Goal: Task Accomplishment & Management: Manage account settings

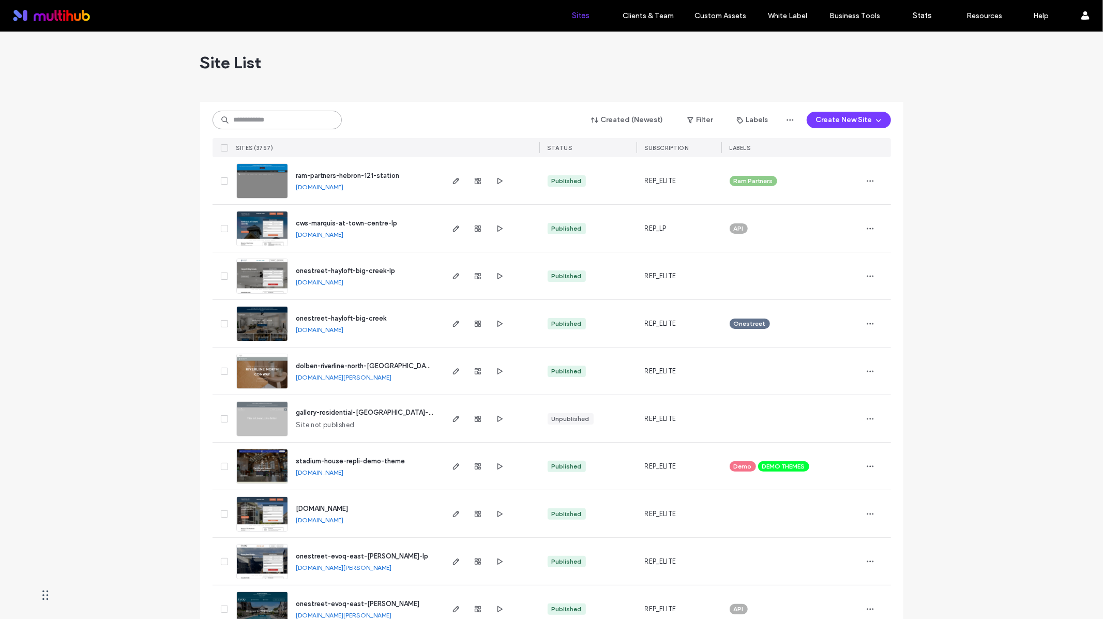
click at [291, 123] on input at bounding box center [277, 120] width 129 height 19
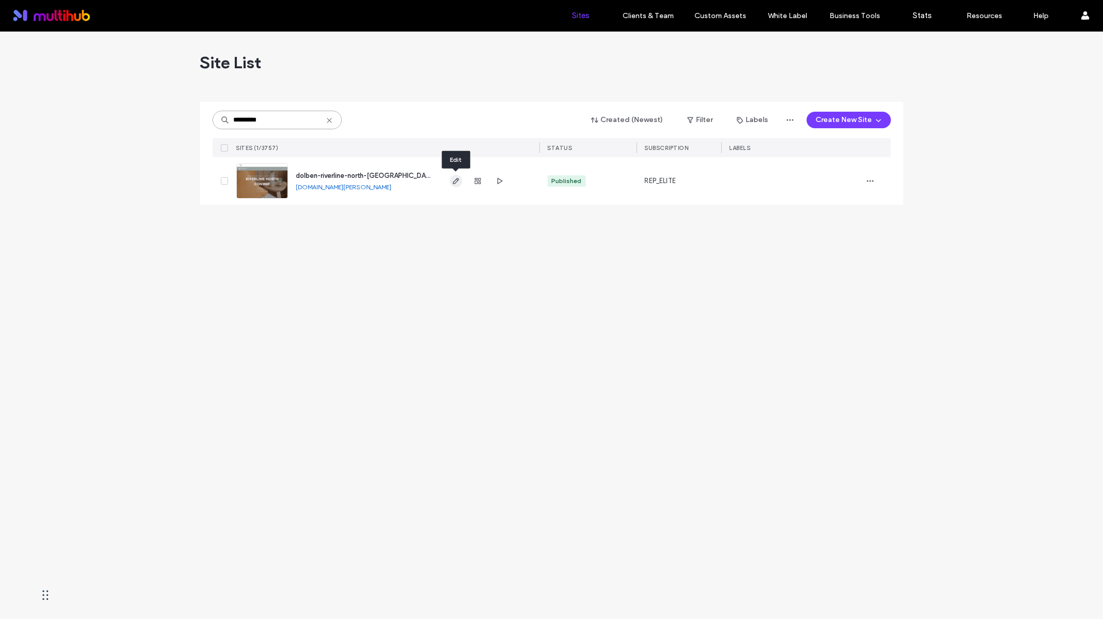
type input "*********"
click at [456, 181] on use "button" at bounding box center [456, 181] width 6 height 6
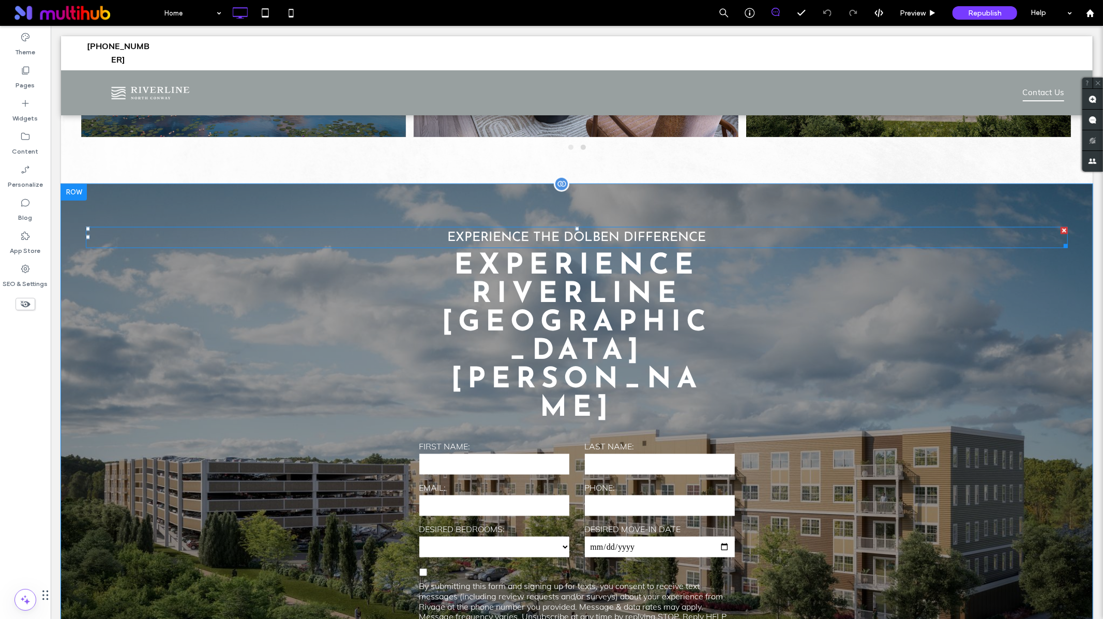
scroll to position [1063, 0]
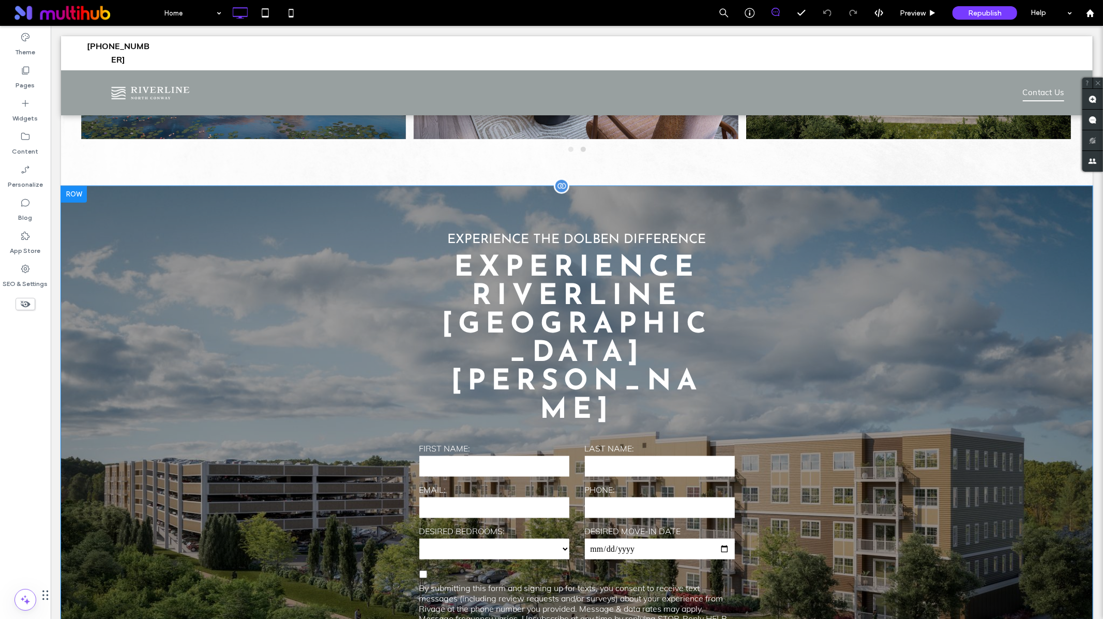
click at [269, 338] on div "**********" at bounding box center [576, 481] width 990 height 515
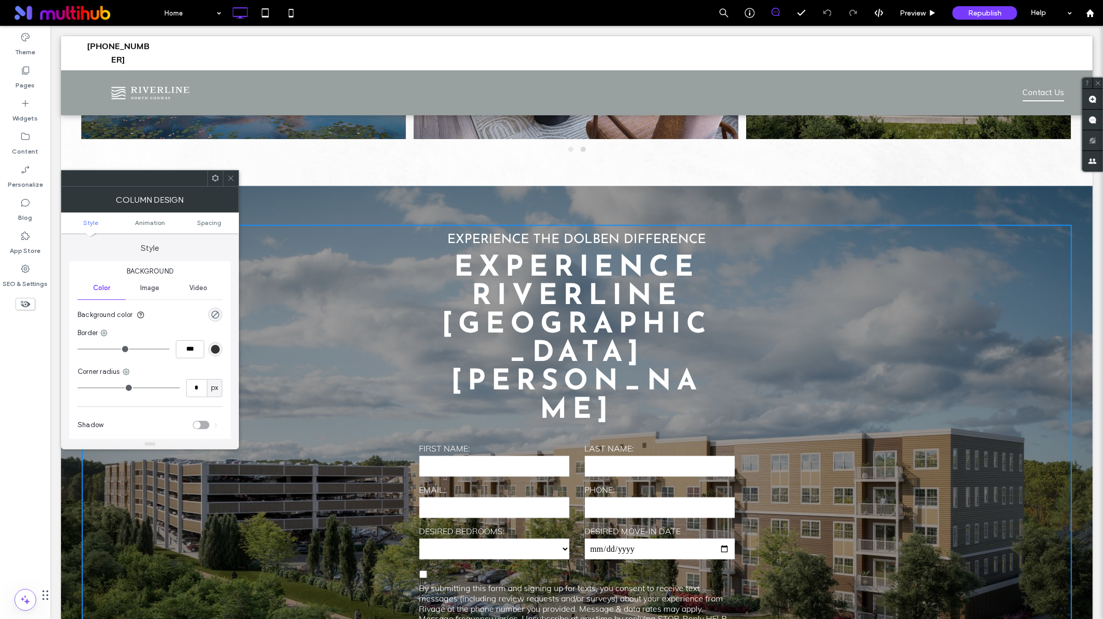
click at [159, 291] on span "Image" at bounding box center [149, 288] width 19 height 8
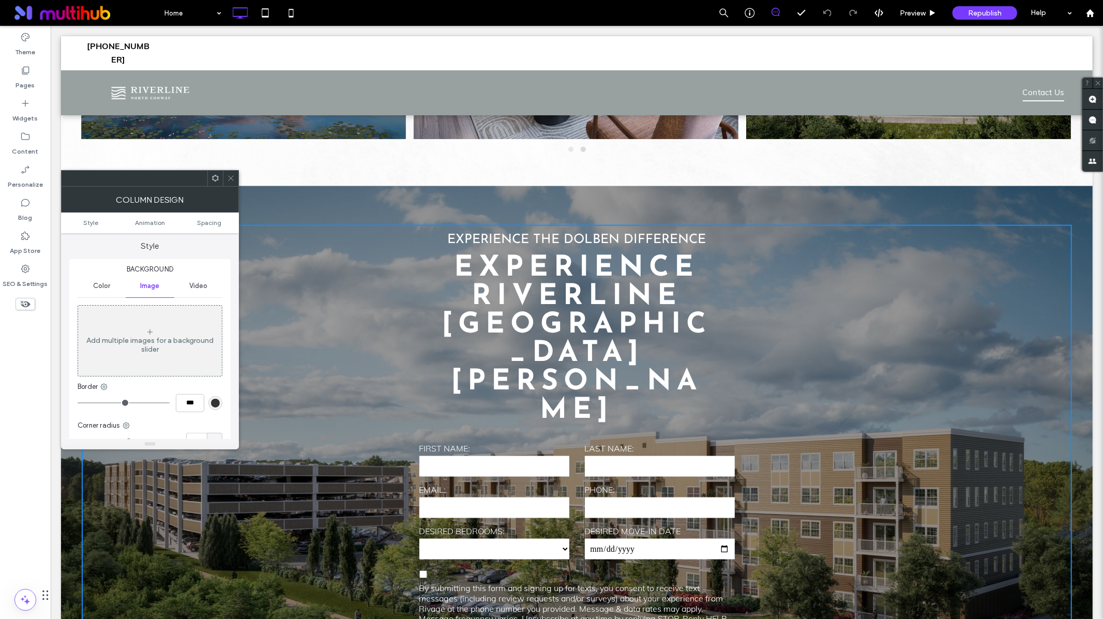
scroll to position [0, 0]
click at [155, 349] on div "Add multiple images for a background slider" at bounding box center [150, 347] width 144 height 18
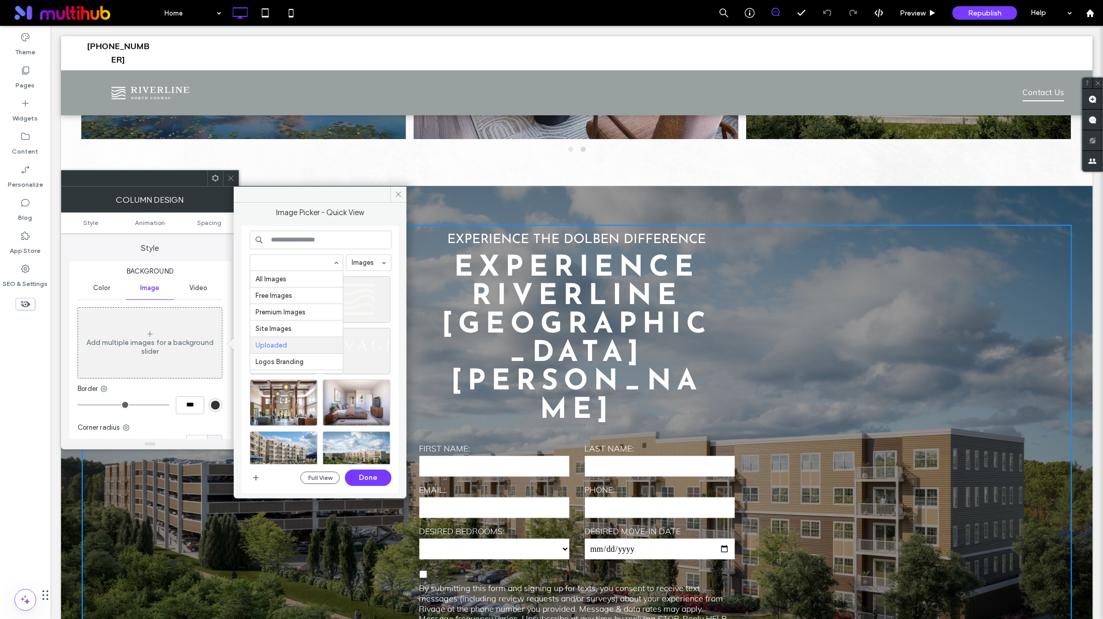
scroll to position [68, 0]
click at [321, 261] on input at bounding box center [293, 262] width 77 height 7
click at [347, 254] on div "Images" at bounding box center [369, 262] width 46 height 17
click at [252, 477] on icon "button" at bounding box center [256, 478] width 8 height 8
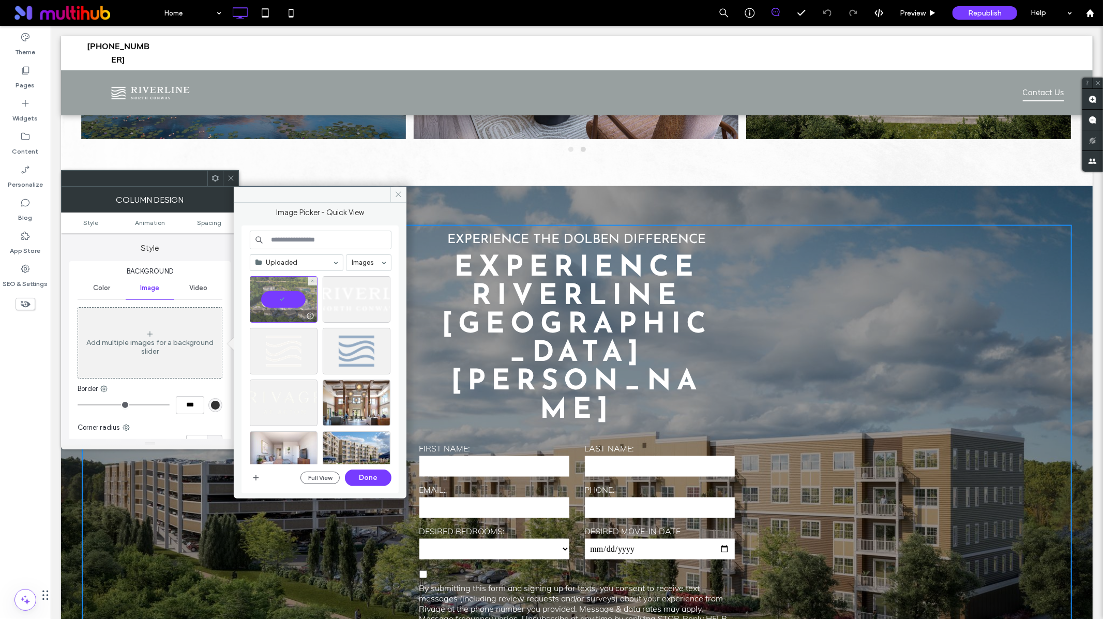
click at [294, 290] on div at bounding box center [284, 299] width 68 height 47
click at [293, 300] on div "Select" at bounding box center [284, 299] width 68 height 47
click at [361, 480] on button "Done" at bounding box center [368, 478] width 47 height 17
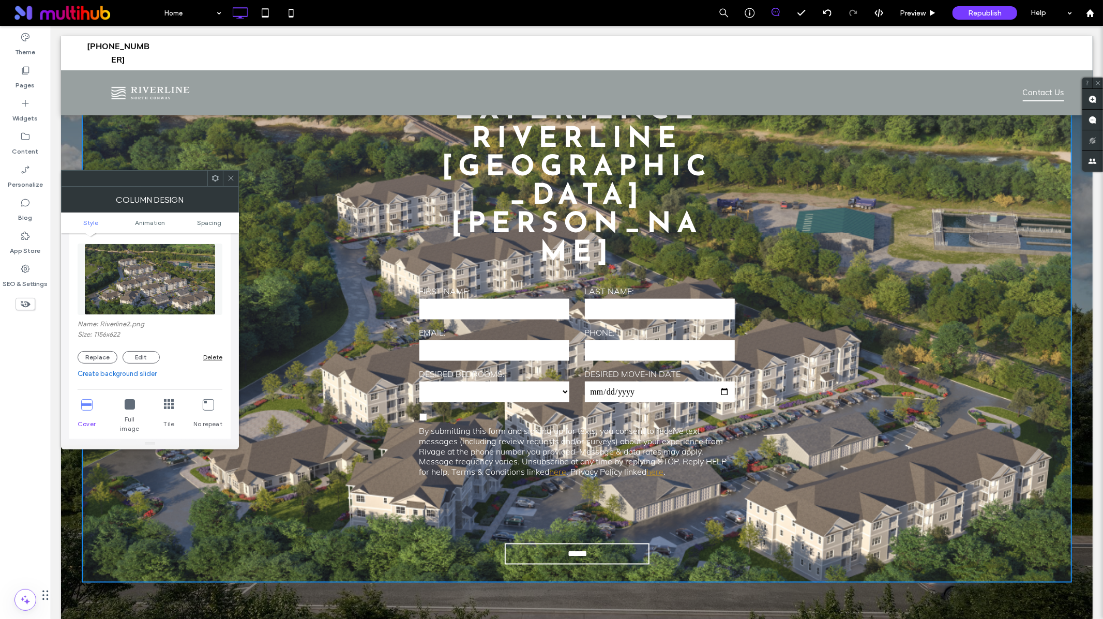
scroll to position [38, 0]
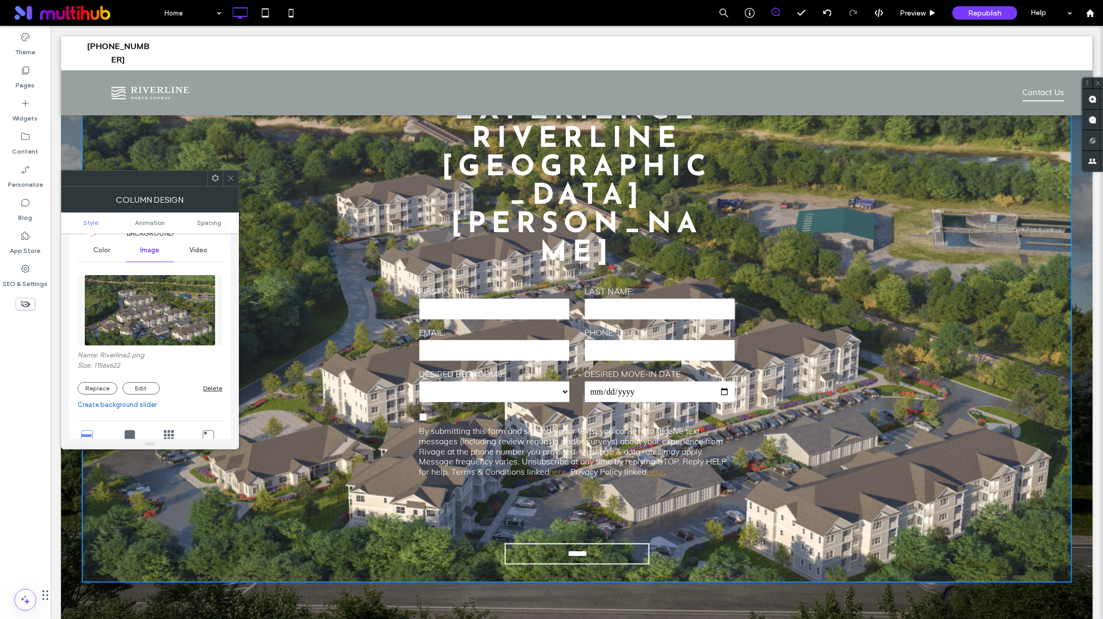
click at [209, 387] on div "Delete" at bounding box center [212, 388] width 19 height 8
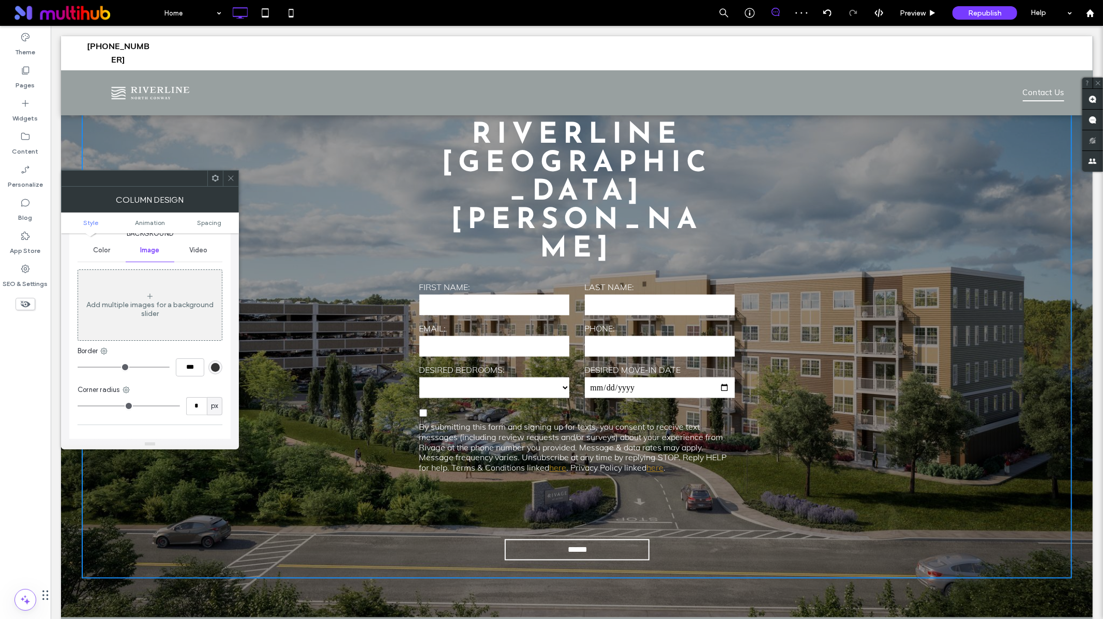
scroll to position [1224, 0]
click at [1082, 250] on div "**********" at bounding box center [577, 320] width 1032 height 593
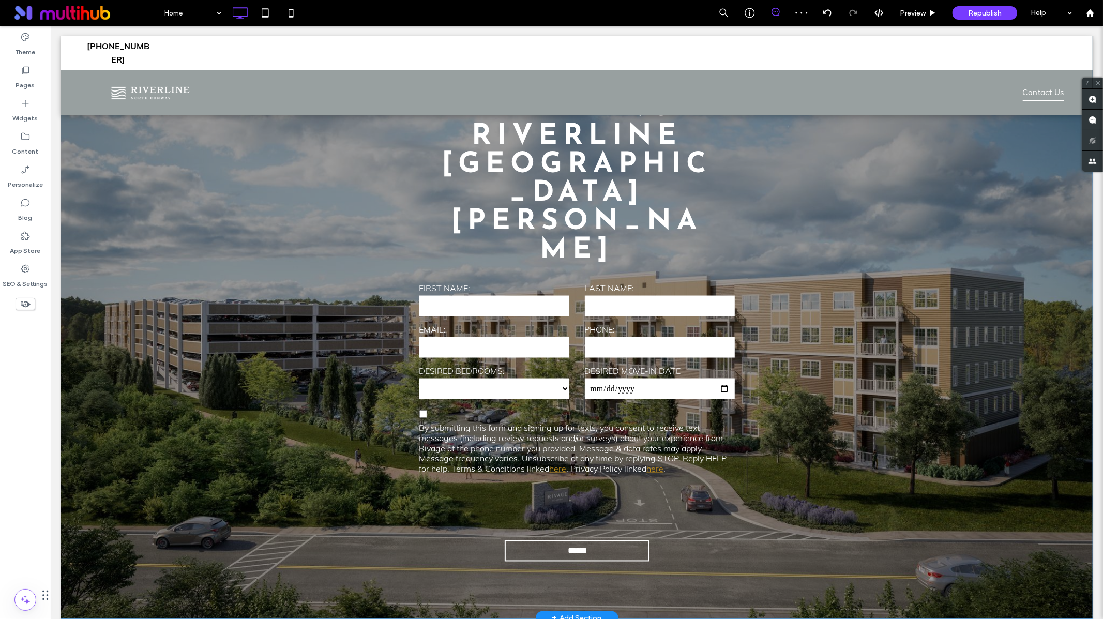
click at [1082, 264] on div "**********" at bounding box center [577, 321] width 1032 height 593
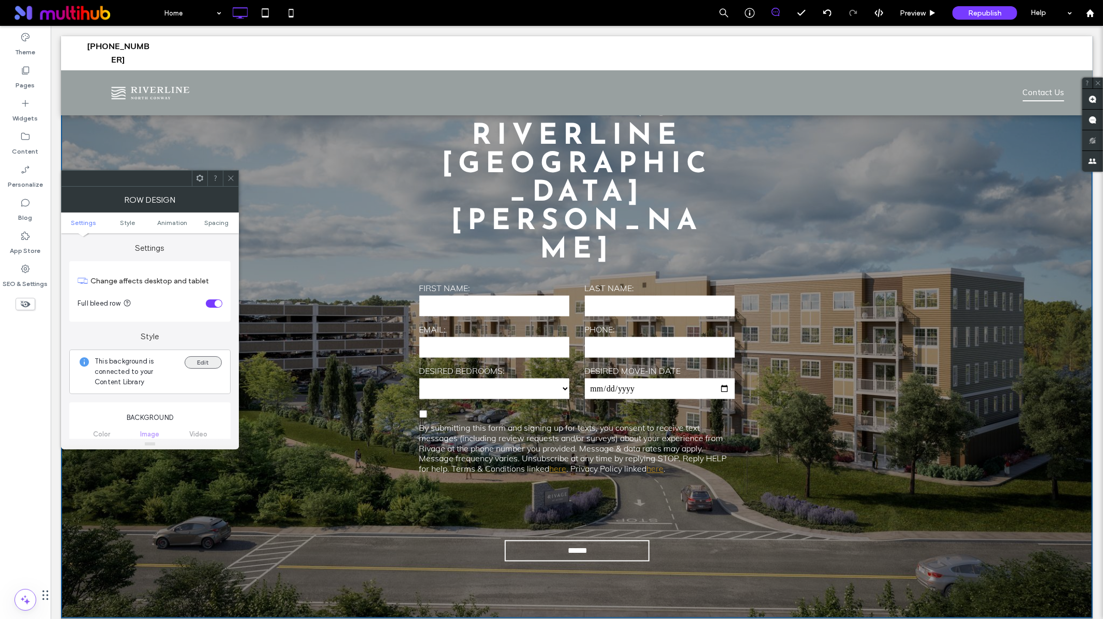
click at [204, 358] on button "Edit" at bounding box center [203, 362] width 37 height 12
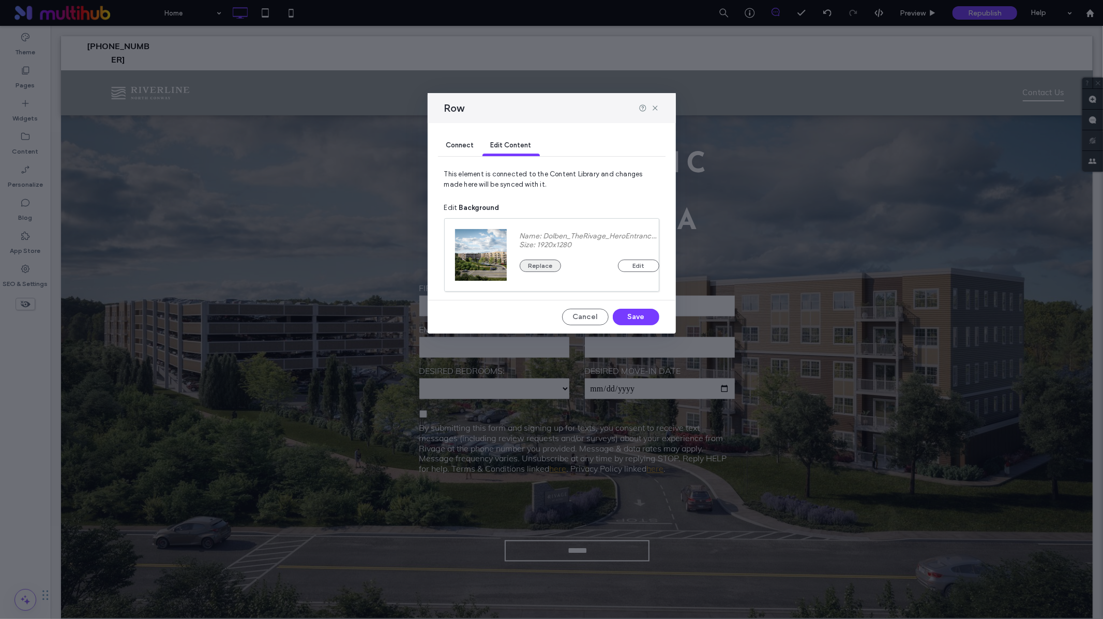
click at [541, 267] on button "Replace" at bounding box center [540, 266] width 41 height 12
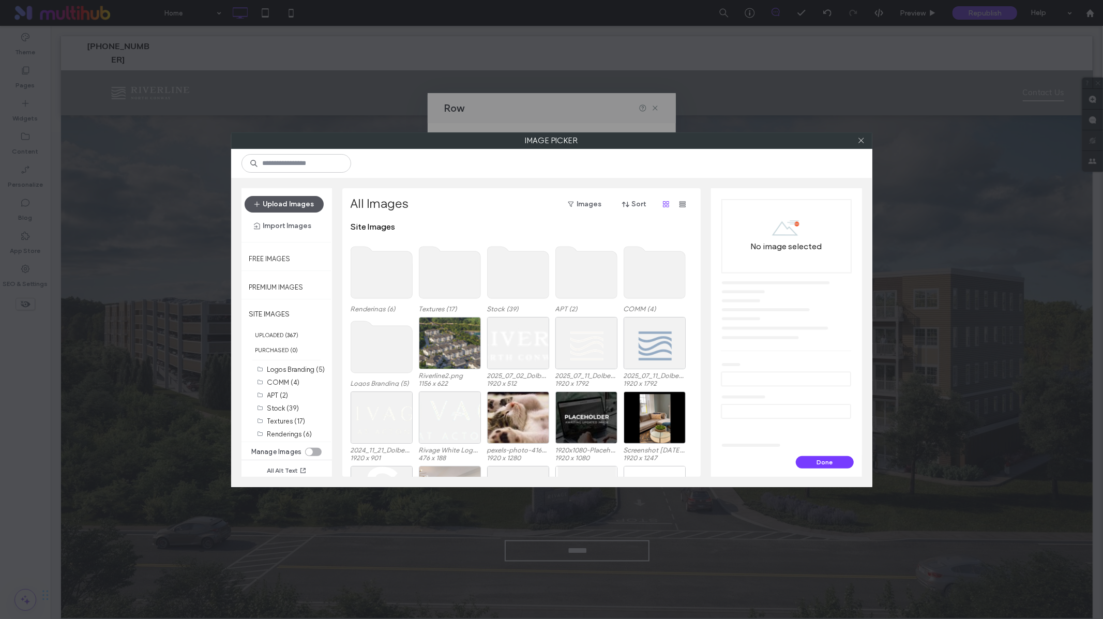
click at [279, 209] on button "Upload Images" at bounding box center [284, 204] width 79 height 17
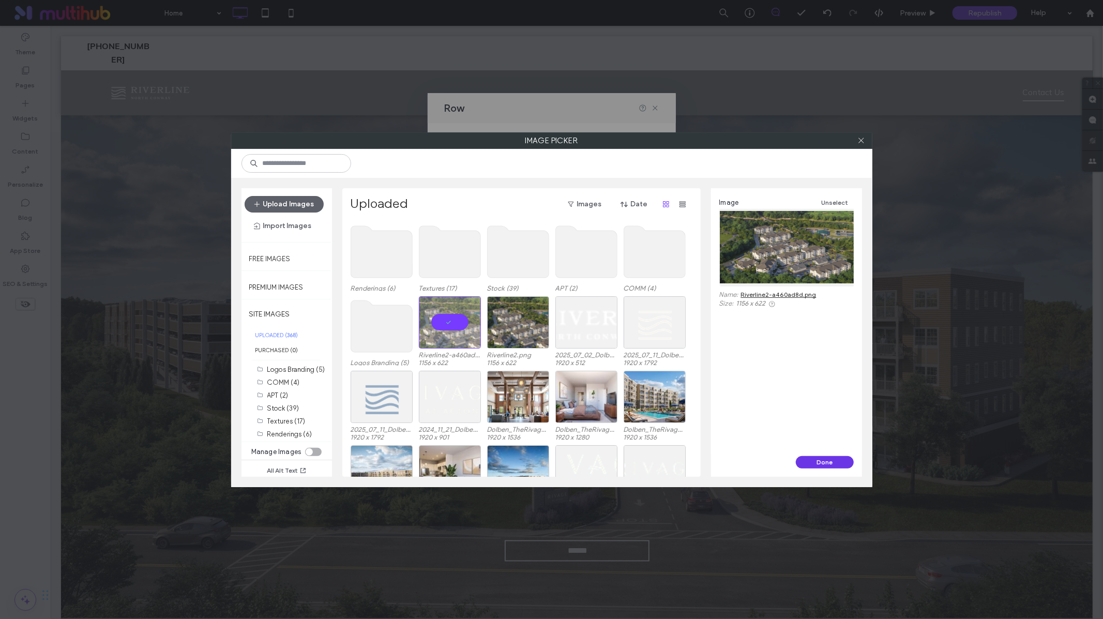
click at [809, 460] on button "Done" at bounding box center [825, 462] width 58 height 12
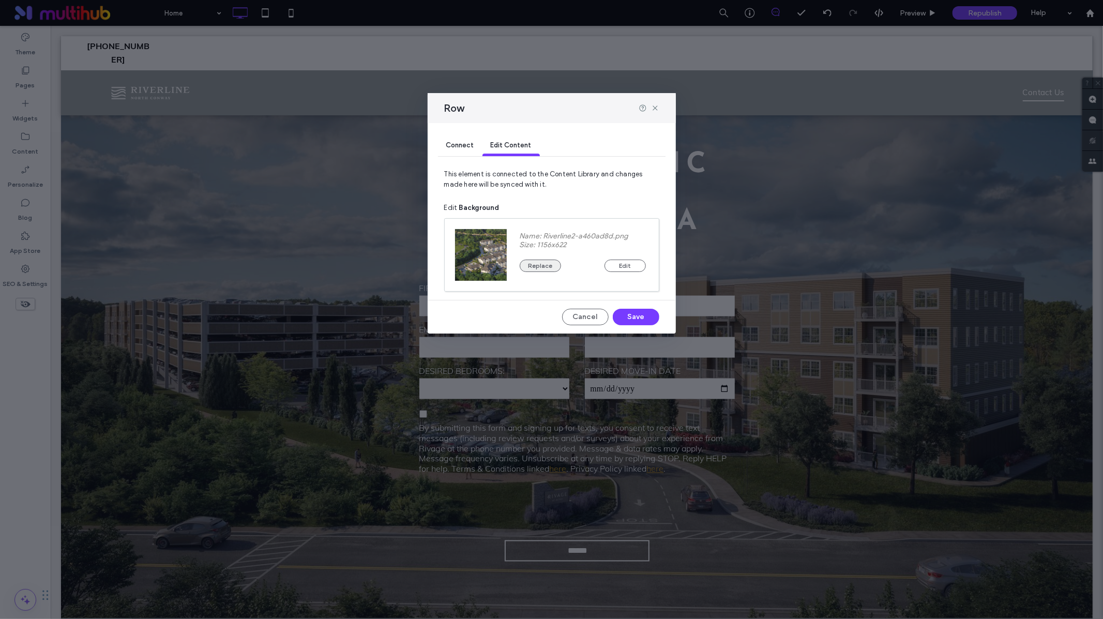
click at [546, 268] on button "Replace" at bounding box center [540, 266] width 41 height 12
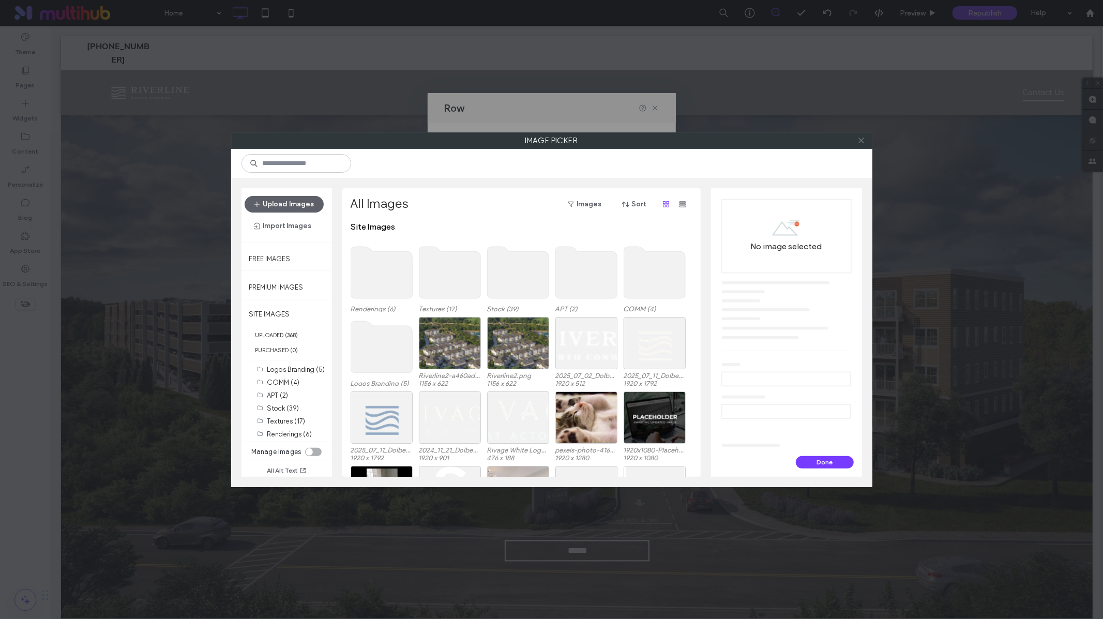
click at [862, 145] on span at bounding box center [861, 141] width 8 height 16
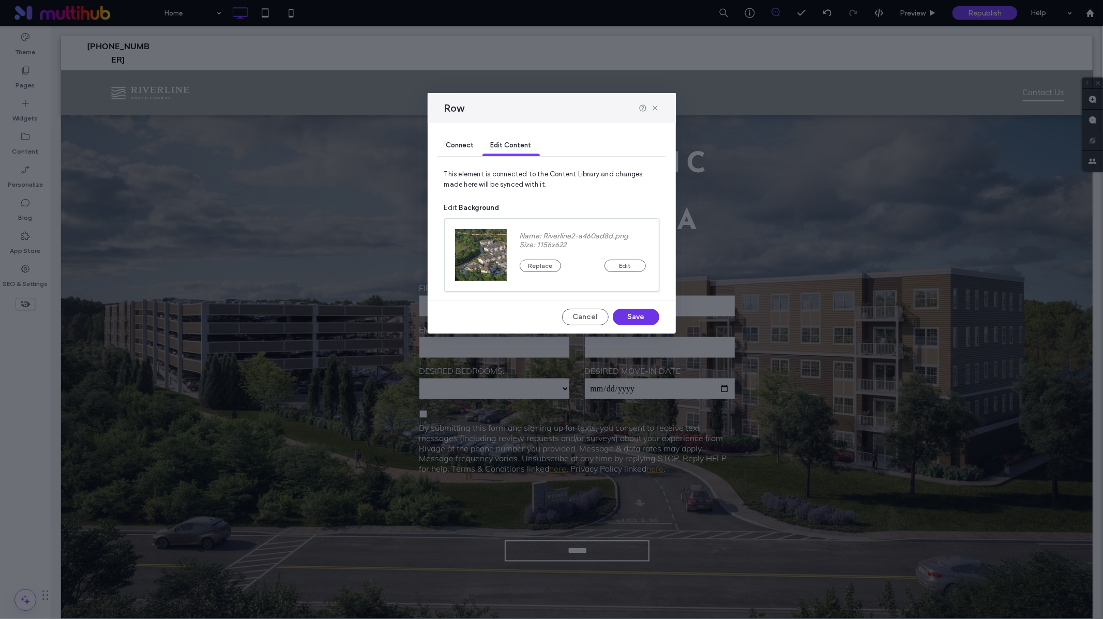
click at [651, 317] on button "Save" at bounding box center [636, 317] width 47 height 17
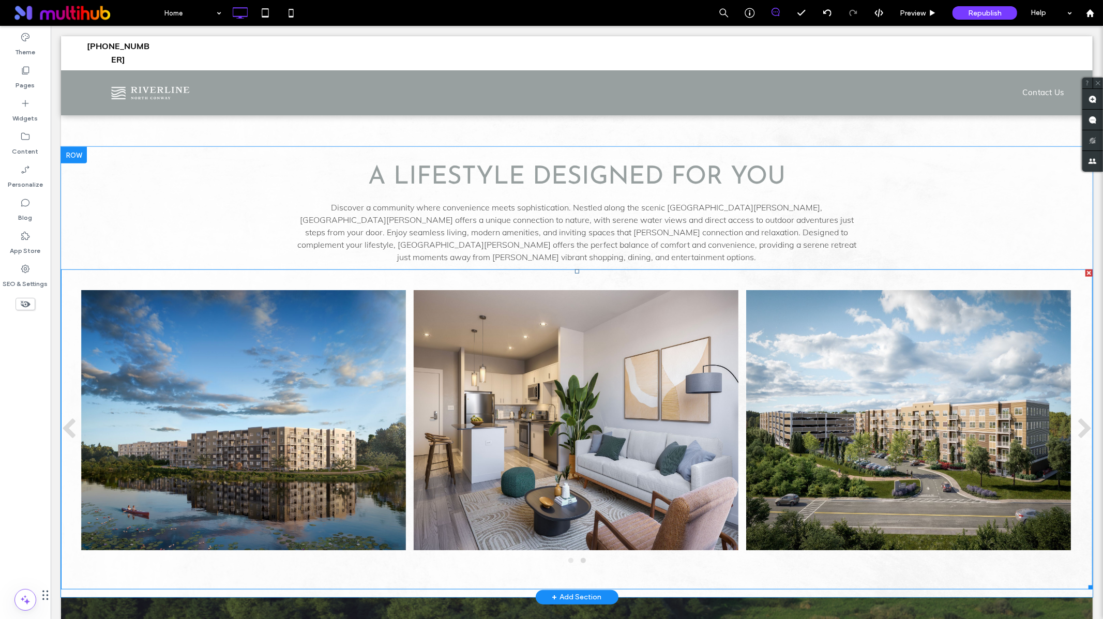
scroll to position [653, 0]
click at [1084, 414] on span at bounding box center [577, 428] width 1032 height 320
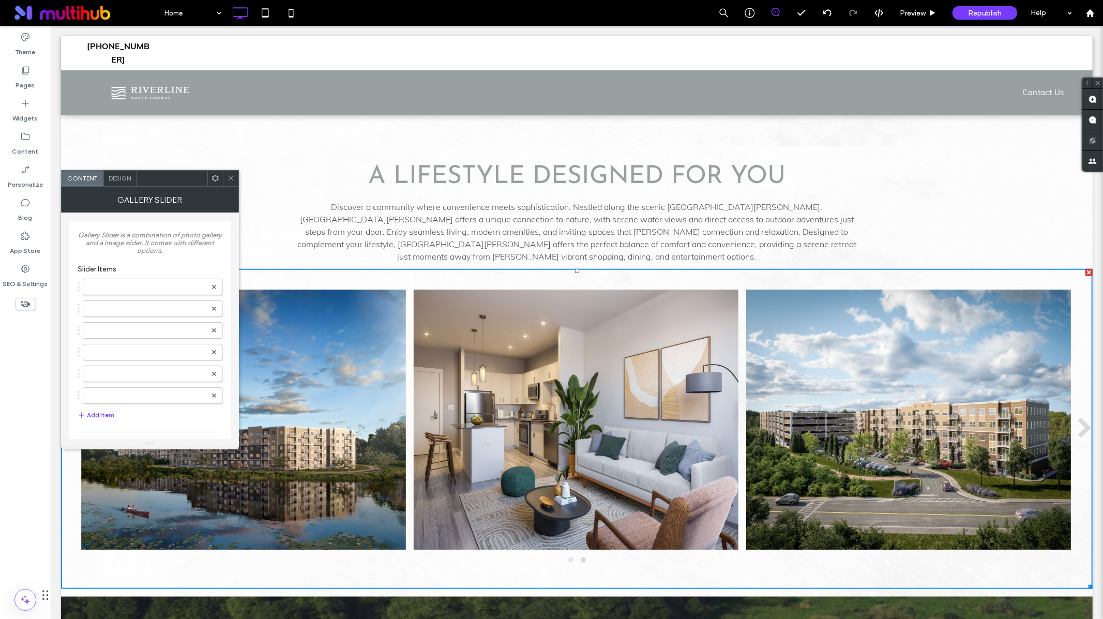
click at [232, 175] on icon at bounding box center [231, 178] width 8 height 8
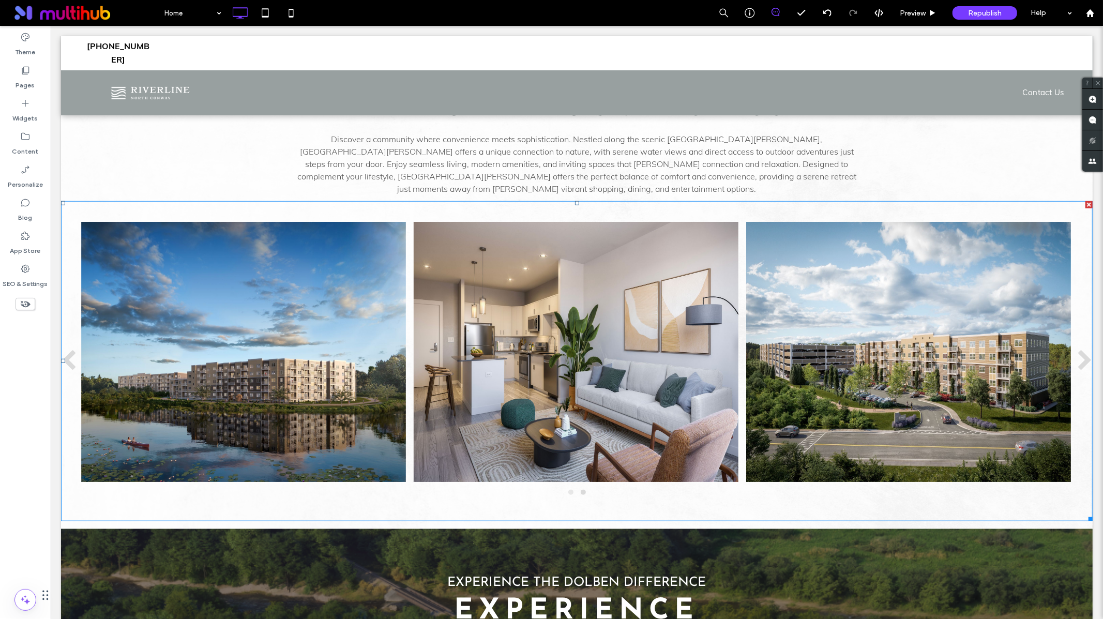
scroll to position [721, 0]
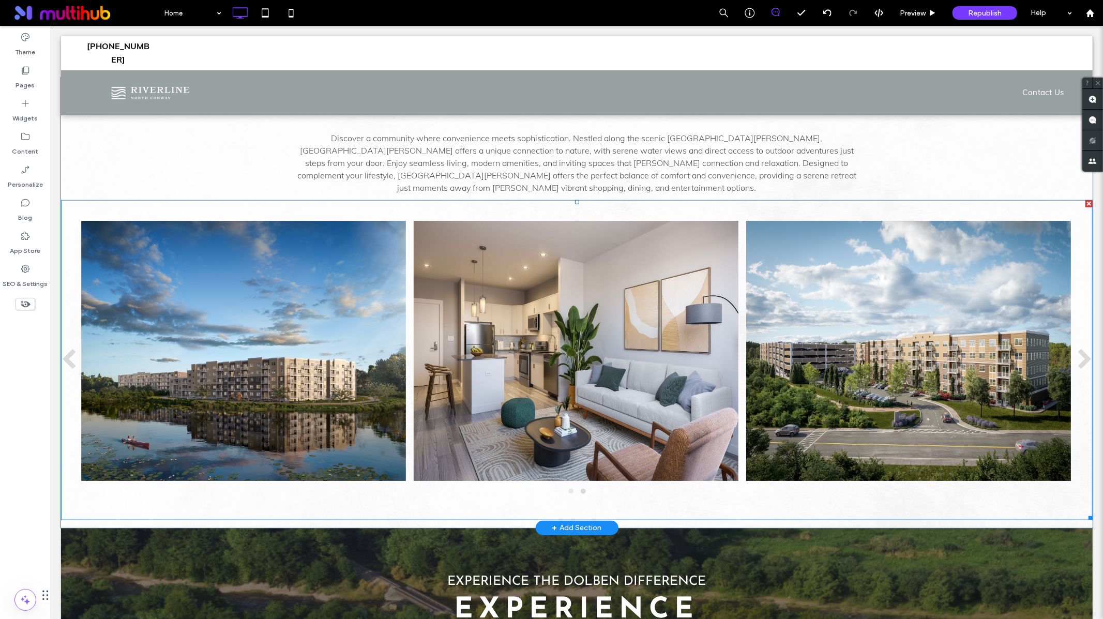
click at [1083, 346] on span at bounding box center [577, 360] width 1032 height 320
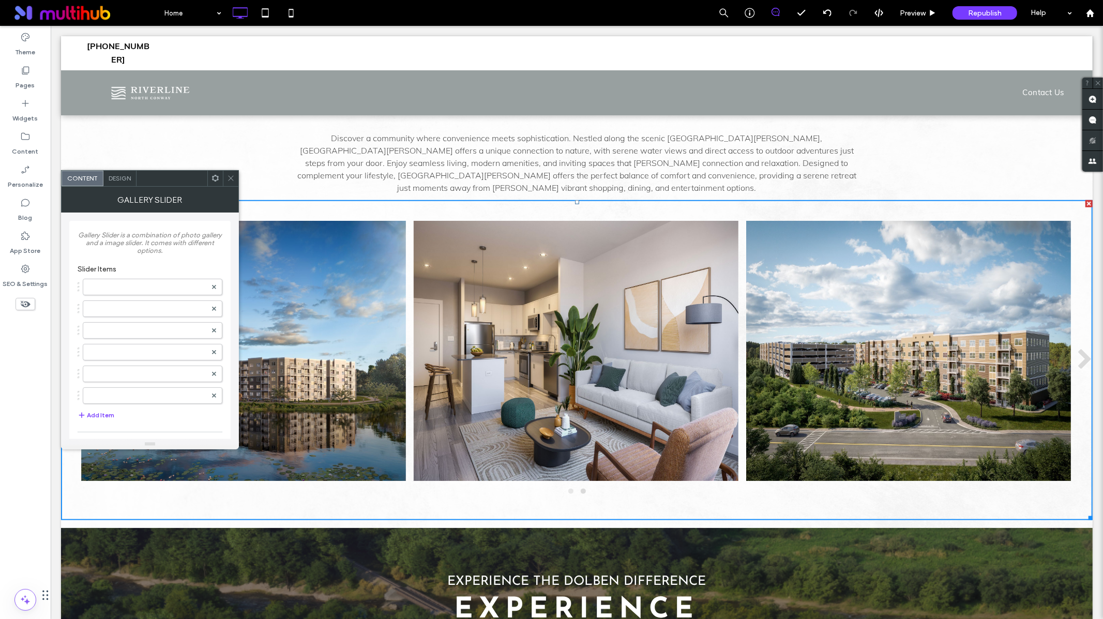
click at [1083, 349] on icon at bounding box center [1085, 360] width 16 height 22
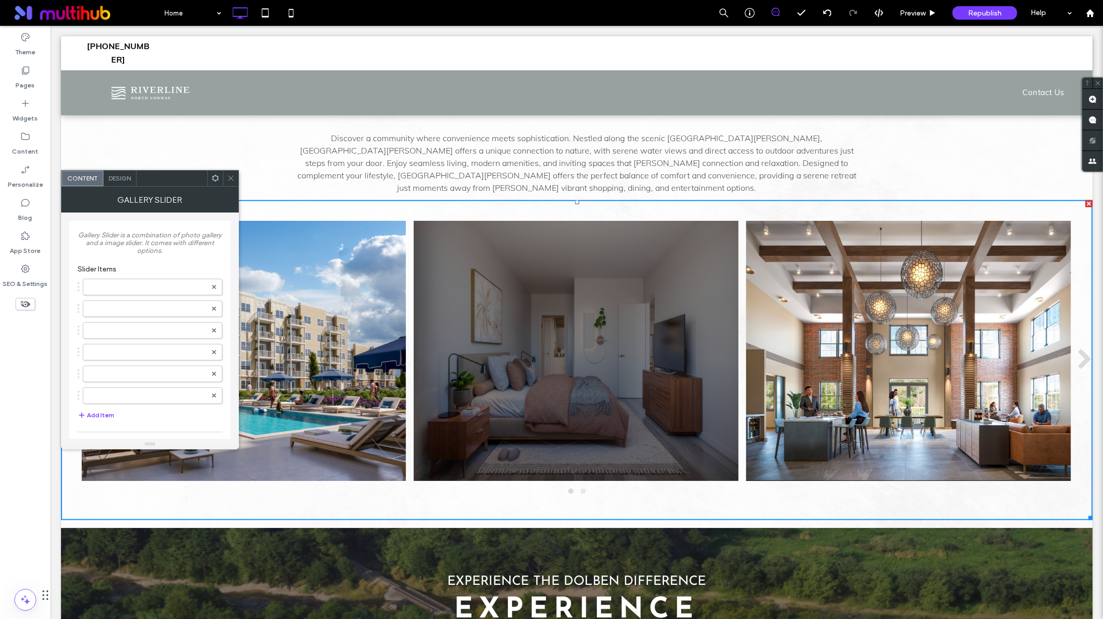
click at [600, 262] on div at bounding box center [575, 350] width 325 height 260
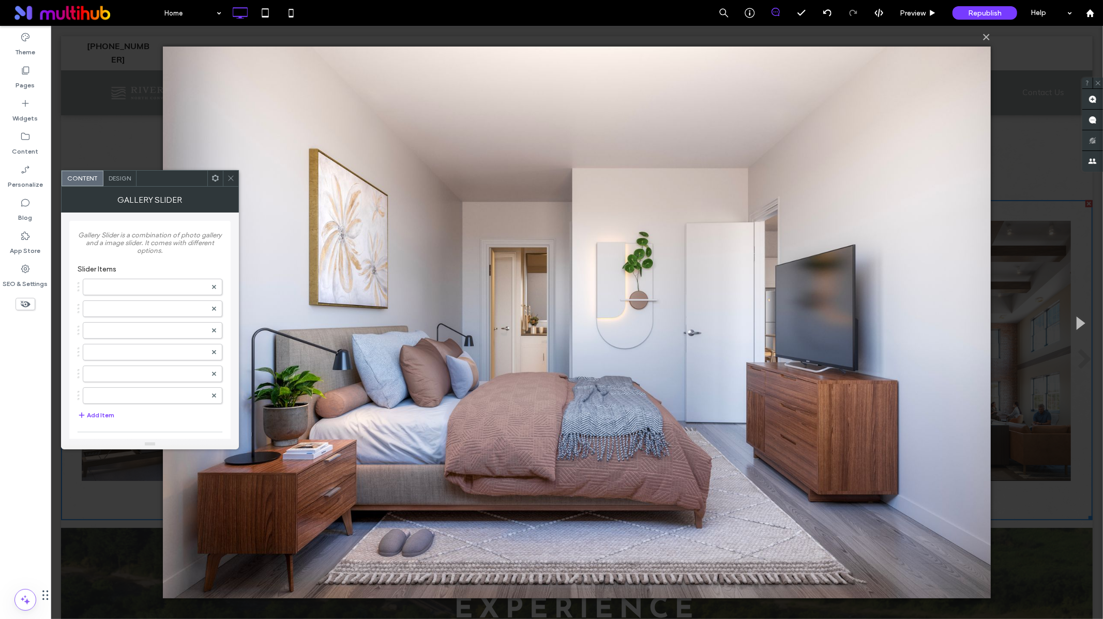
click at [229, 180] on icon at bounding box center [231, 178] width 8 height 8
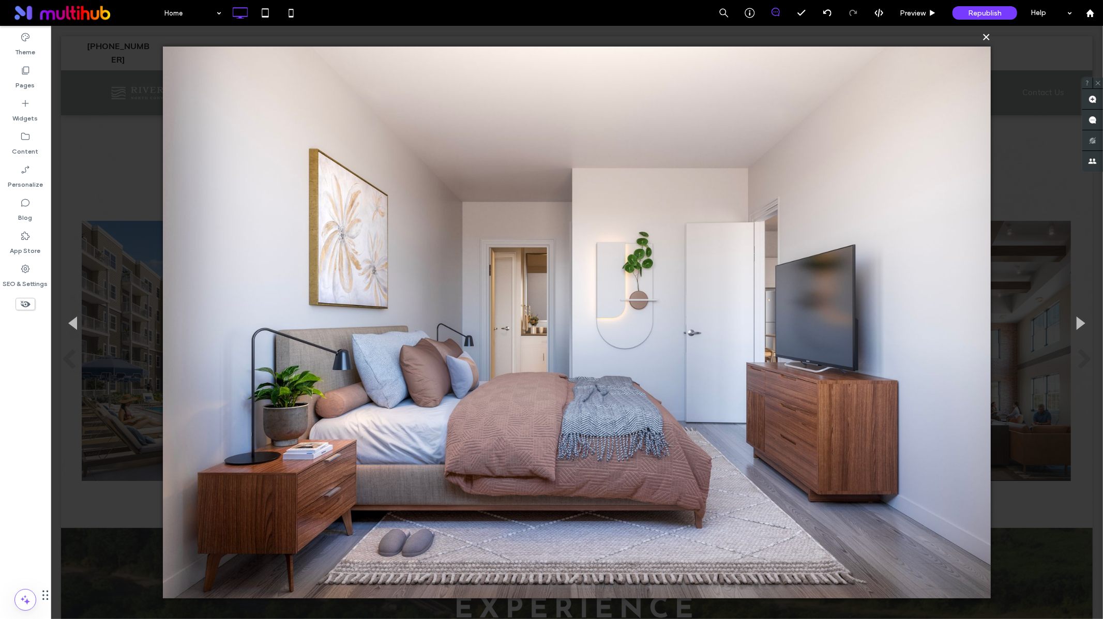
click at [986, 39] on button "×" at bounding box center [579, 36] width 828 height 23
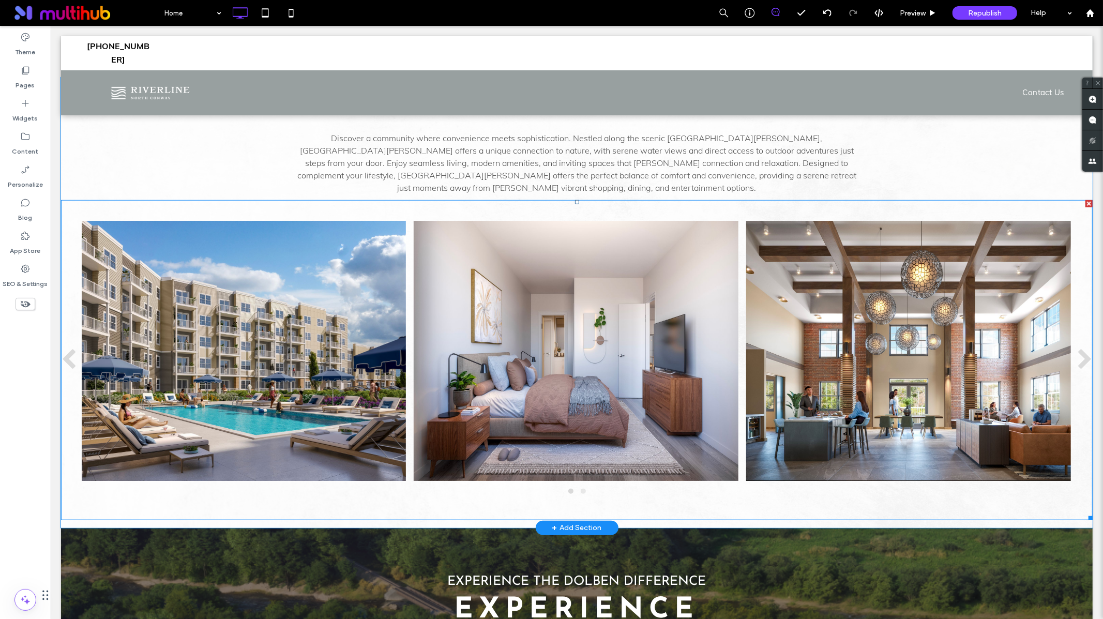
click at [848, 338] on span at bounding box center [577, 360] width 1032 height 320
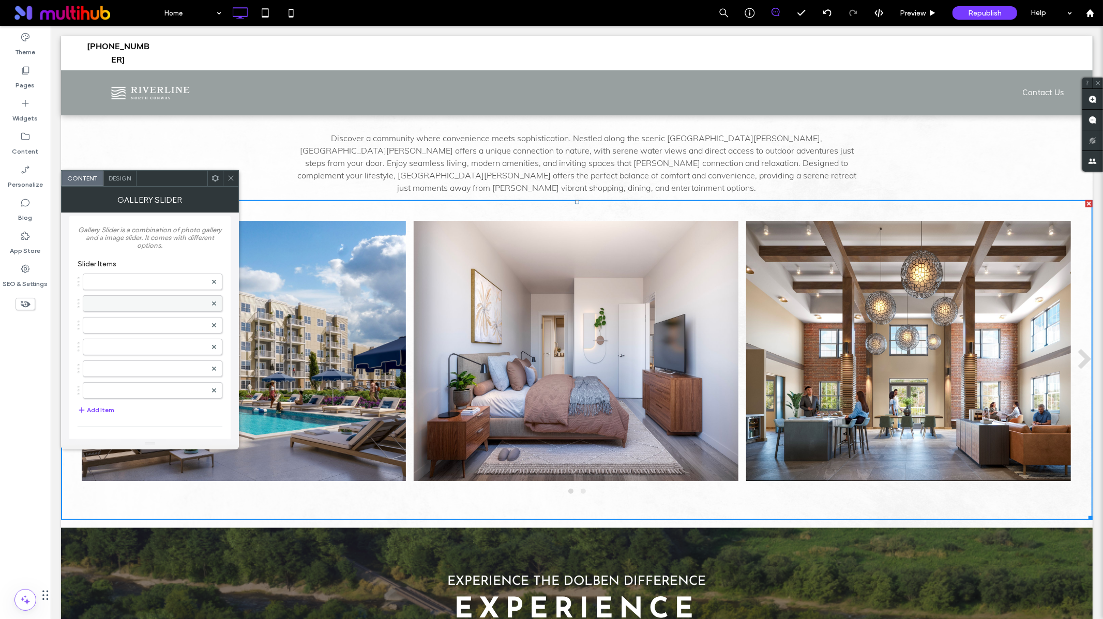
scroll to position [0, 0]
click at [158, 290] on label at bounding box center [147, 287] width 118 height 10
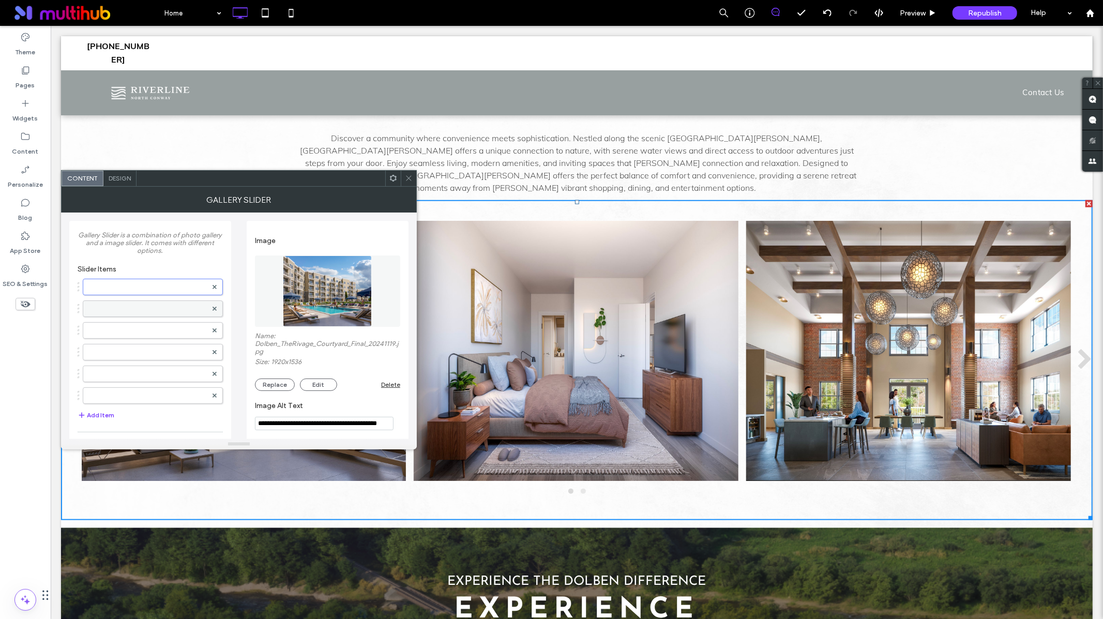
click at [160, 307] on label at bounding box center [147, 309] width 118 height 10
click at [282, 388] on button "Replace" at bounding box center [275, 385] width 40 height 12
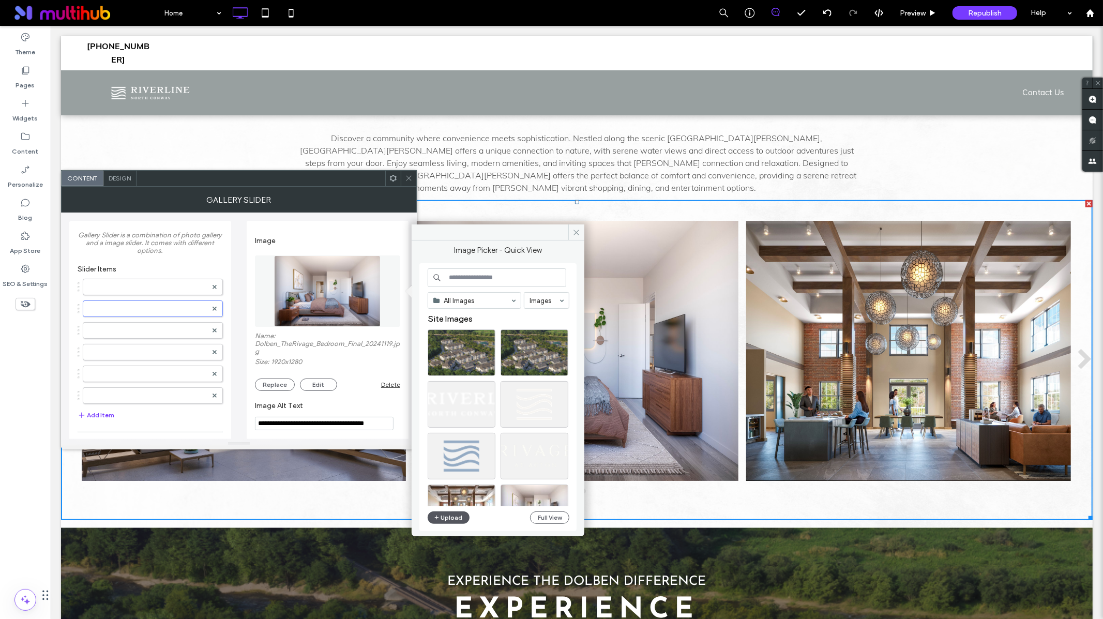
click at [459, 515] on button "Upload" at bounding box center [449, 517] width 42 height 12
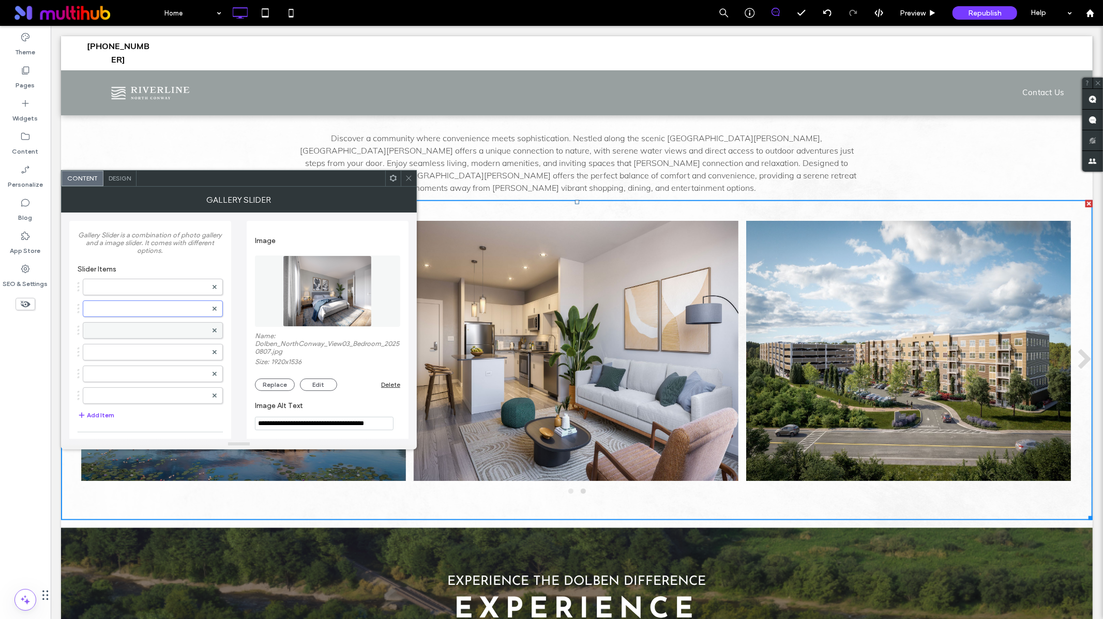
click at [131, 332] on label at bounding box center [147, 330] width 118 height 10
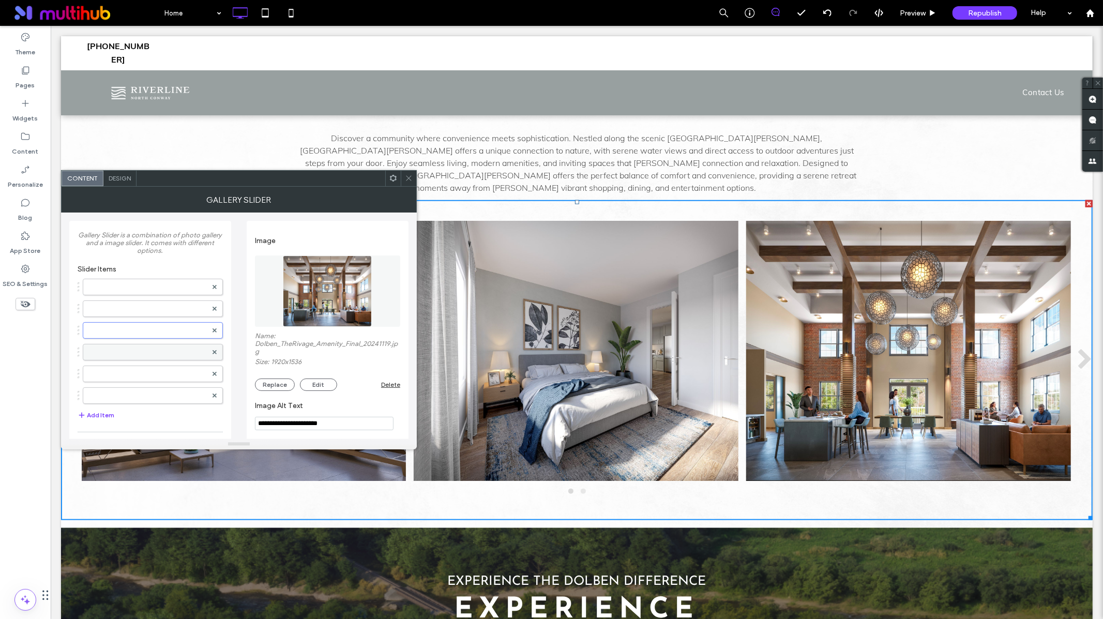
click at [128, 356] on label at bounding box center [147, 352] width 118 height 10
click at [131, 287] on label at bounding box center [147, 287] width 118 height 10
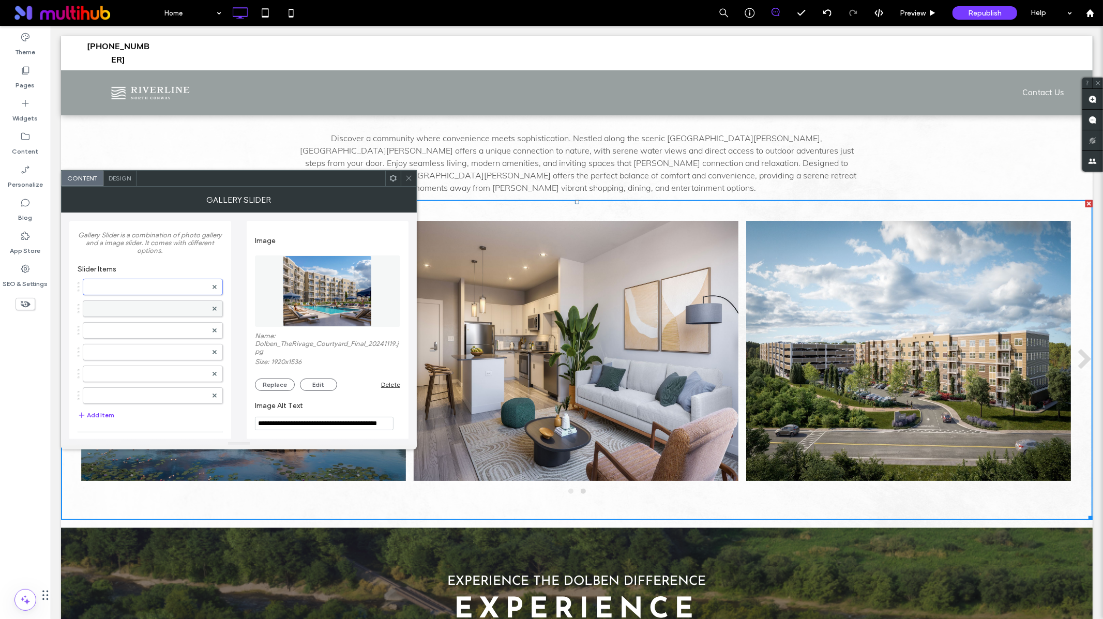
click at [134, 304] on label at bounding box center [147, 309] width 118 height 10
click at [134, 292] on label at bounding box center [147, 287] width 118 height 10
click at [283, 385] on button "Replace" at bounding box center [275, 385] width 40 height 12
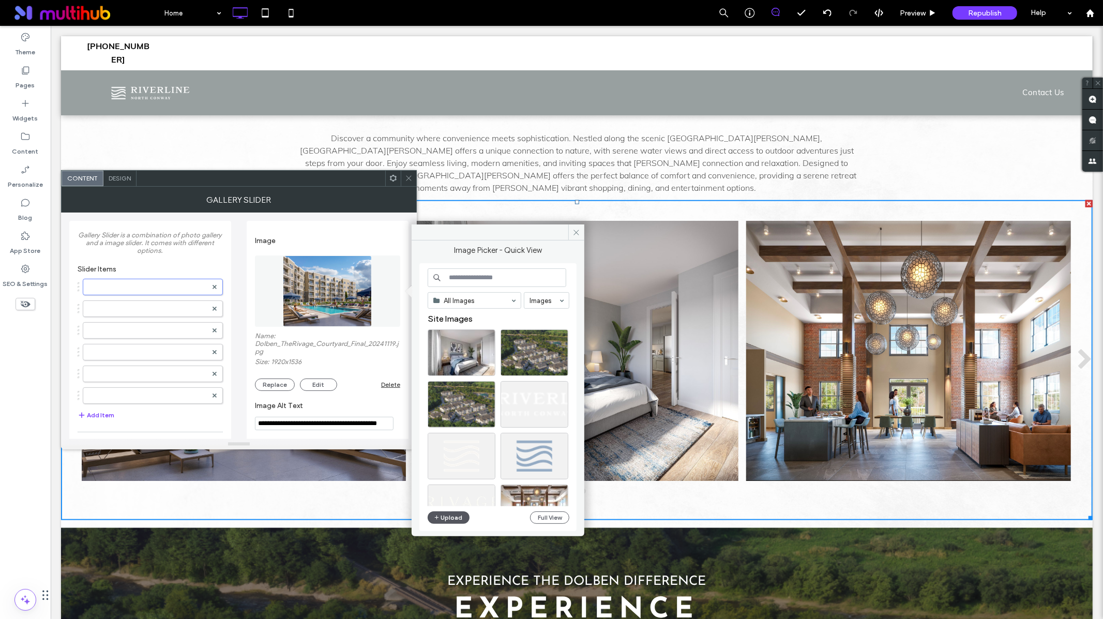
click at [456, 515] on button "Upload" at bounding box center [449, 517] width 42 height 12
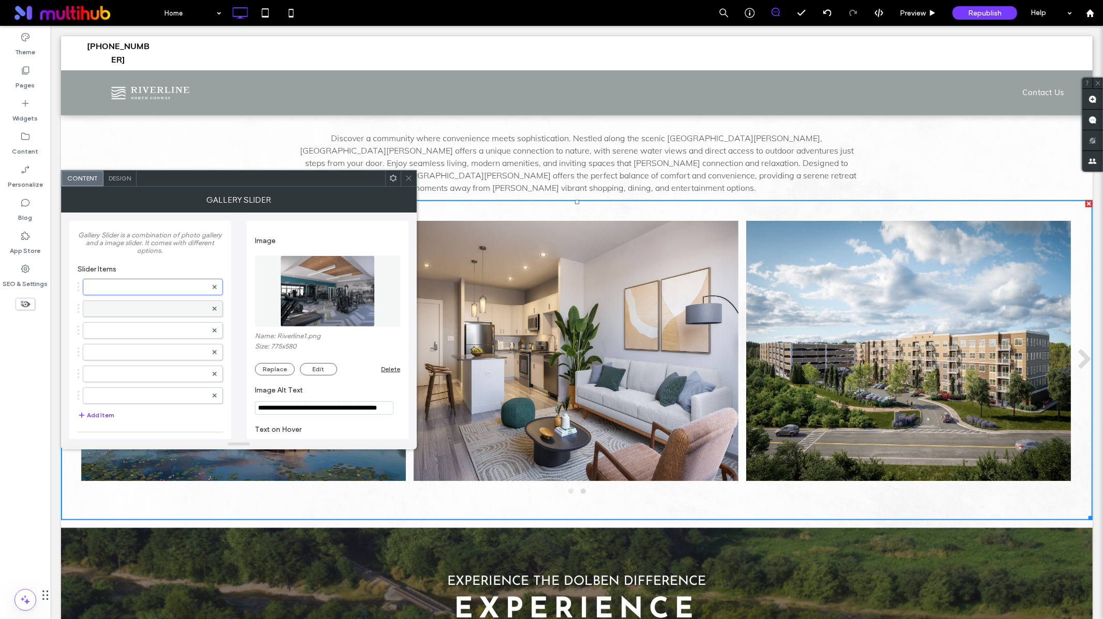
click at [143, 308] on label at bounding box center [147, 309] width 118 height 10
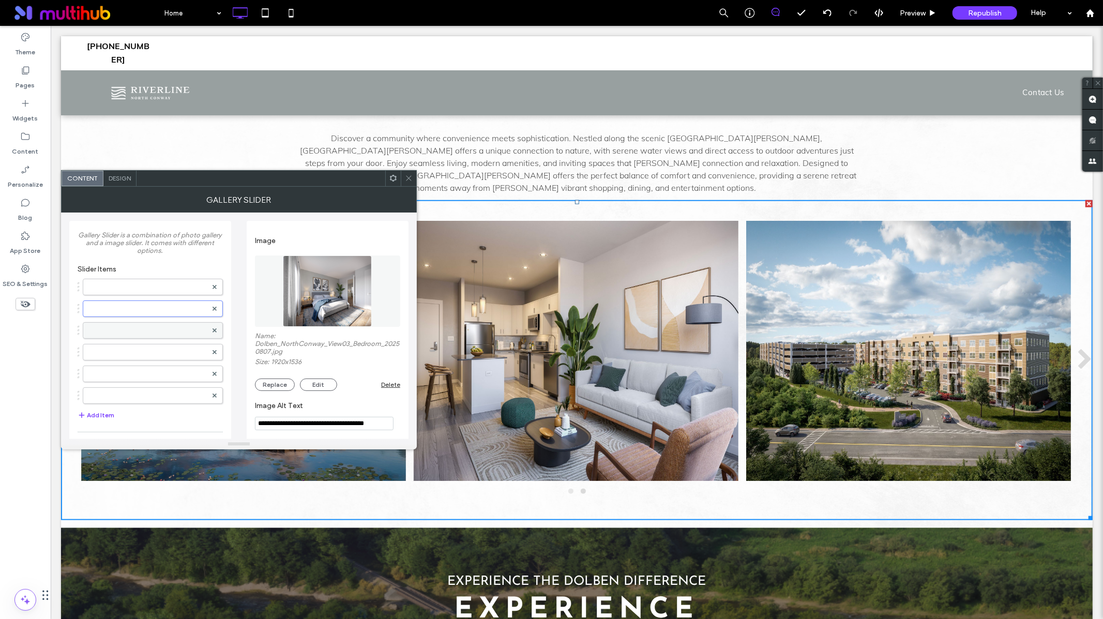
click at [132, 330] on label at bounding box center [147, 330] width 118 height 10
click at [133, 355] on label at bounding box center [147, 352] width 118 height 10
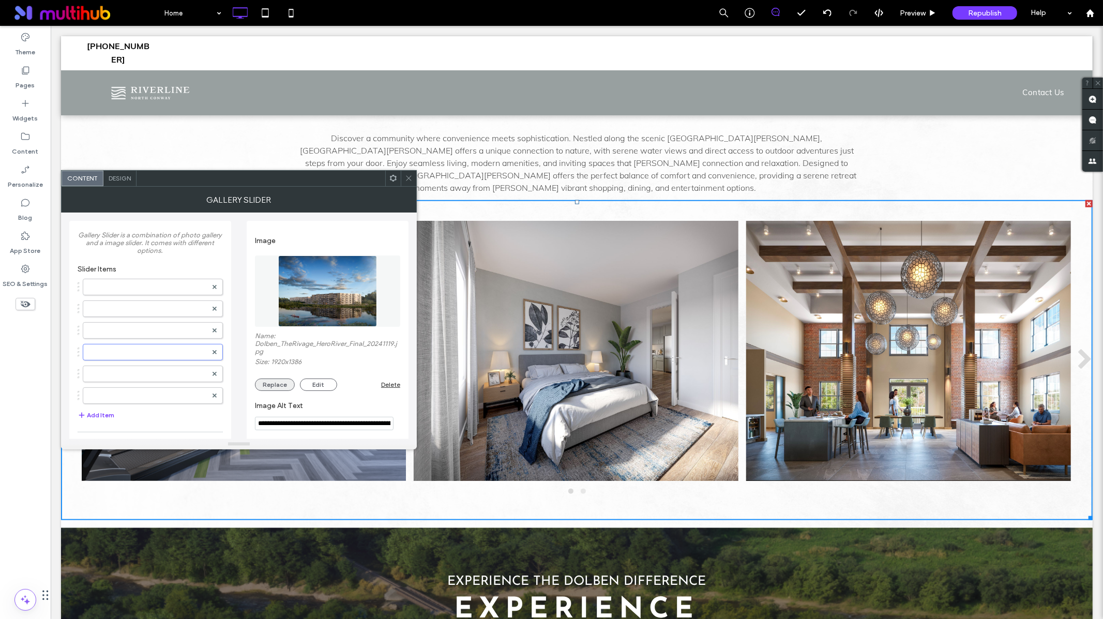
click at [279, 389] on button "Replace" at bounding box center [275, 385] width 40 height 12
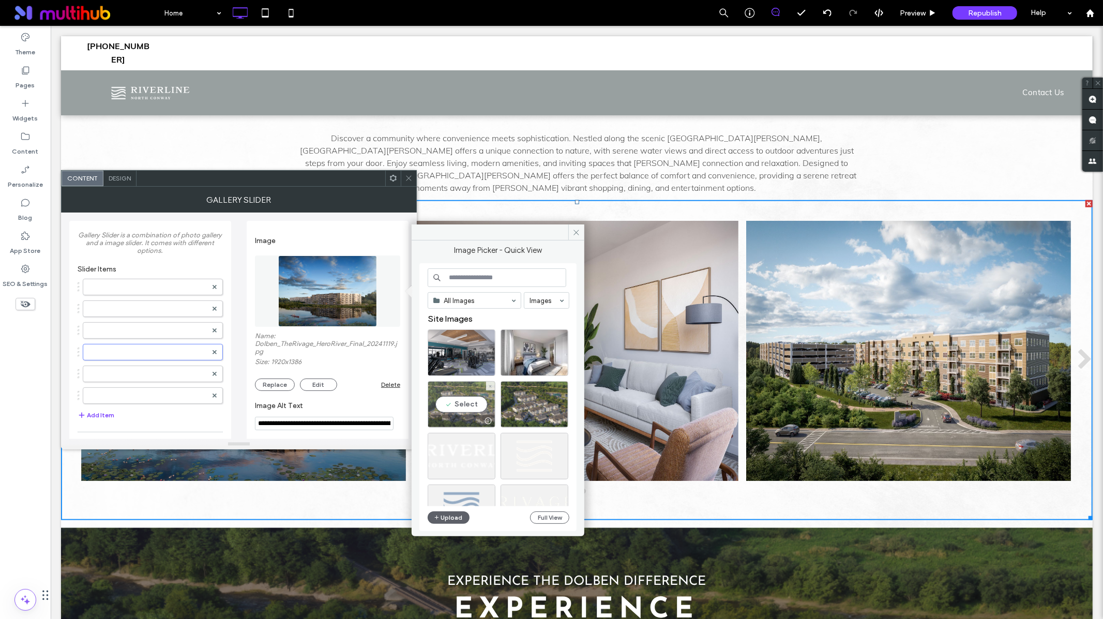
click at [474, 405] on div "Select" at bounding box center [462, 404] width 68 height 47
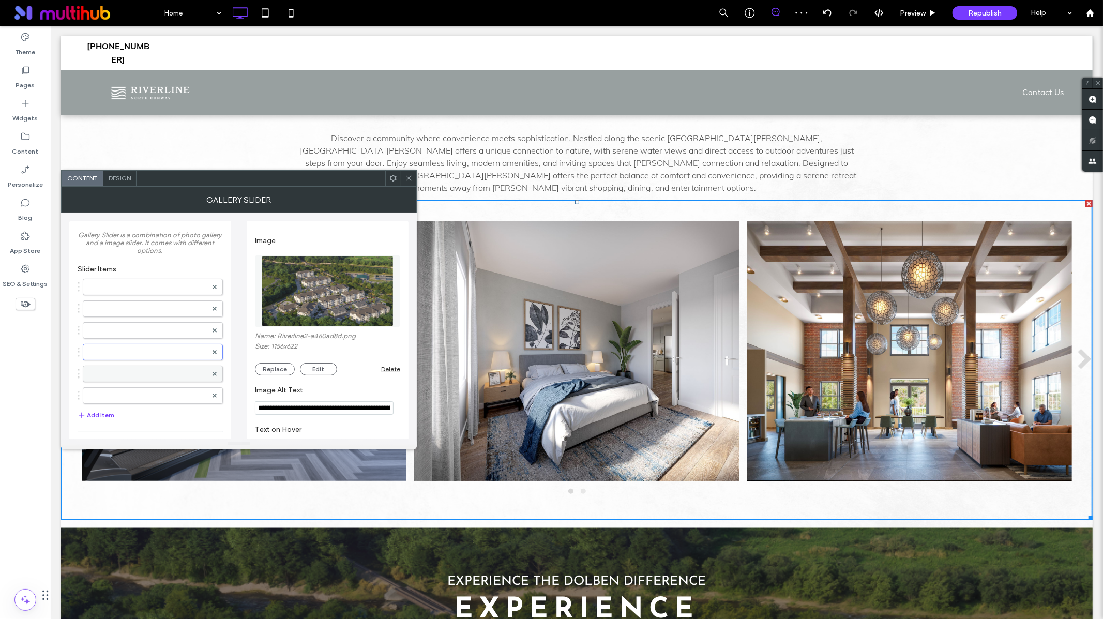
click at [155, 371] on label at bounding box center [147, 374] width 118 height 10
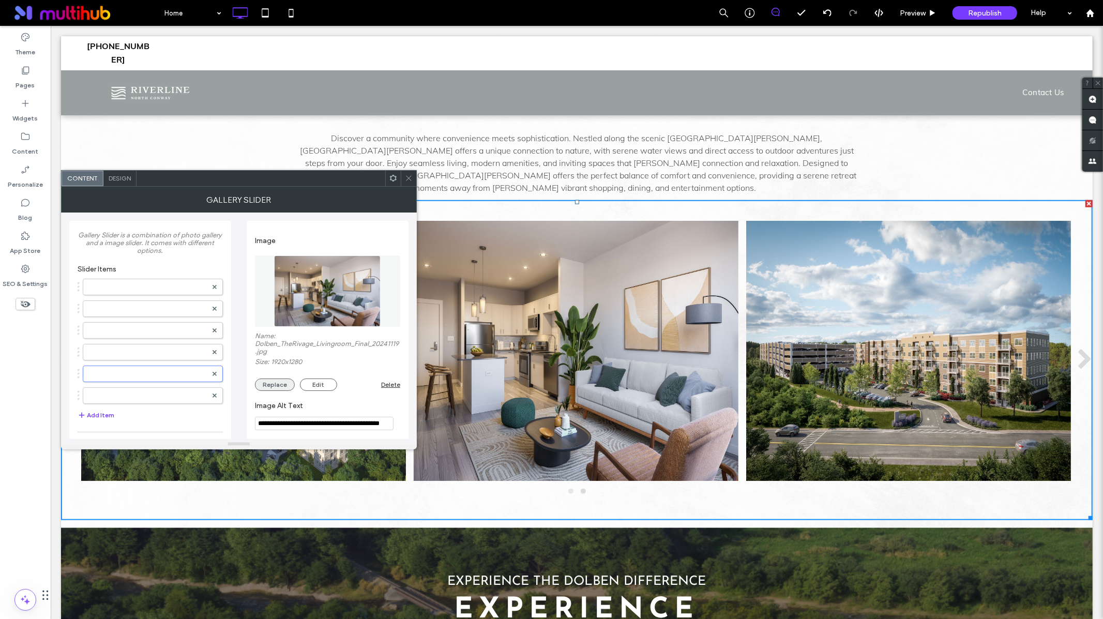
click at [273, 384] on button "Replace" at bounding box center [275, 385] width 40 height 12
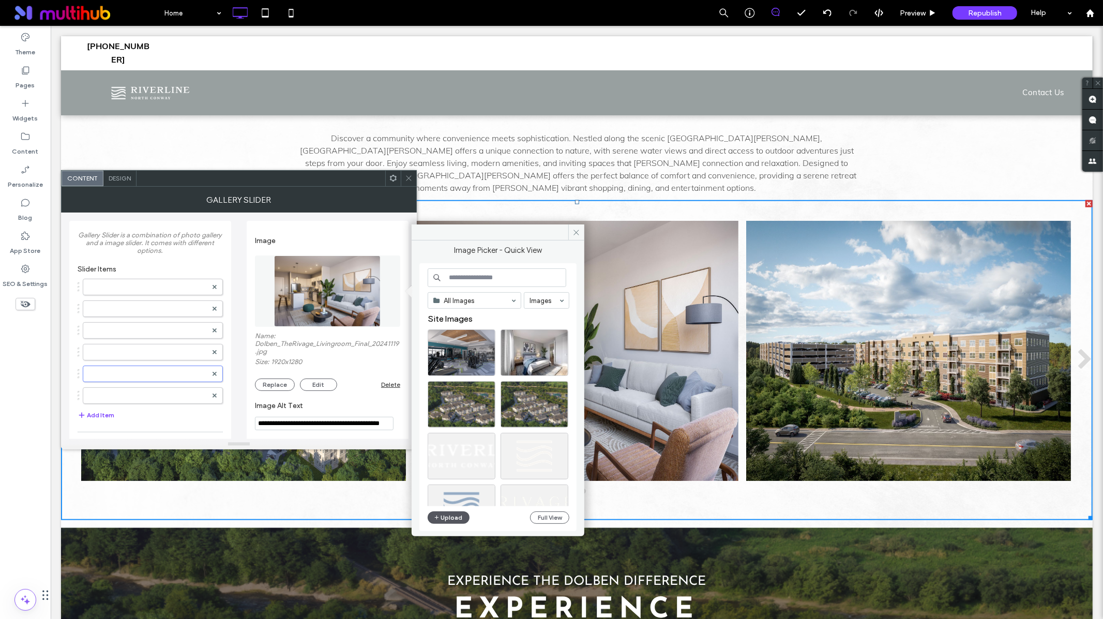
click at [449, 518] on button "Upload" at bounding box center [449, 517] width 42 height 12
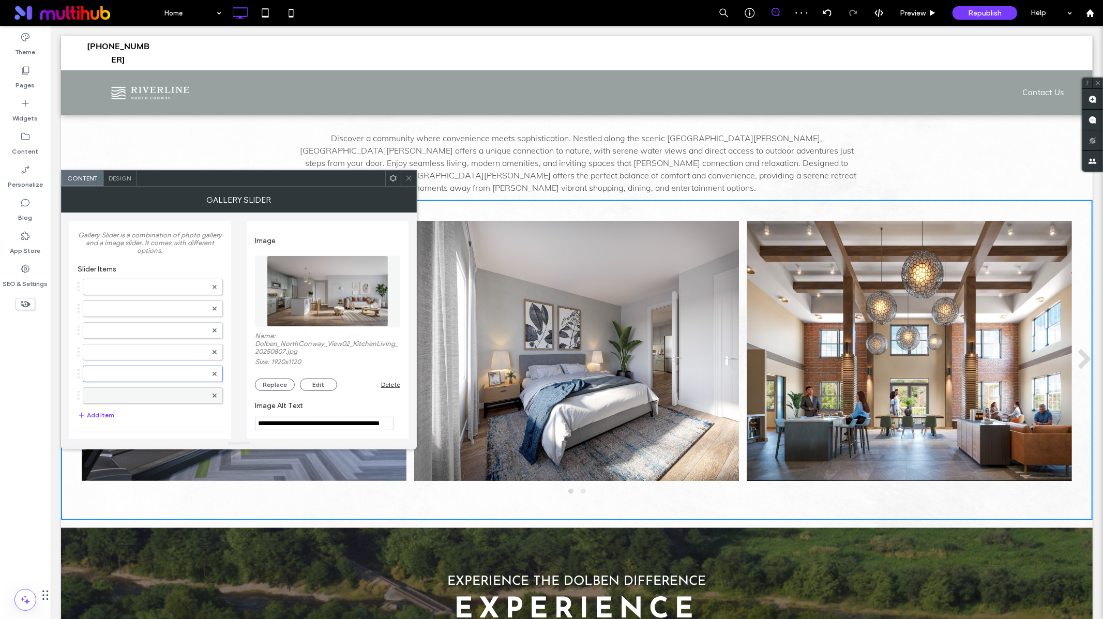
click at [158, 397] on label at bounding box center [147, 395] width 118 height 10
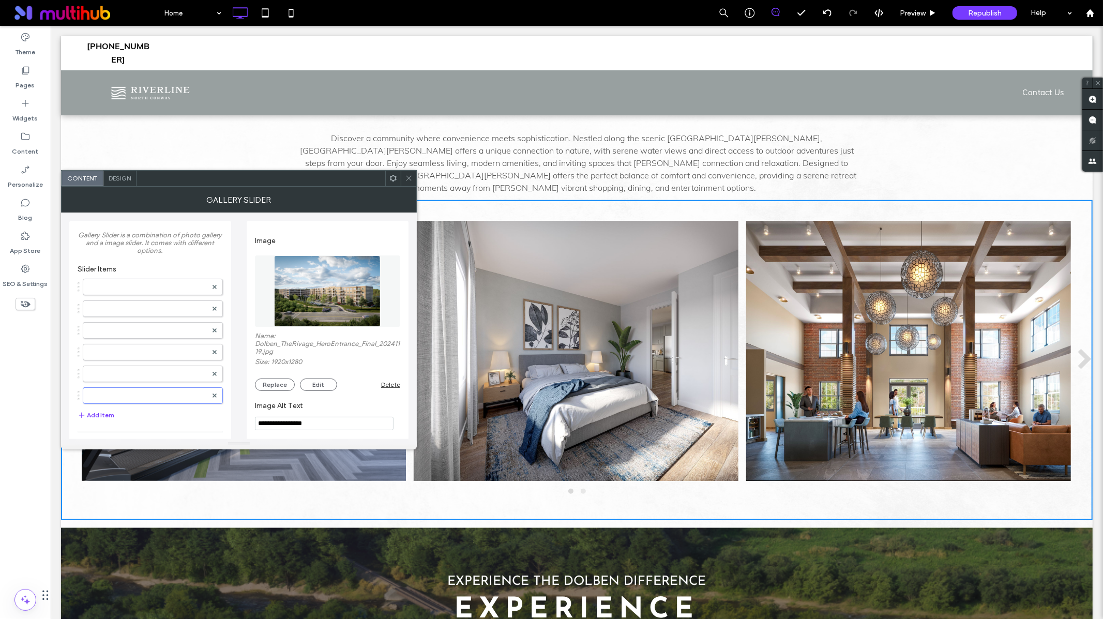
click at [410, 180] on icon at bounding box center [409, 178] width 8 height 8
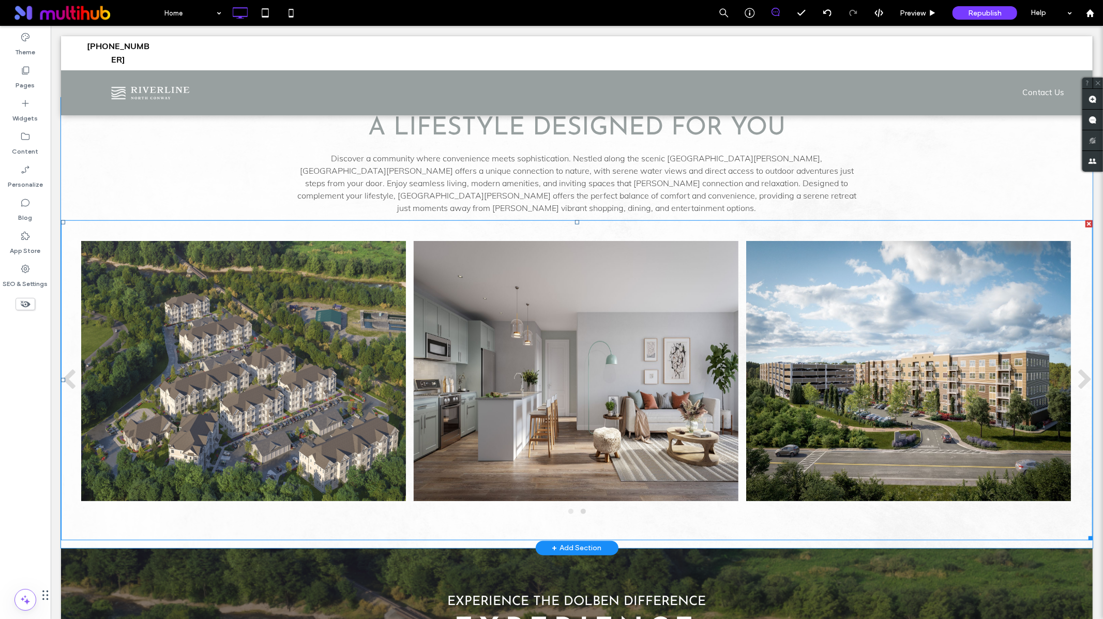
scroll to position [693, 0]
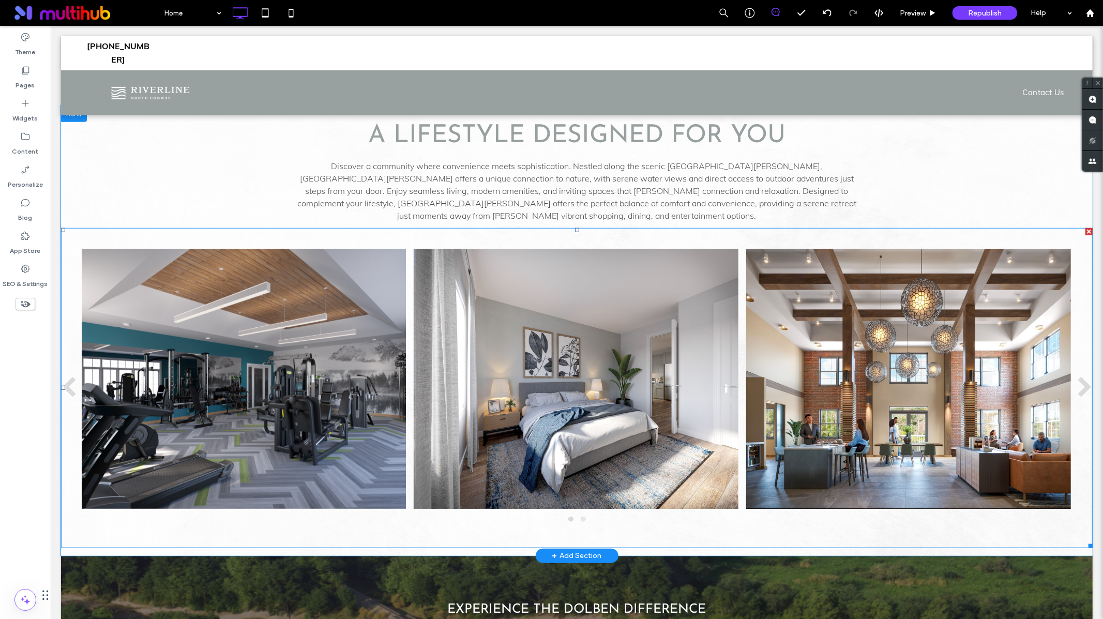
click at [895, 380] on span at bounding box center [577, 388] width 1032 height 320
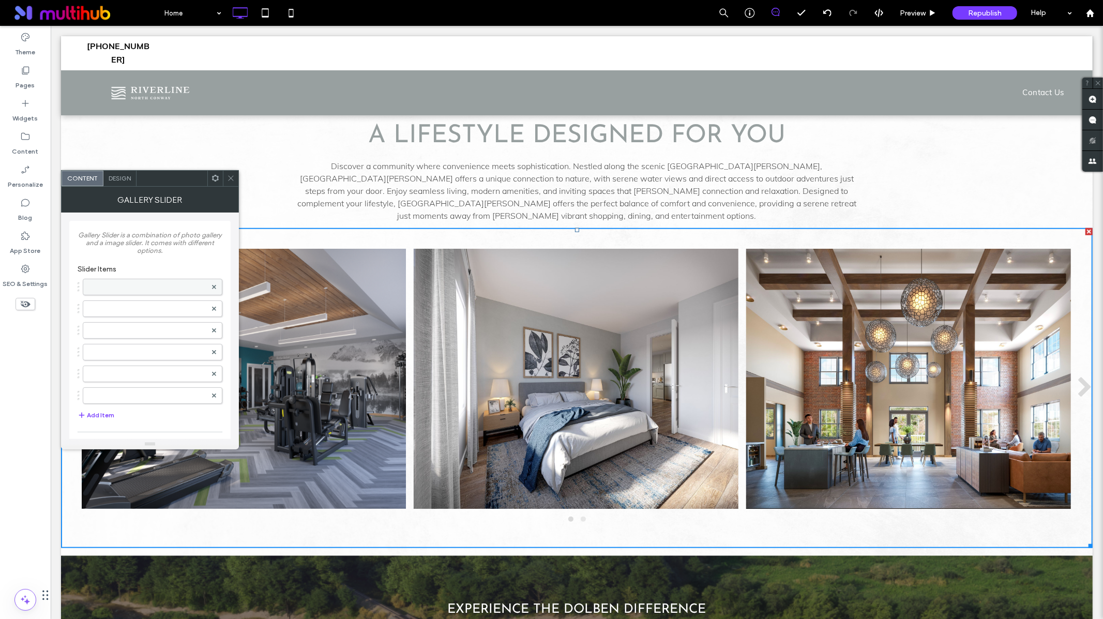
click at [151, 289] on label at bounding box center [147, 287] width 118 height 10
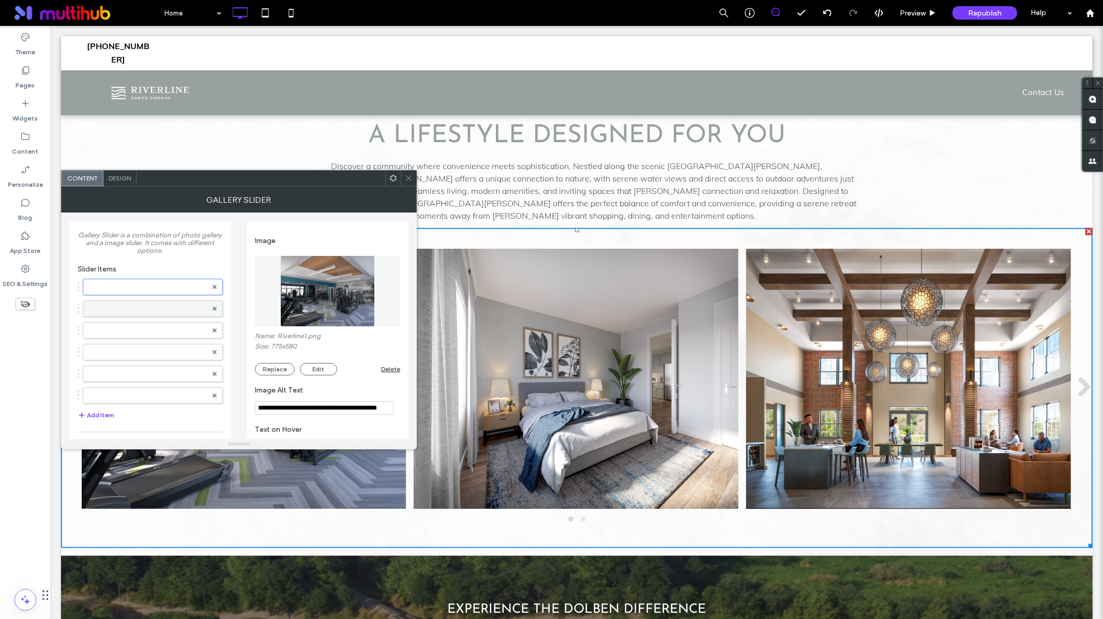
click at [149, 308] on label at bounding box center [147, 309] width 118 height 10
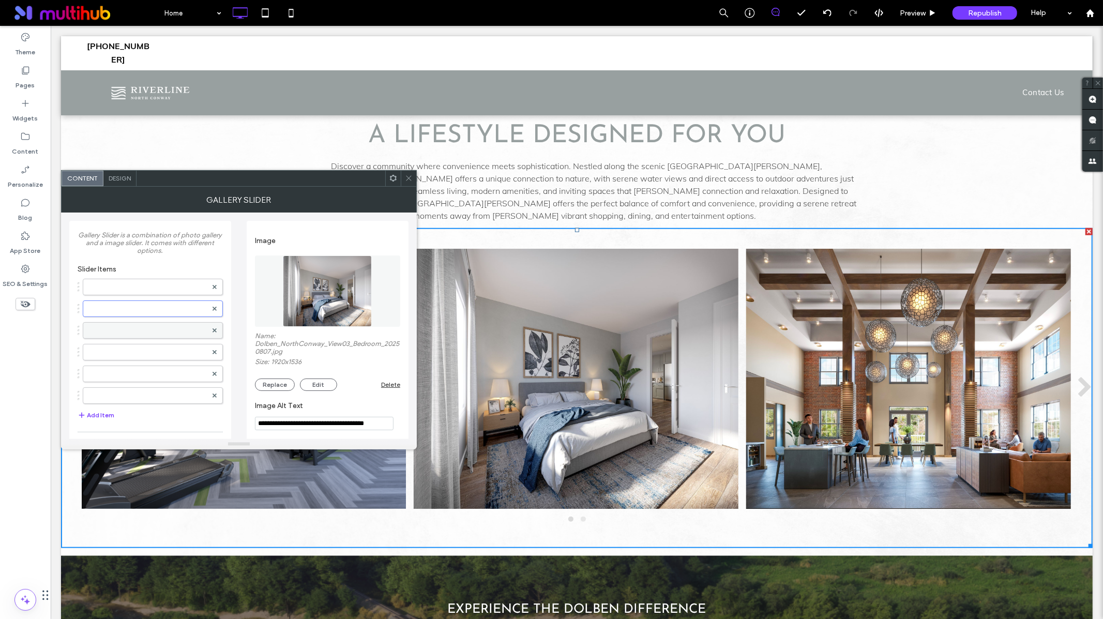
click at [153, 332] on label at bounding box center [147, 330] width 118 height 10
click at [159, 354] on label at bounding box center [147, 352] width 118 height 10
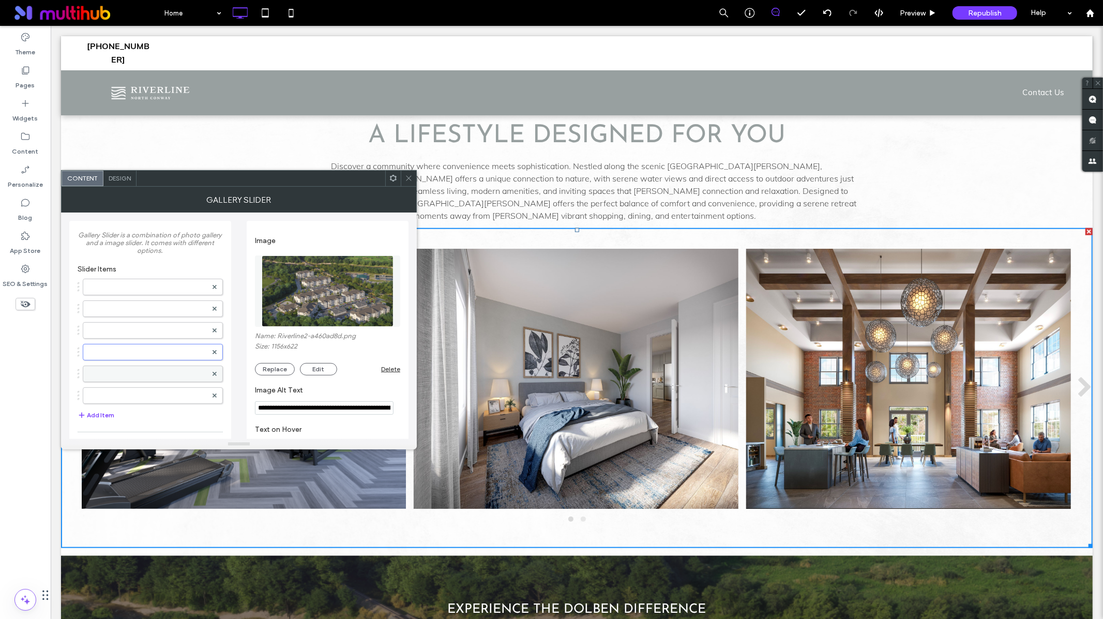
click at [158, 375] on label at bounding box center [147, 374] width 118 height 10
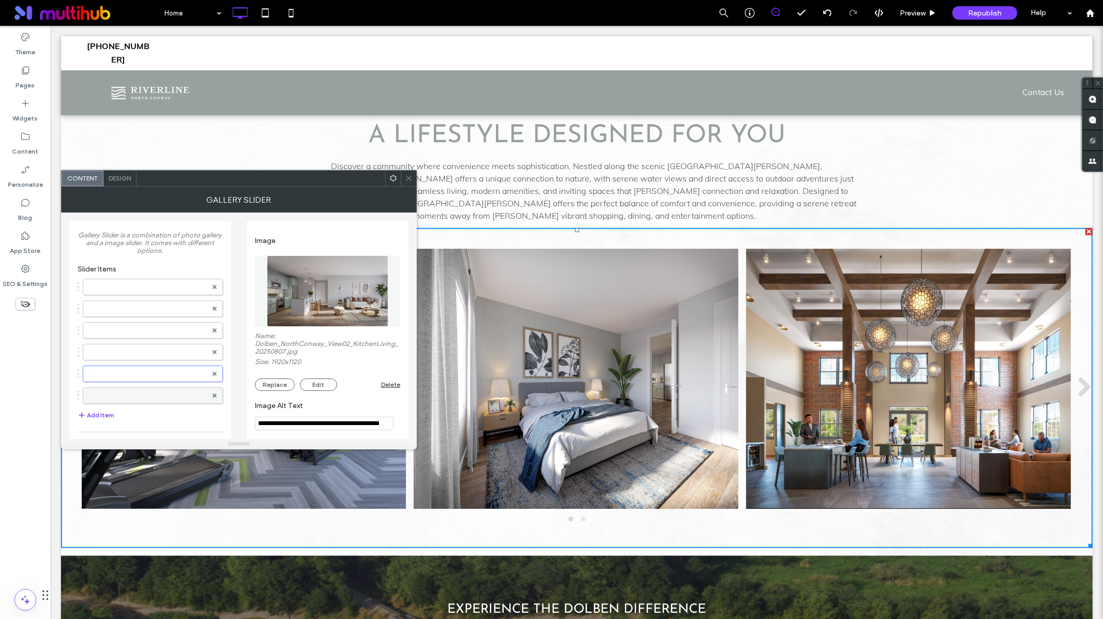
click at [159, 402] on div at bounding box center [153, 395] width 140 height 17
click at [160, 397] on label at bounding box center [147, 395] width 118 height 10
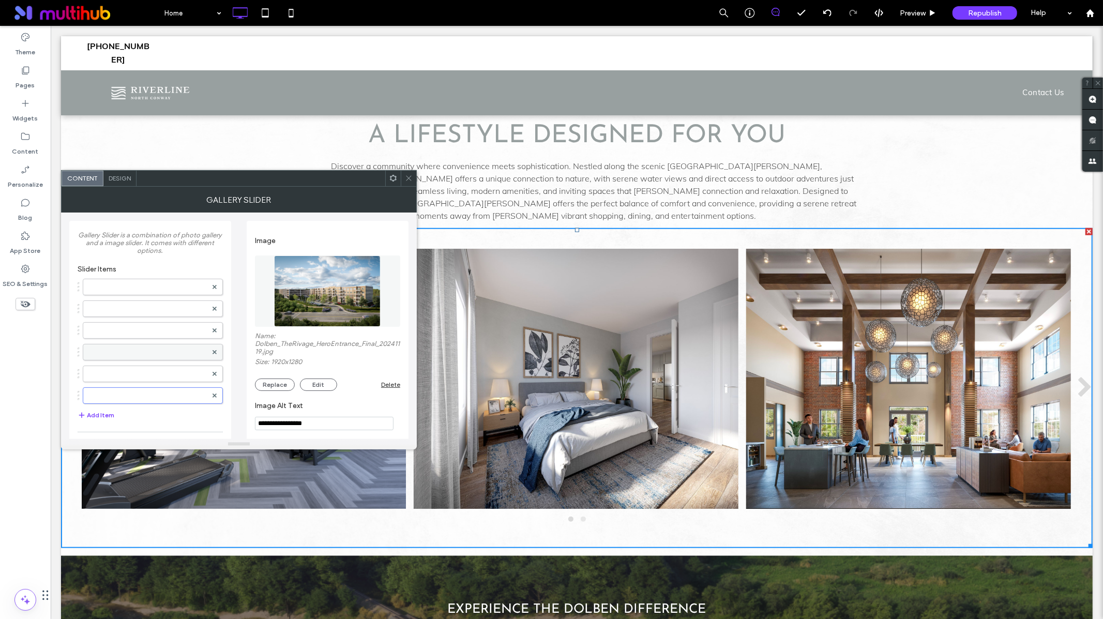
click at [158, 357] on label at bounding box center [147, 352] width 118 height 10
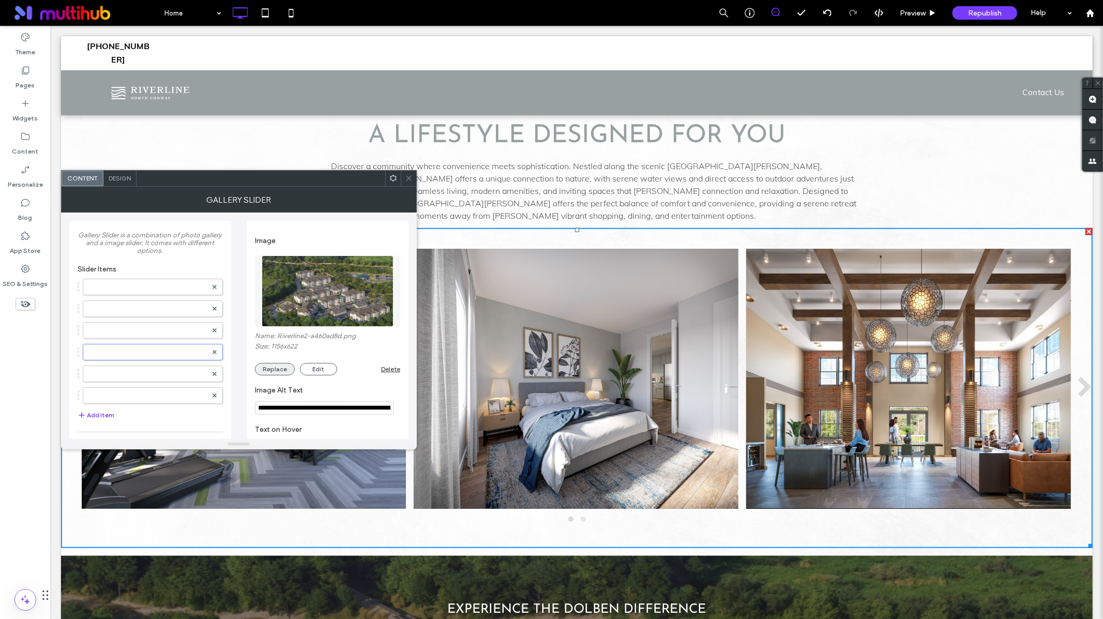
click at [284, 370] on button "Replace" at bounding box center [275, 369] width 40 height 12
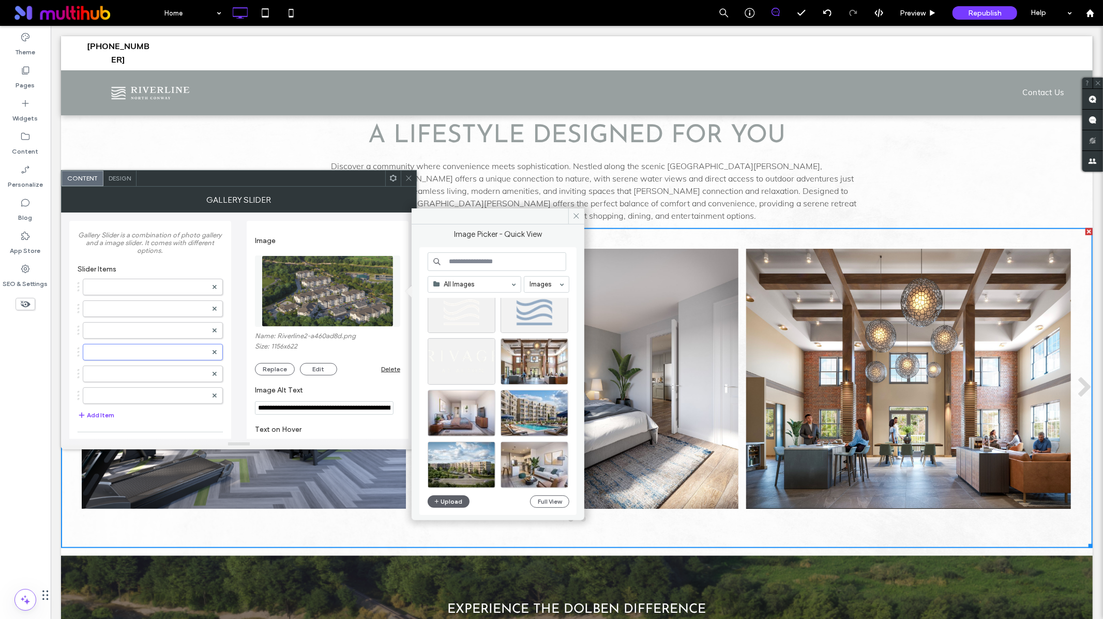
scroll to position [184, 0]
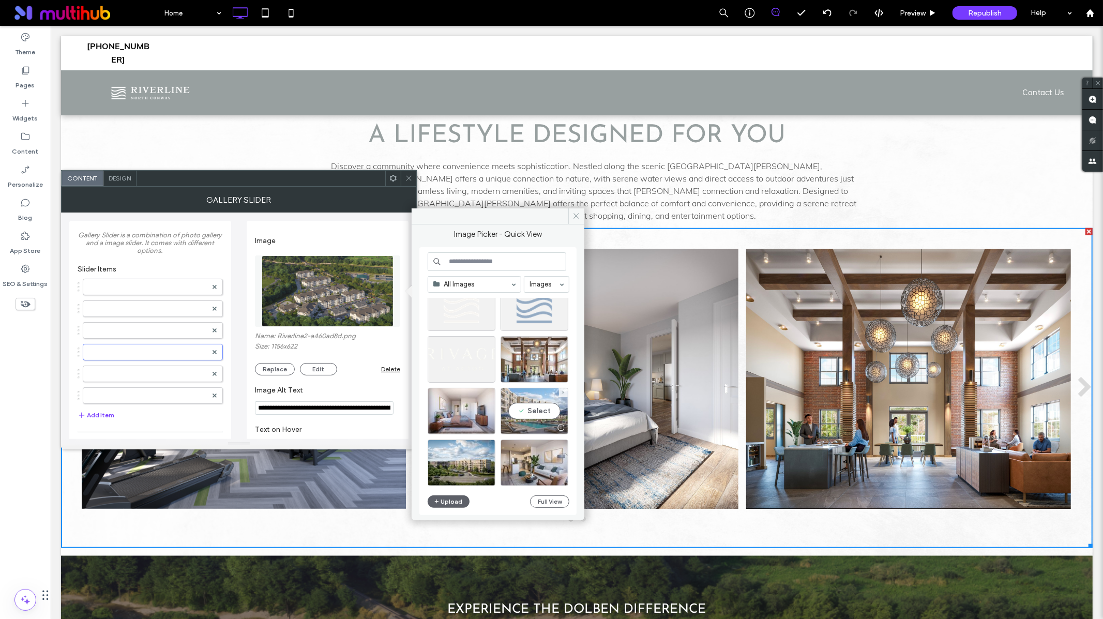
click at [522, 405] on div "Select" at bounding box center [535, 411] width 68 height 47
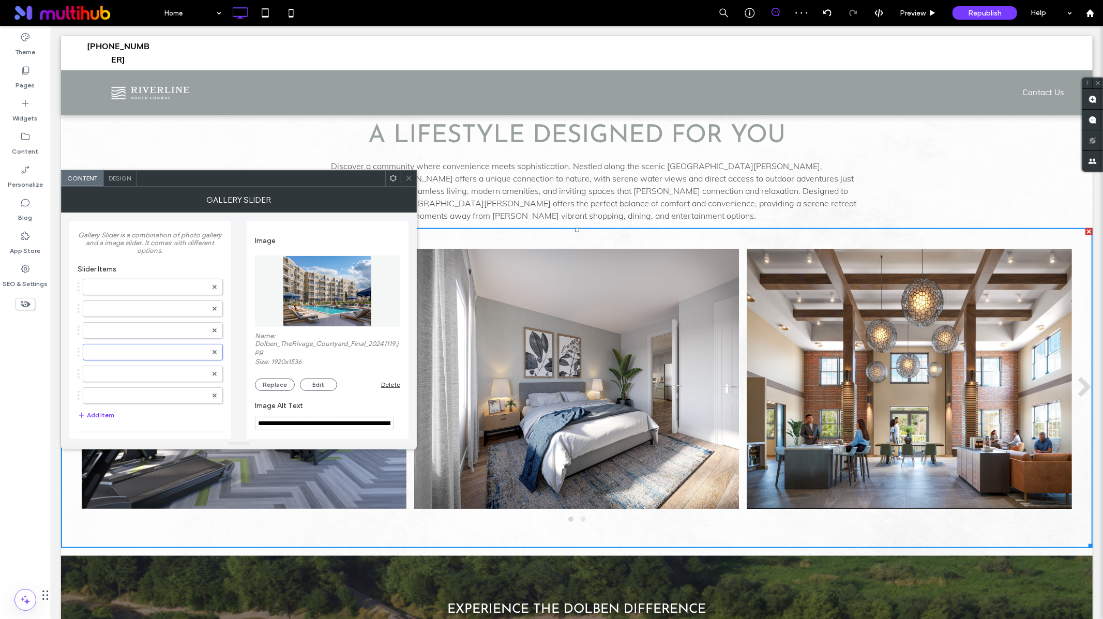
click at [409, 177] on icon at bounding box center [409, 178] width 8 height 8
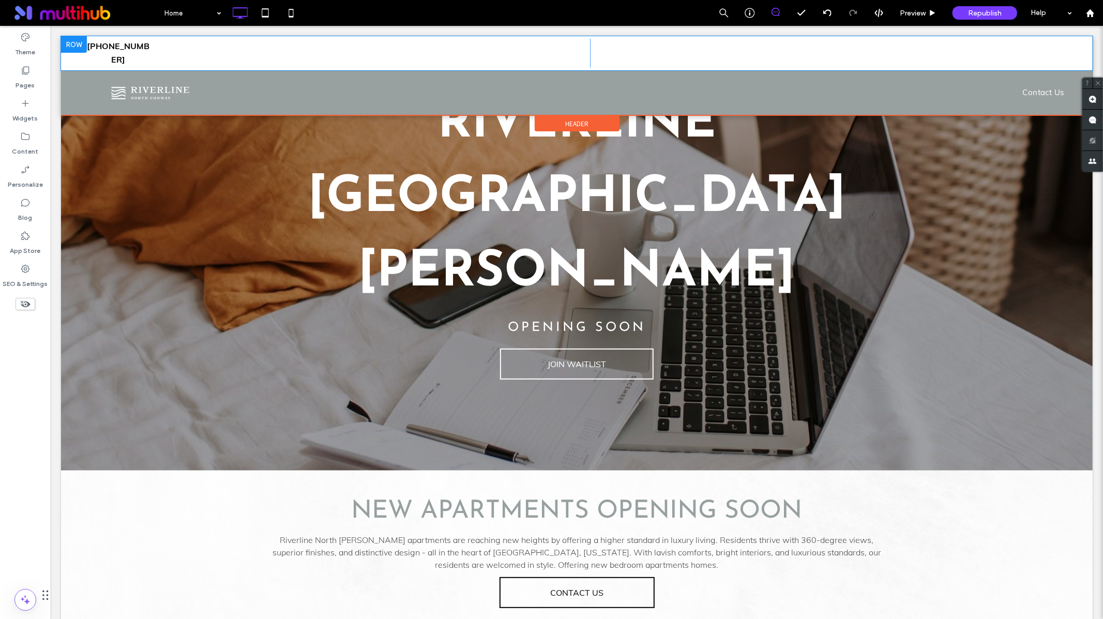
scroll to position [0, 0]
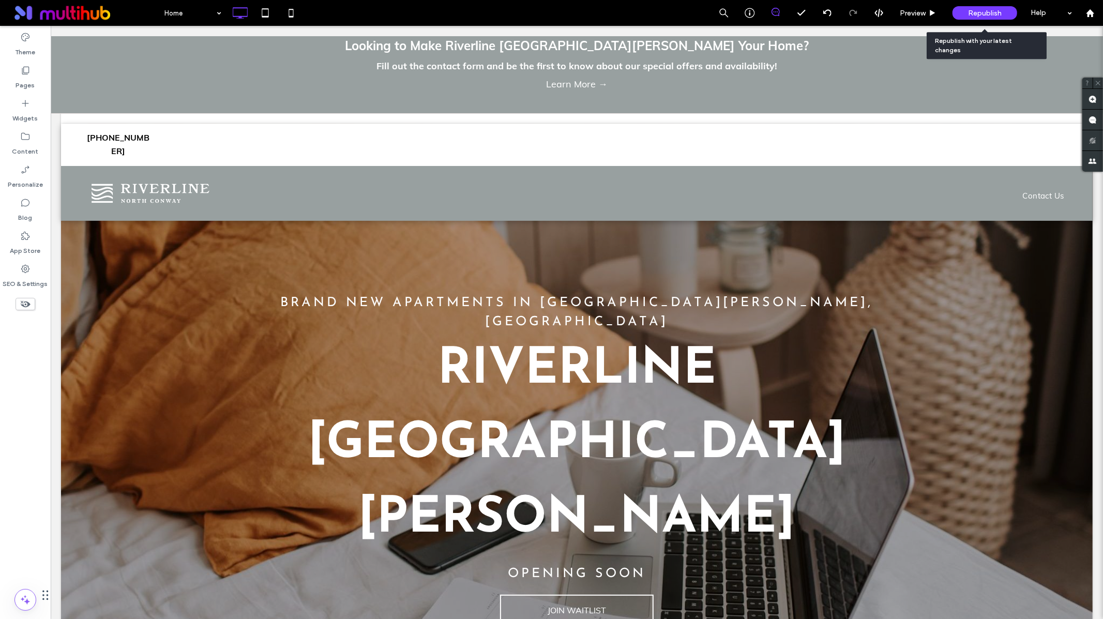
click at [973, 11] on span "Republish" at bounding box center [985, 13] width 34 height 9
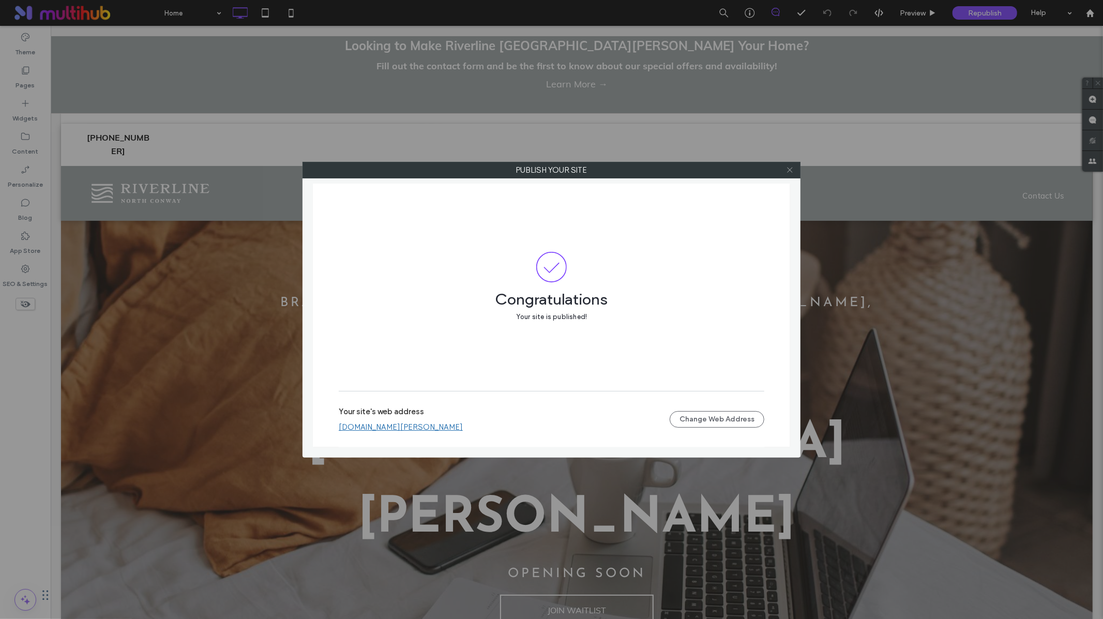
click at [786, 171] on icon at bounding box center [790, 170] width 8 height 8
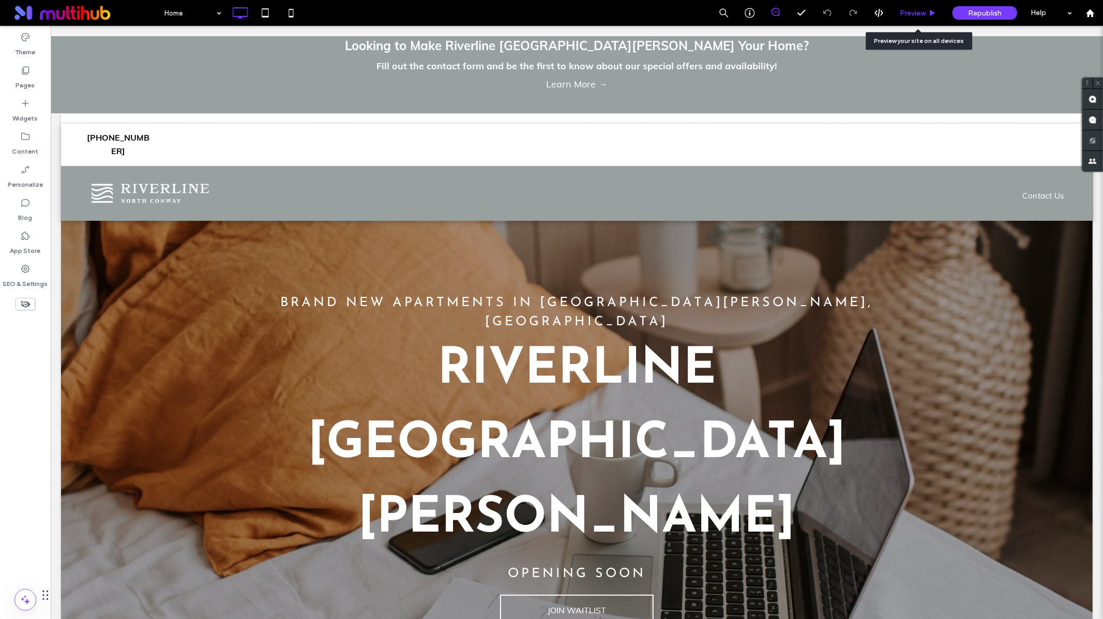
click at [910, 9] on span "Preview" at bounding box center [913, 13] width 26 height 9
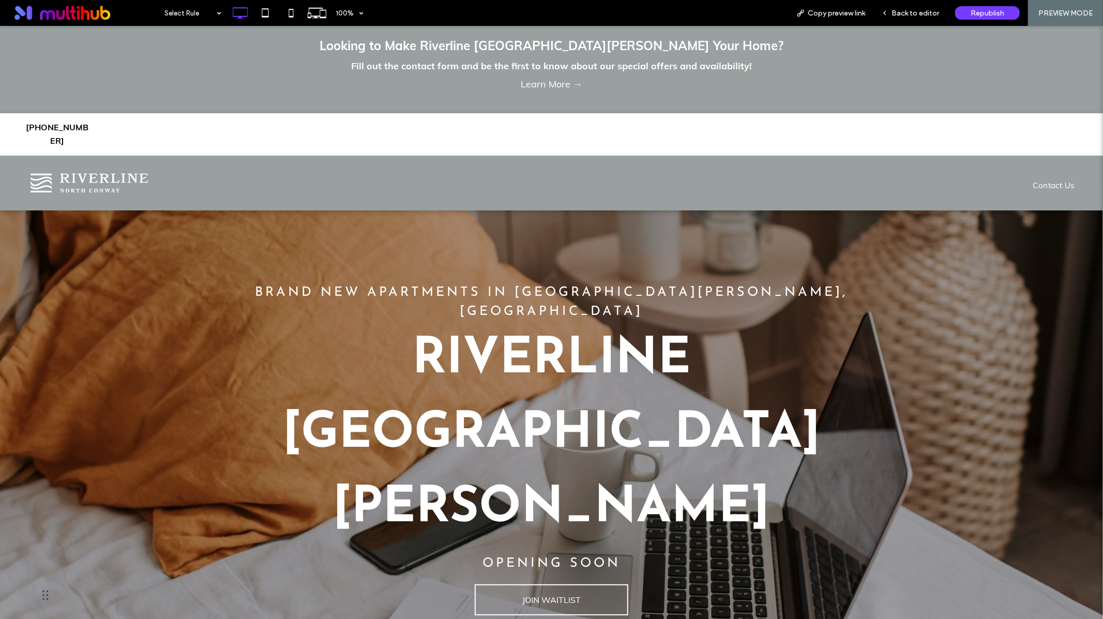
click at [92, 19] on span at bounding box center [83, 13] width 151 height 21
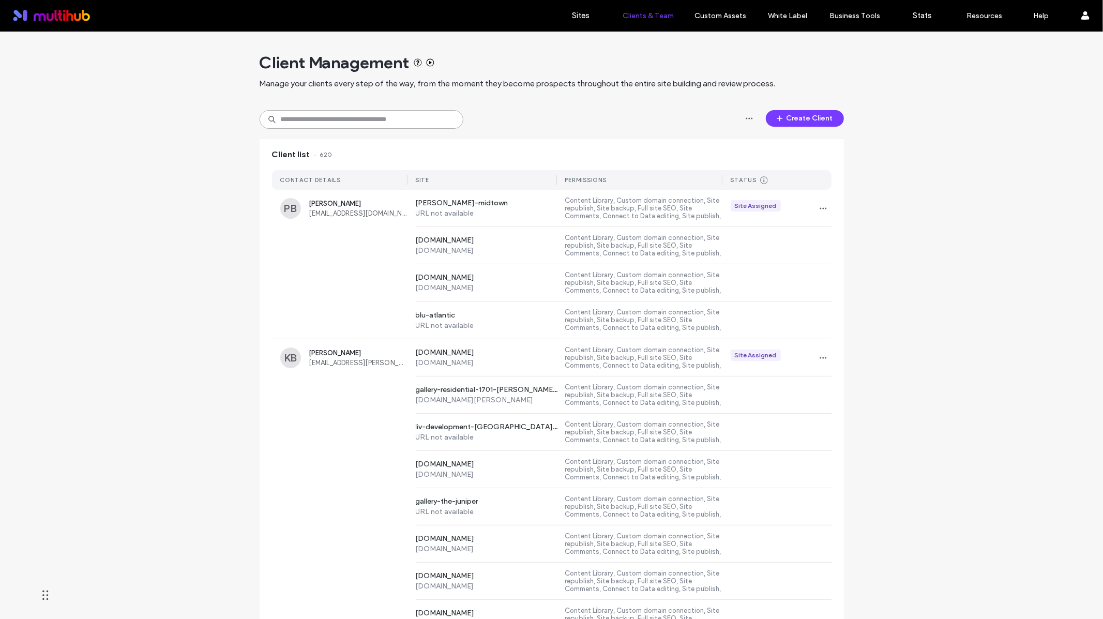
click at [284, 122] on input at bounding box center [362, 119] width 204 height 19
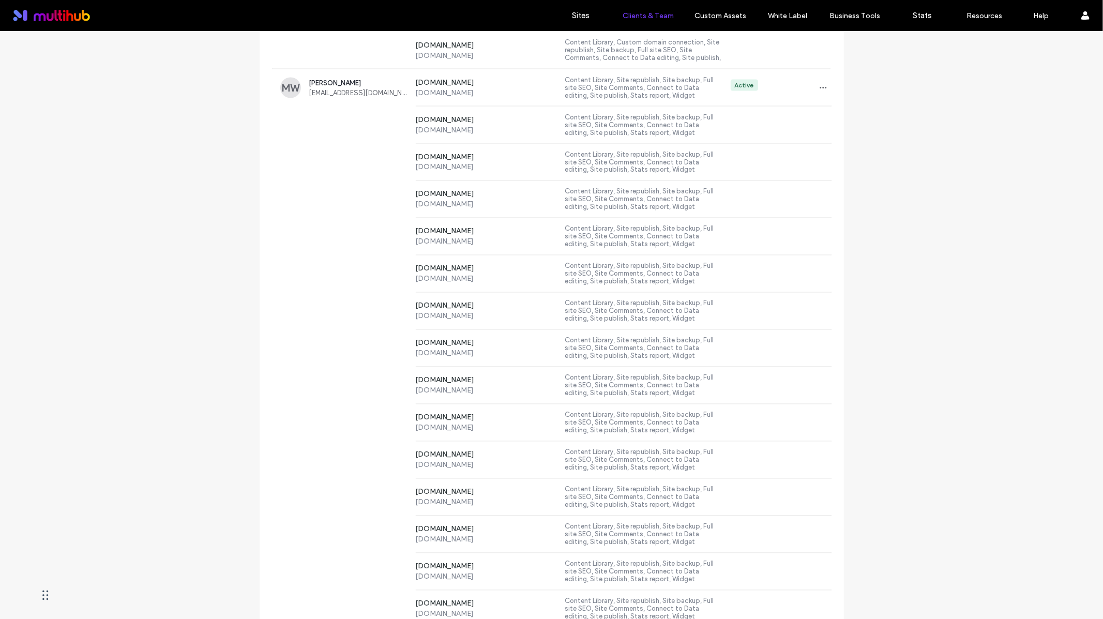
scroll to position [11440, 0]
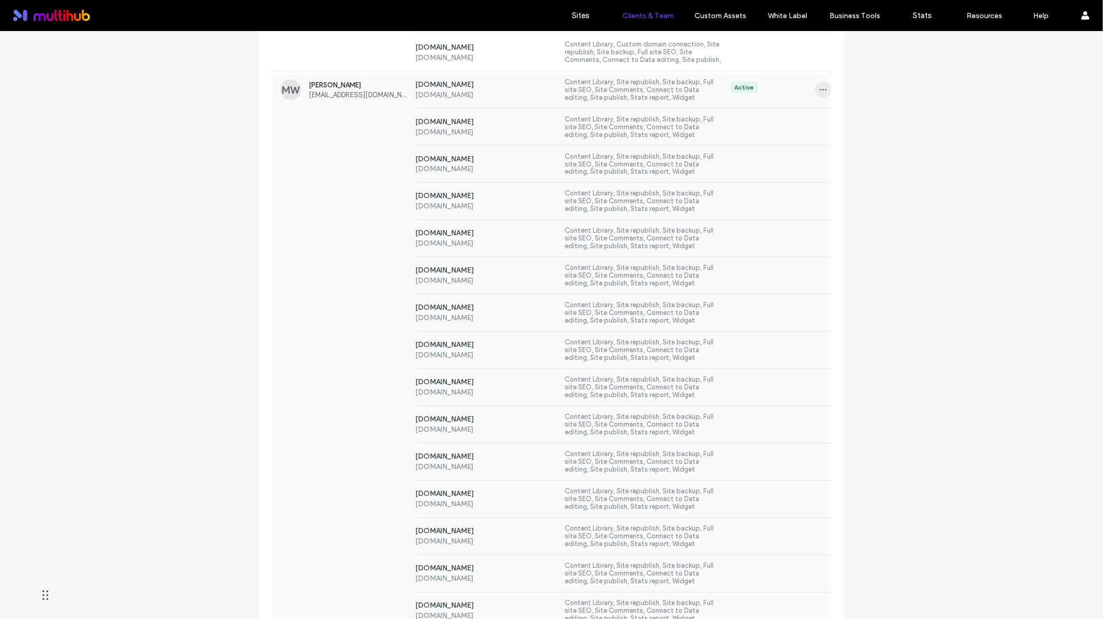
type input "*****"
click at [820, 93] on icon "button" at bounding box center [823, 90] width 8 height 8
click at [827, 120] on icon at bounding box center [824, 116] width 8 height 8
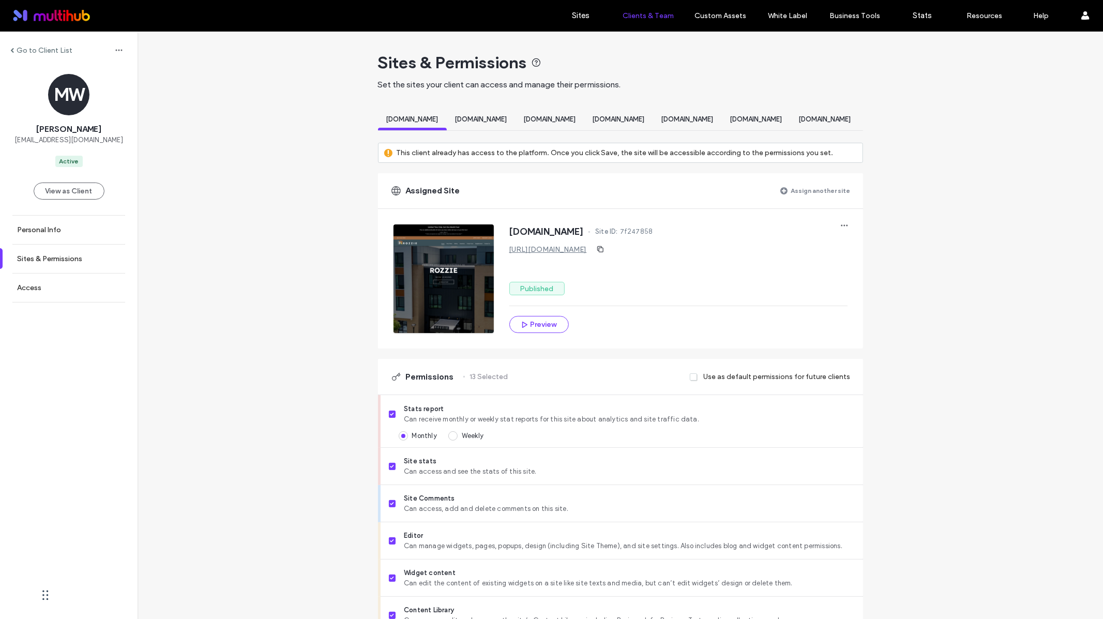
click at [797, 200] on label "Assign another site" at bounding box center [820, 191] width 59 height 18
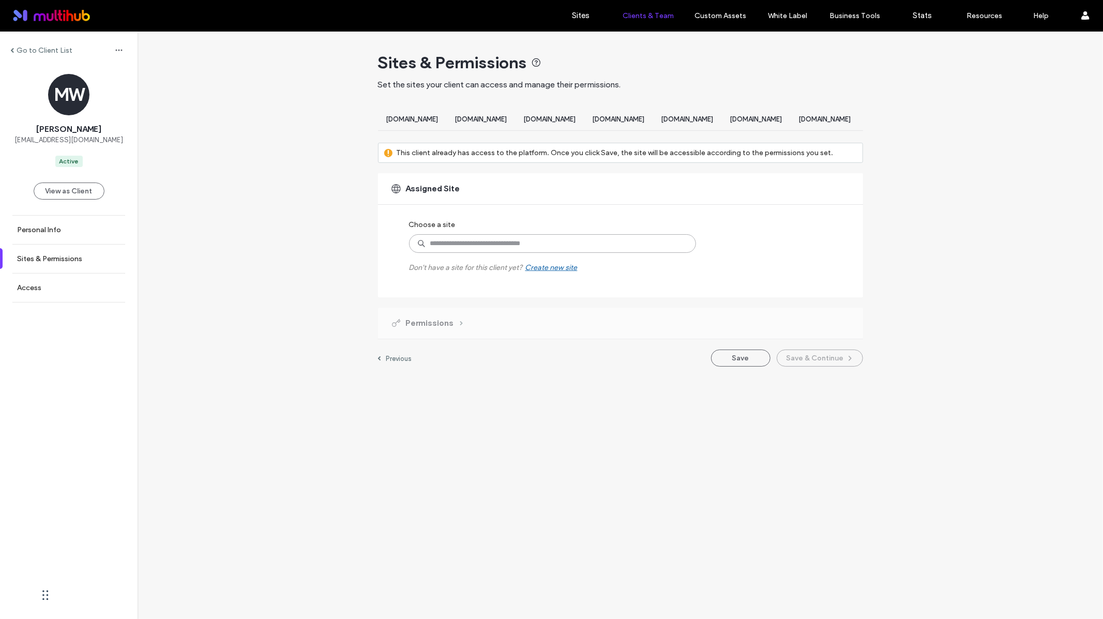
click at [595, 250] on input at bounding box center [552, 243] width 287 height 19
type input "*********"
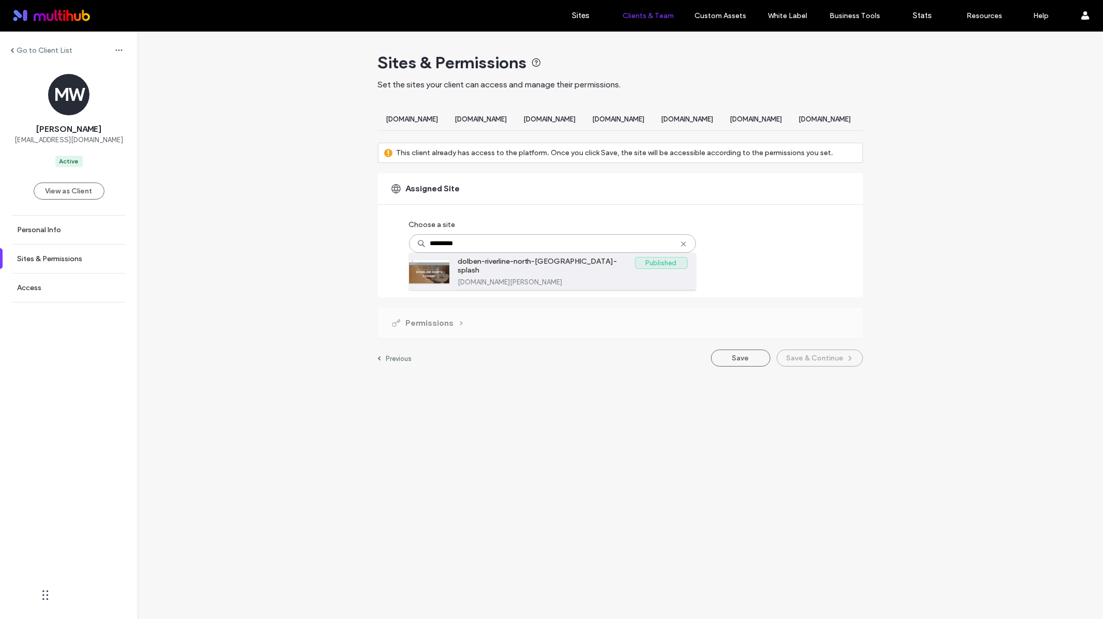
click at [539, 286] on label "[DOMAIN_NAME][PERSON_NAME]" at bounding box center [573, 282] width 230 height 8
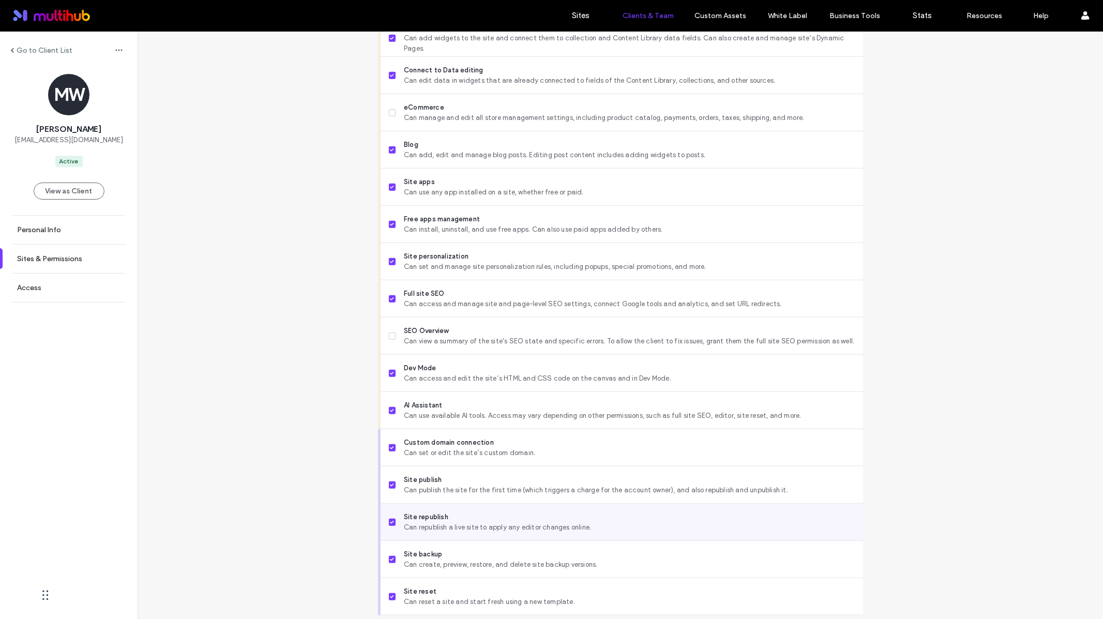
scroll to position [694, 0]
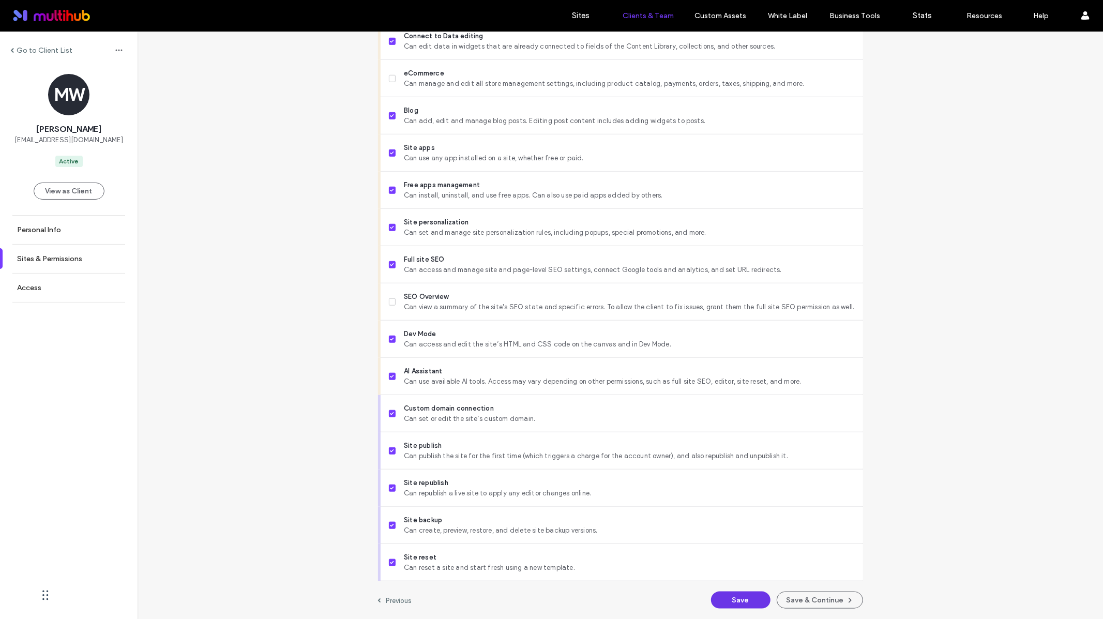
click at [739, 596] on button "Save" at bounding box center [740, 600] width 59 height 17
click at [53, 52] on label "Go to Client List" at bounding box center [45, 50] width 56 height 9
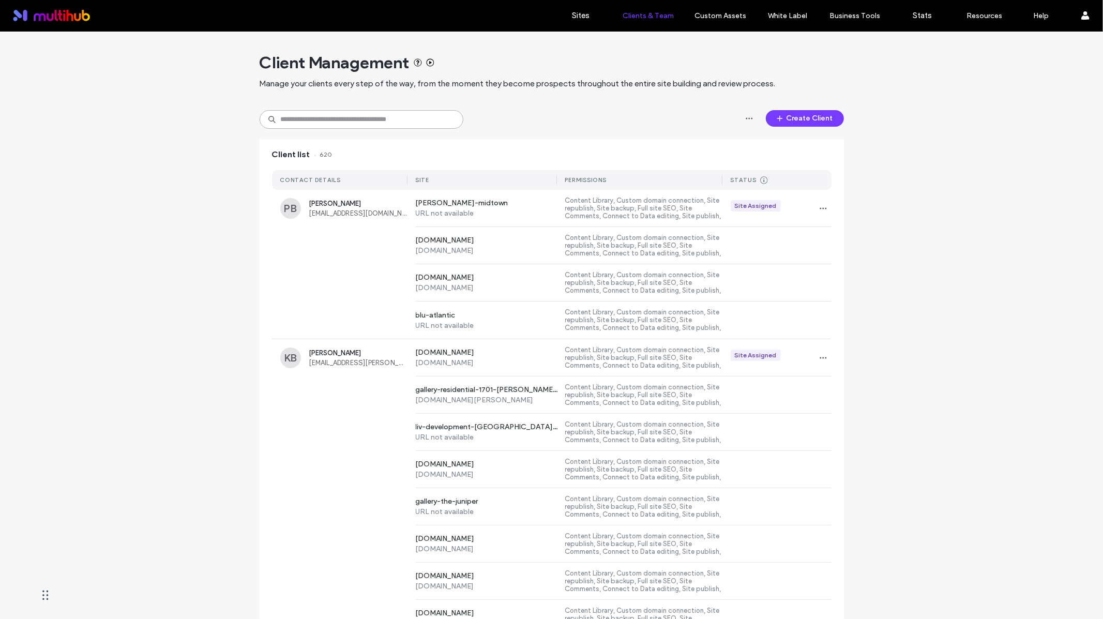
click at [372, 120] on input at bounding box center [362, 119] width 204 height 19
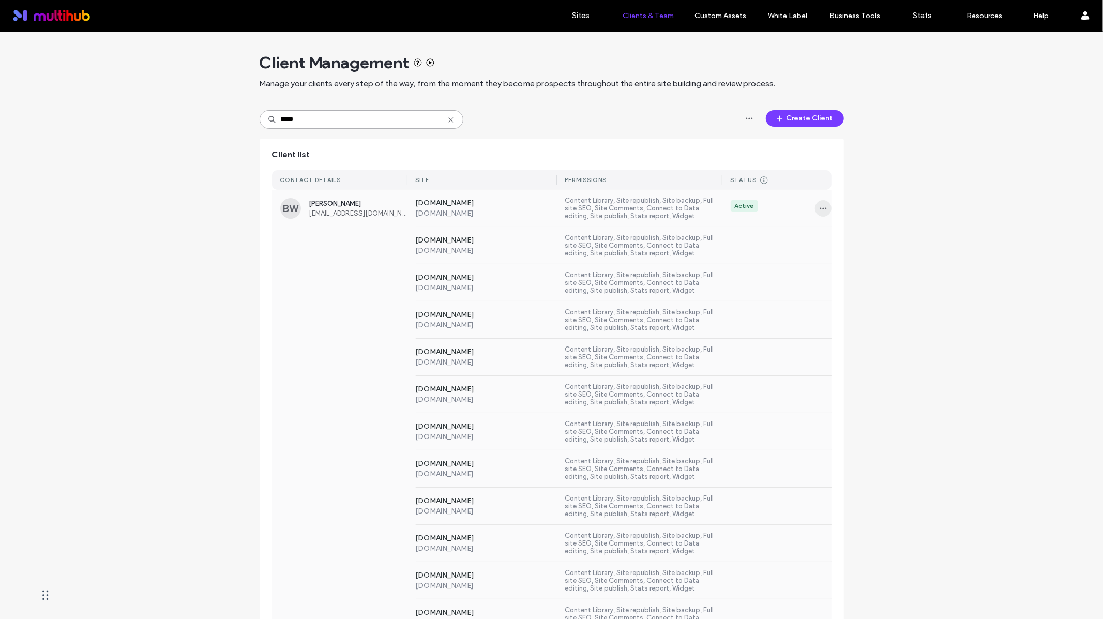
type input "*****"
click at [819, 207] on icon "button" at bounding box center [823, 208] width 8 height 8
click at [827, 239] on span at bounding box center [826, 235] width 12 height 11
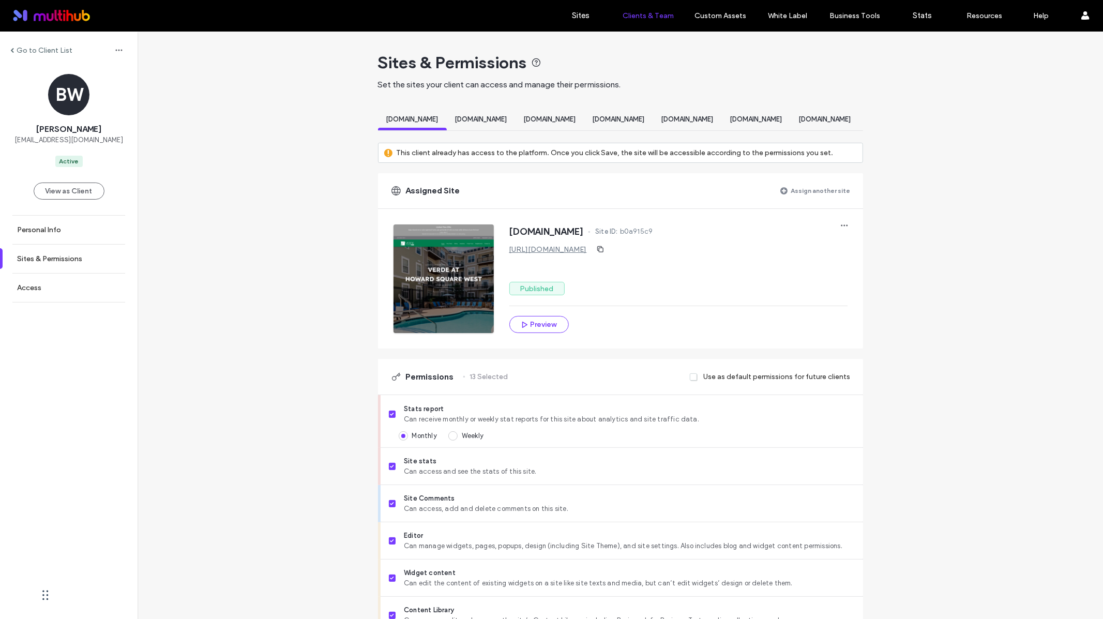
click at [798, 200] on label "Assign another site" at bounding box center [820, 191] width 59 height 18
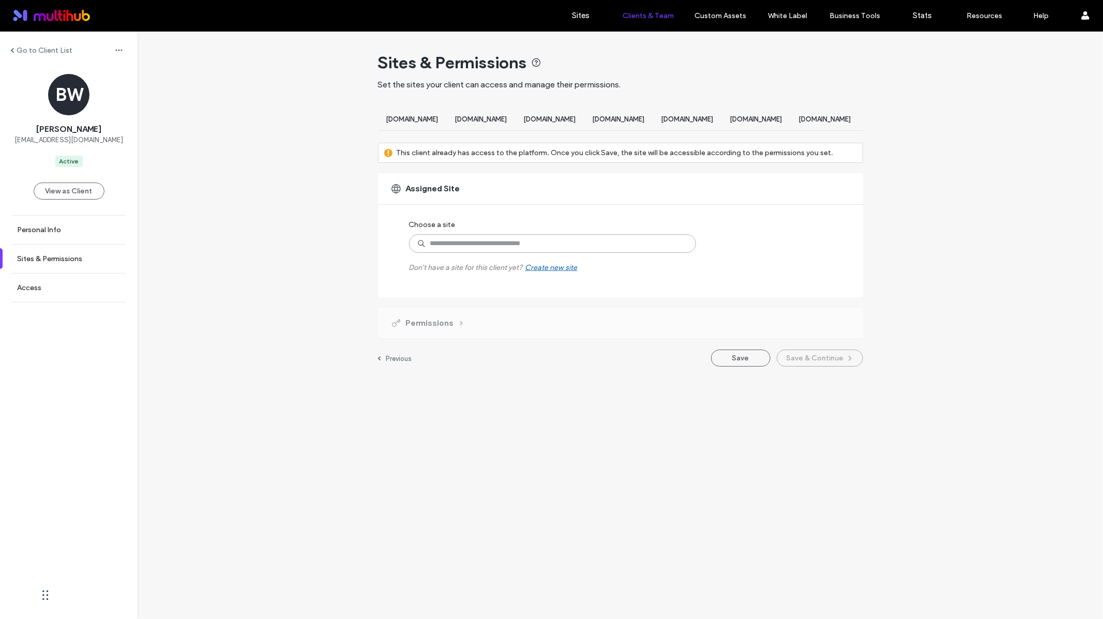
click at [566, 253] on input at bounding box center [552, 243] width 287 height 19
type input "*********"
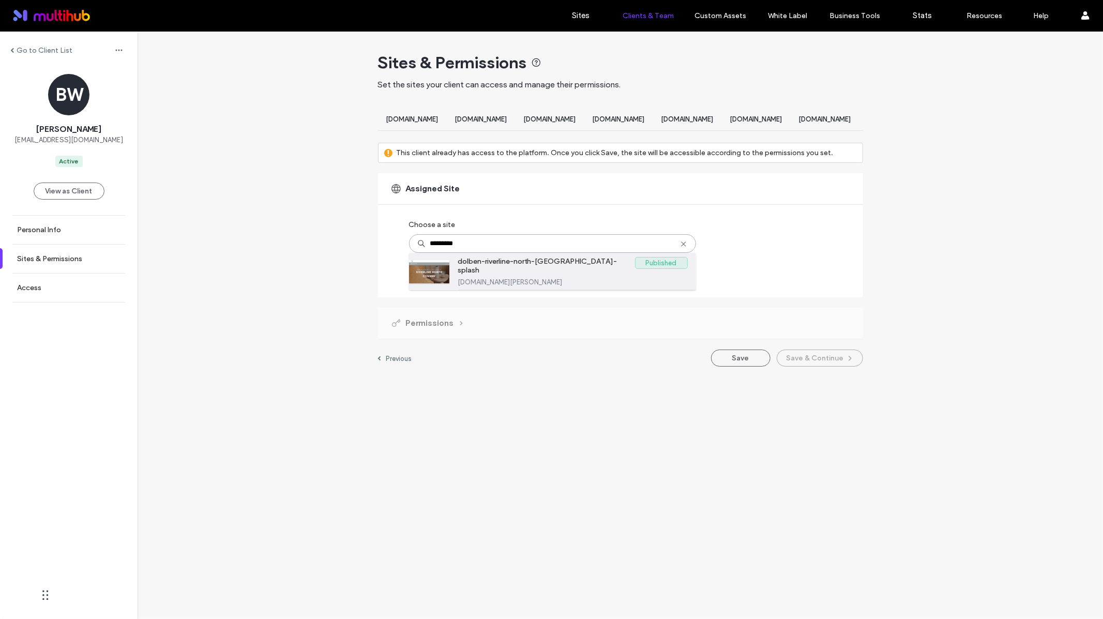
click at [555, 283] on label "dolben-riverline-north-conway-splash.multiscreensite.com" at bounding box center [573, 282] width 230 height 8
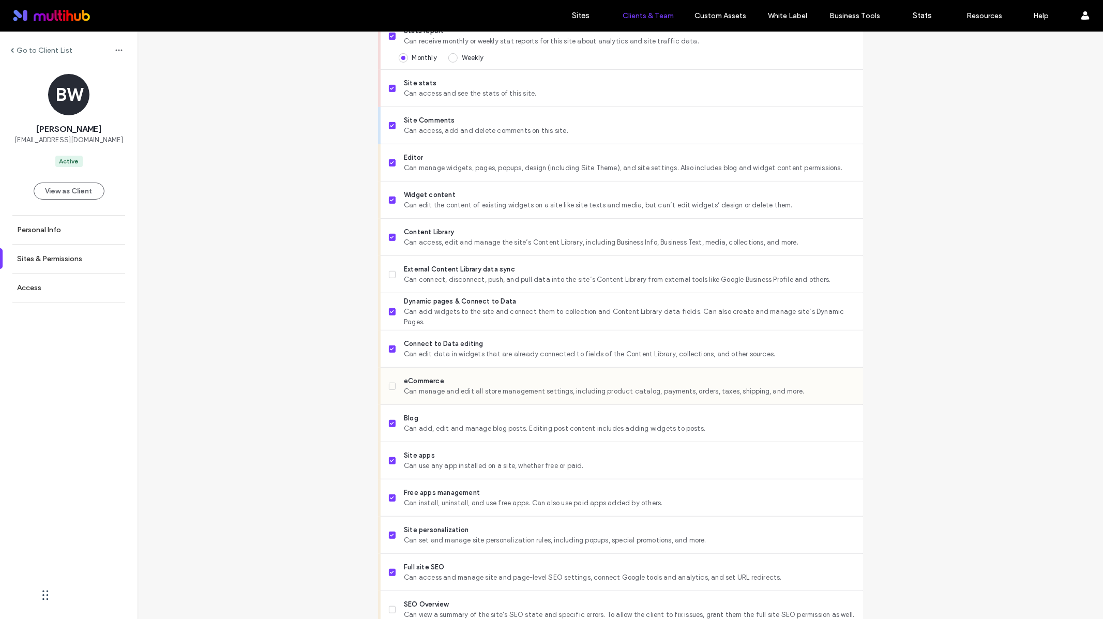
scroll to position [694, 0]
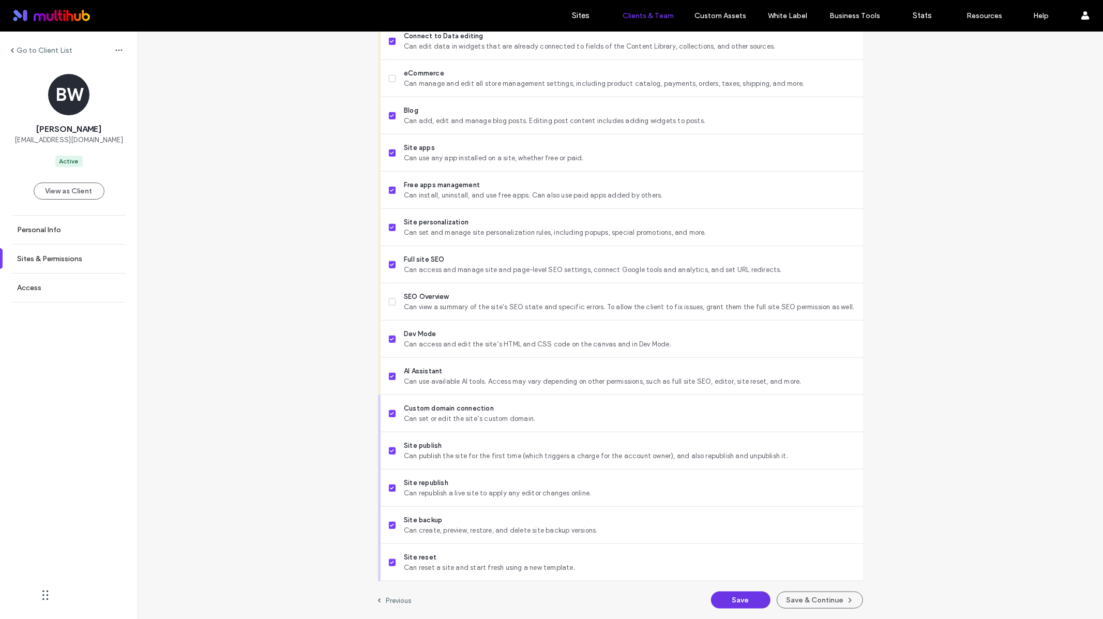
click at [746, 596] on button "Save" at bounding box center [740, 600] width 59 height 17
click at [58, 254] on label "Sites & Permissions" at bounding box center [49, 258] width 65 height 9
click at [39, 50] on label "Go to Client List" at bounding box center [45, 50] width 56 height 9
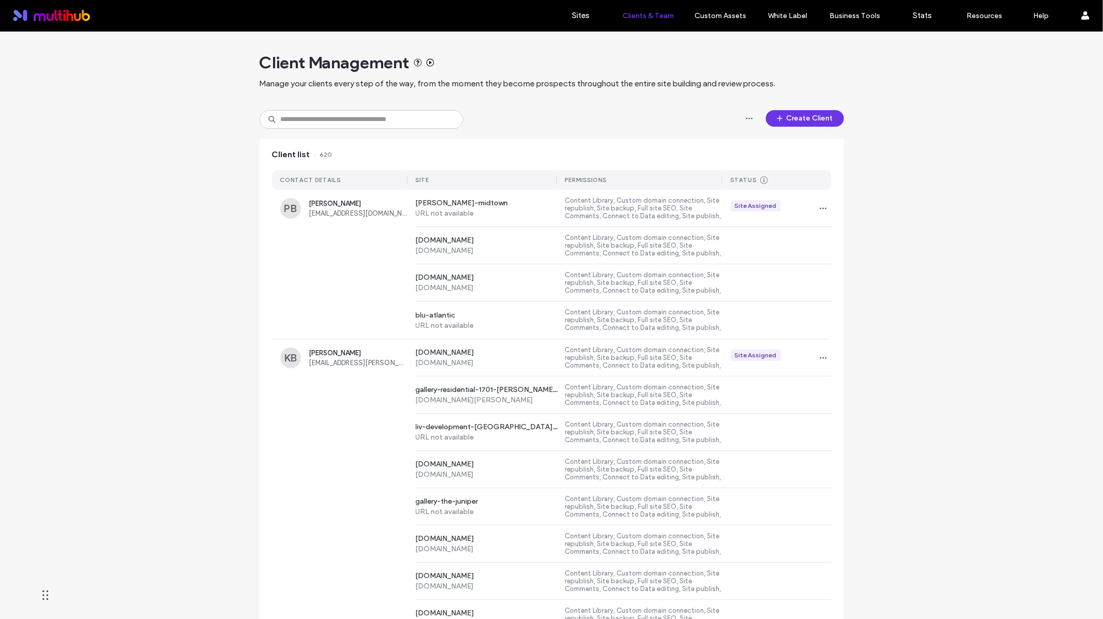
click at [815, 116] on button "Create Client" at bounding box center [805, 118] width 78 height 17
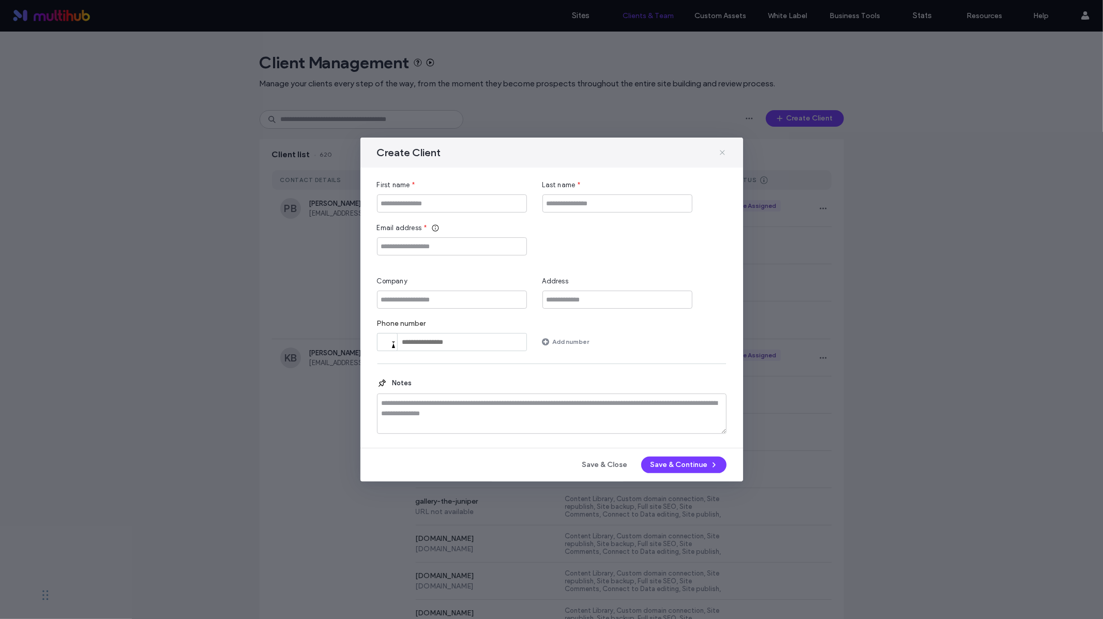
click at [721, 152] on use at bounding box center [722, 152] width 5 height 5
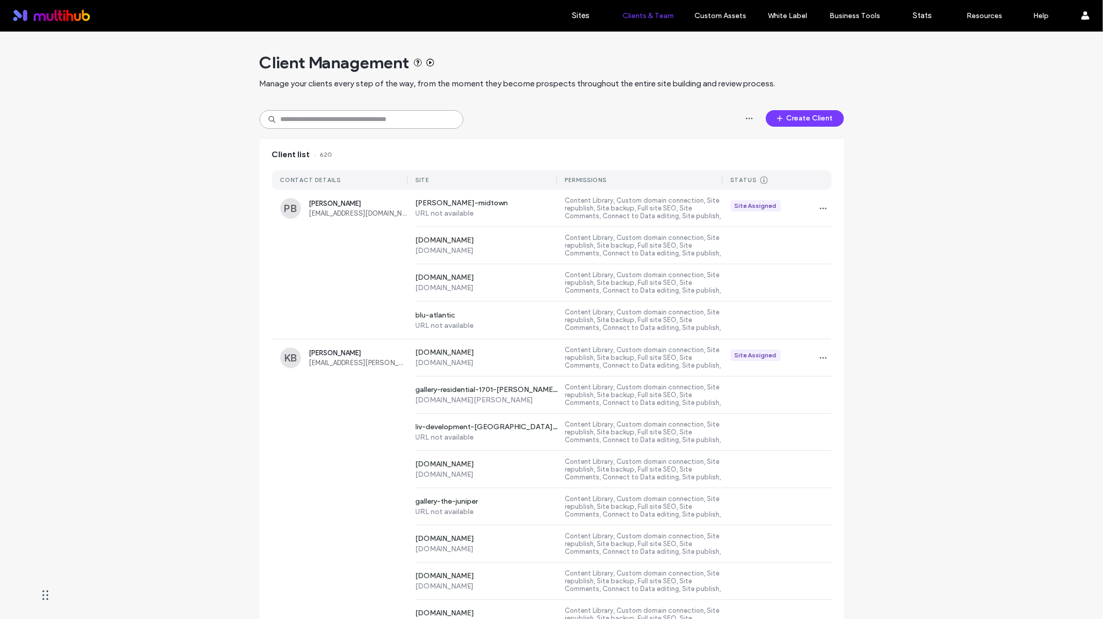
click at [377, 122] on input at bounding box center [362, 119] width 204 height 19
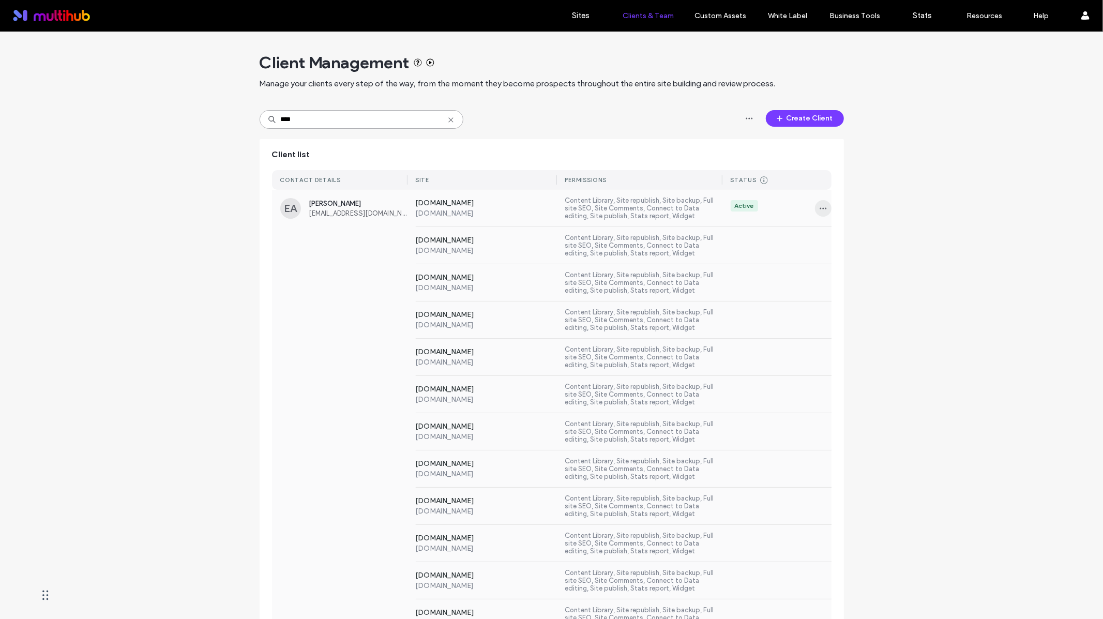
type input "****"
click at [822, 210] on icon "button" at bounding box center [823, 208] width 8 height 8
click at [827, 240] on span at bounding box center [826, 235] width 12 height 11
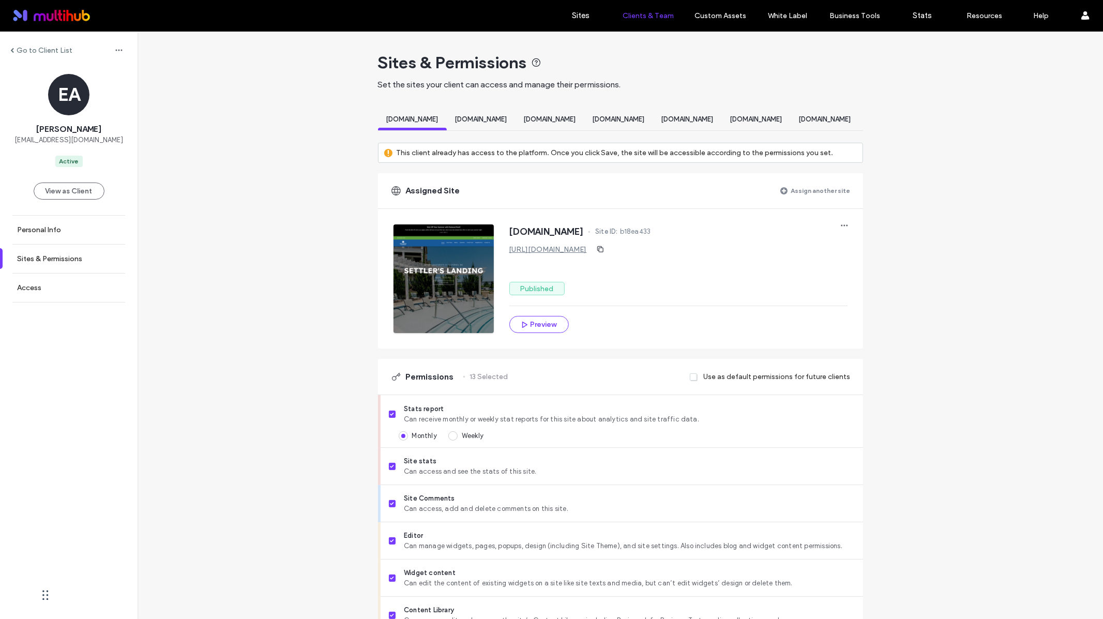
click at [791, 200] on label "Assign another site" at bounding box center [820, 191] width 59 height 18
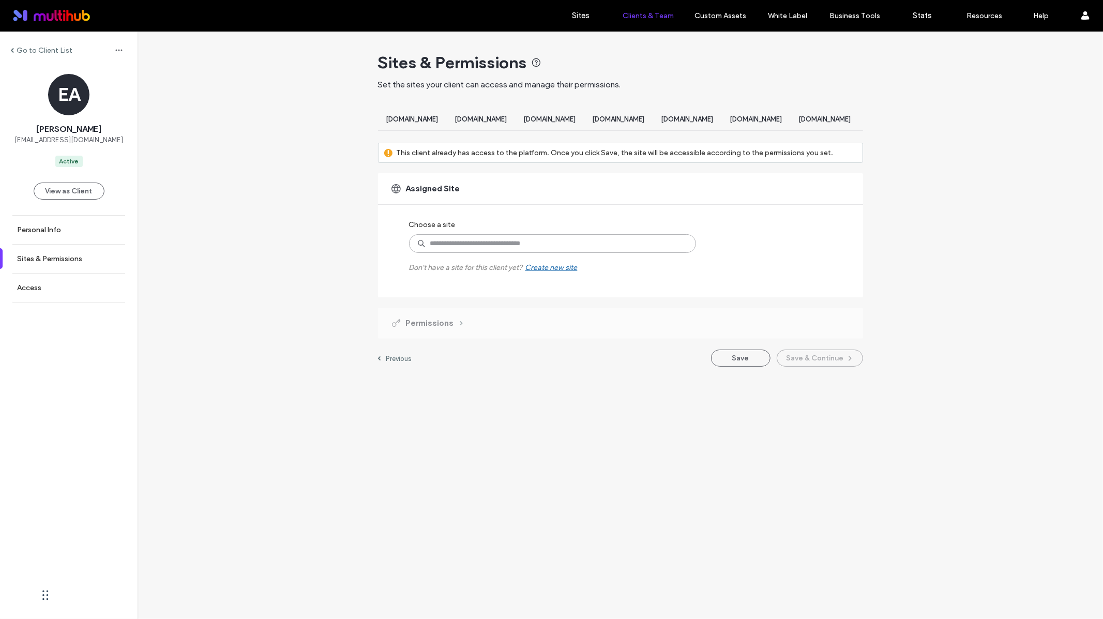
click at [498, 253] on input at bounding box center [552, 243] width 287 height 19
type input "*********"
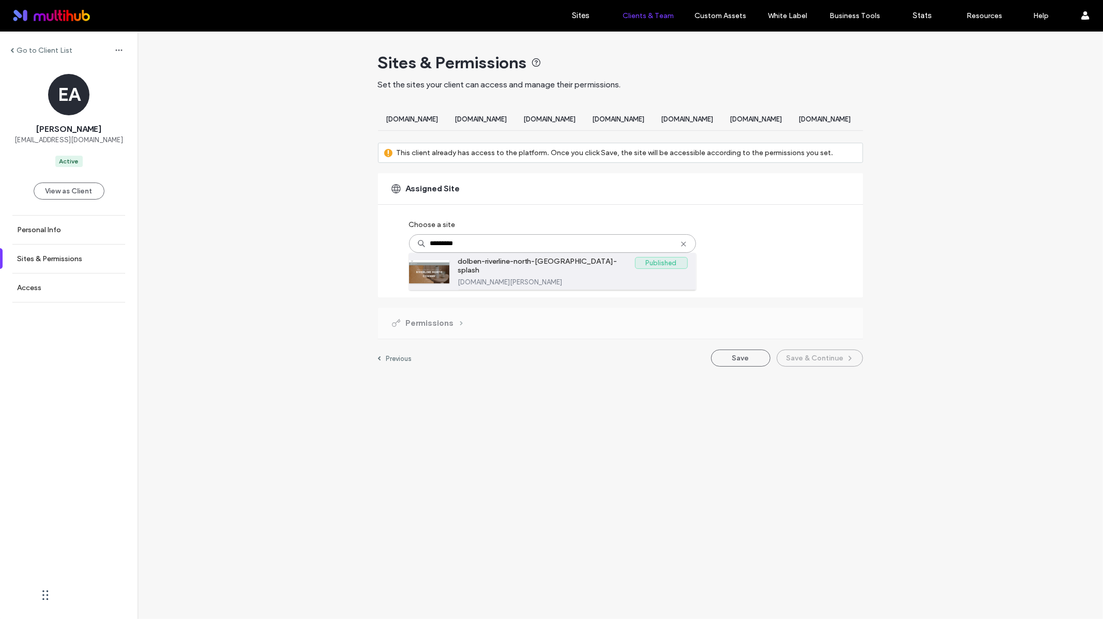
click at [516, 290] on div "dolben-riverline-north-conway-splash Published dolben-riverline-north-conway-sp…" at bounding box center [573, 271] width 230 height 37
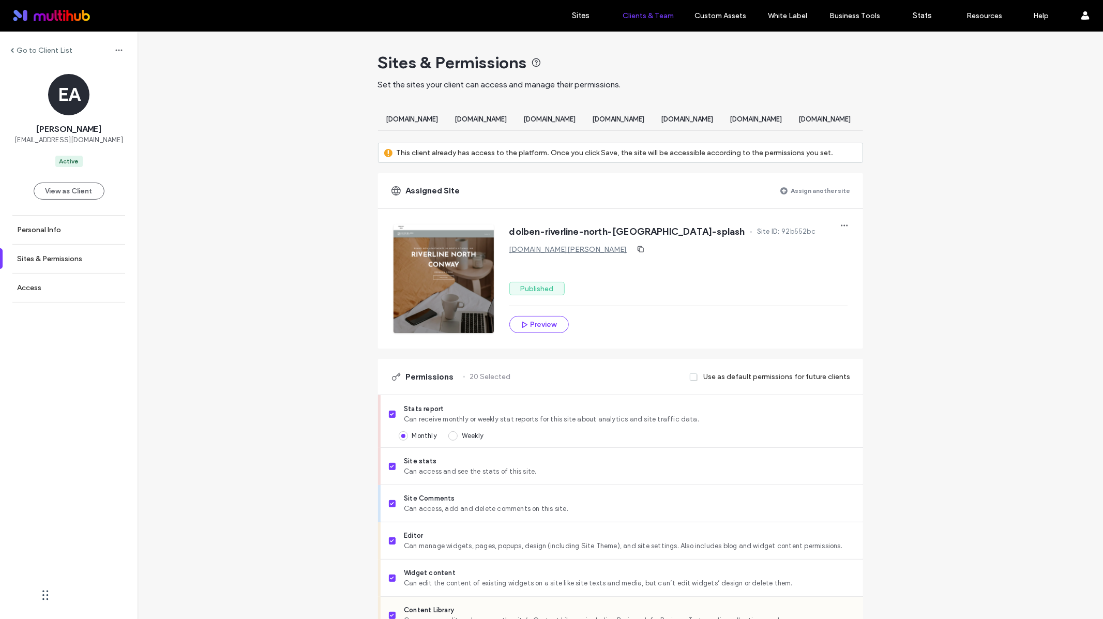
scroll to position [694, 0]
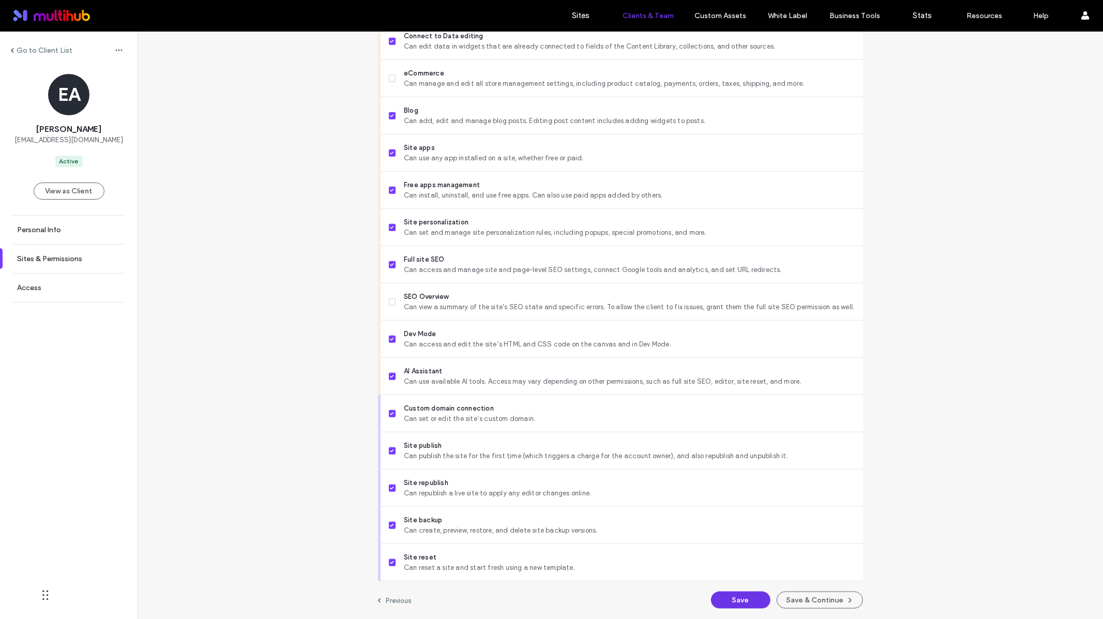
click at [728, 597] on button "Save" at bounding box center [740, 600] width 59 height 17
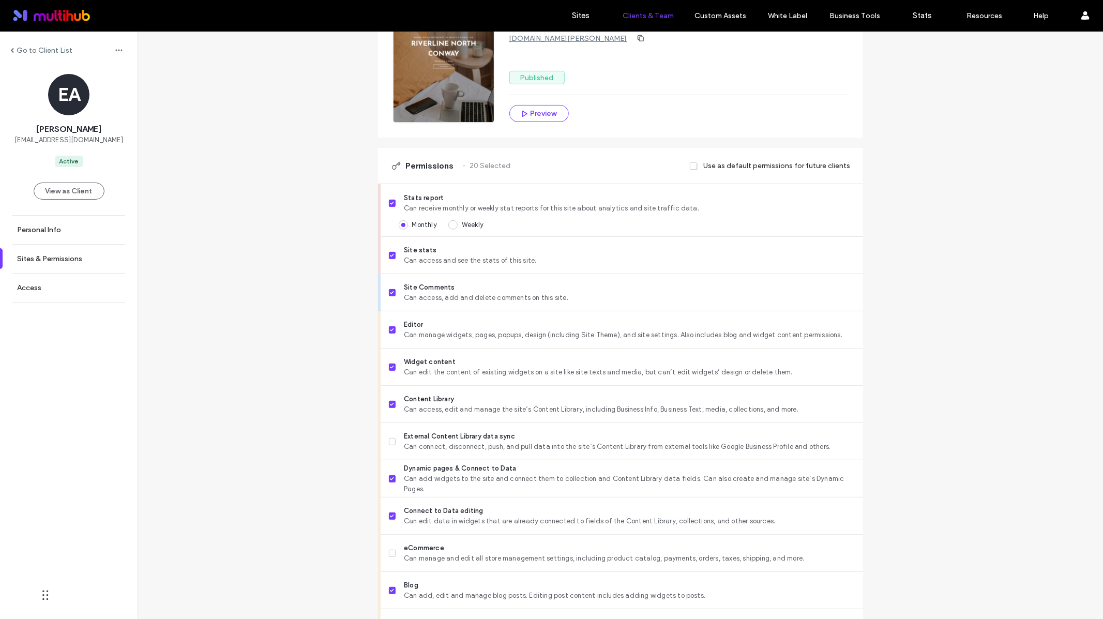
scroll to position [0, 0]
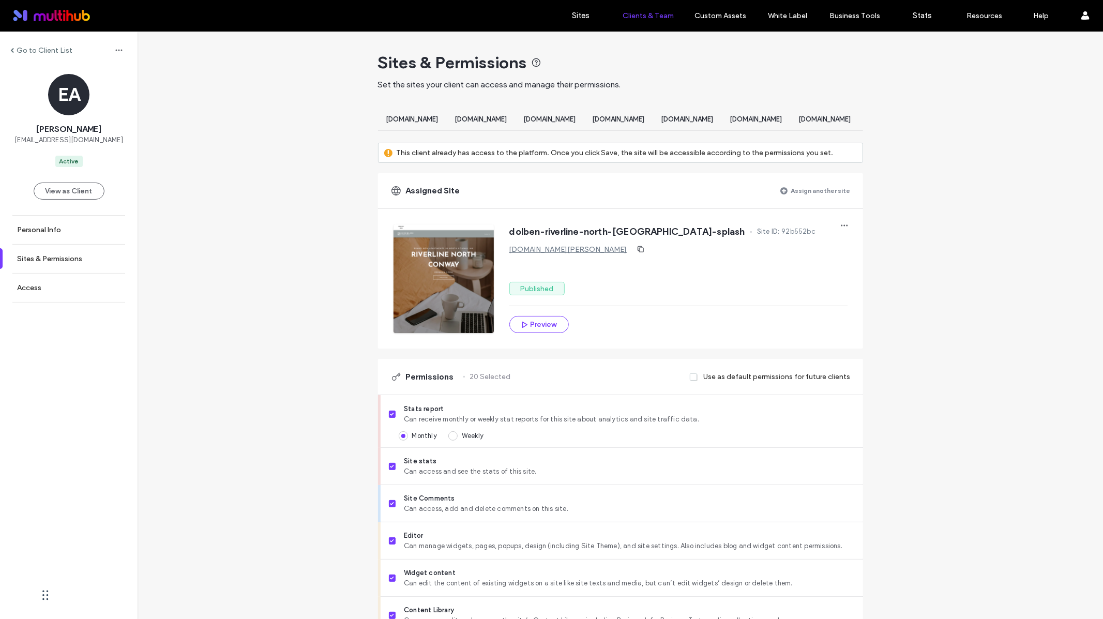
click at [12, 50] on span at bounding box center [12, 50] width 4 height 5
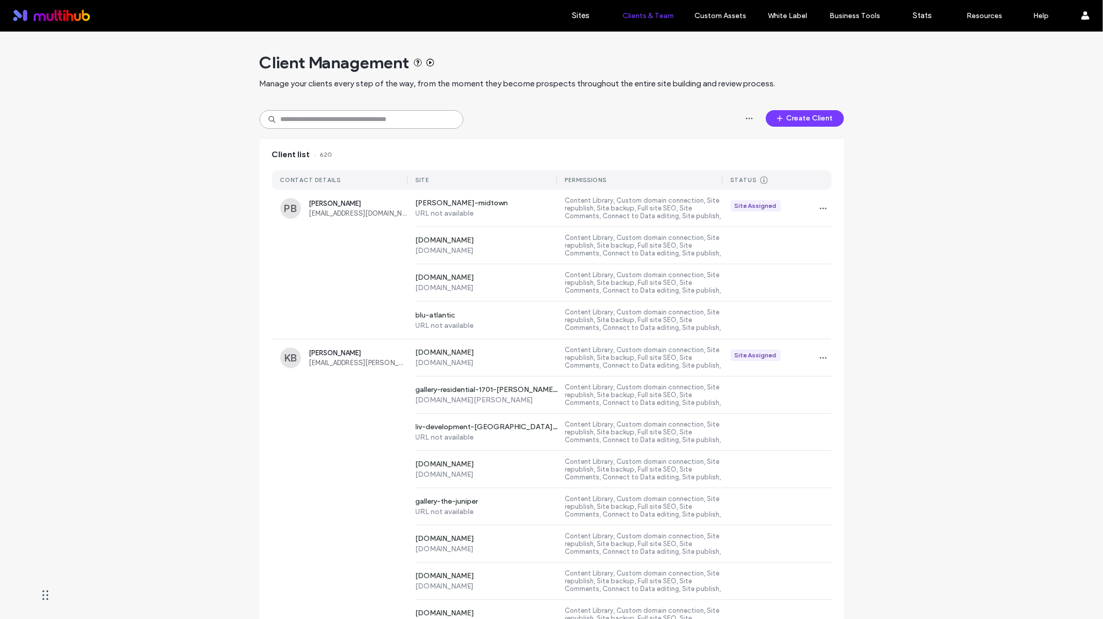
click at [298, 120] on input at bounding box center [362, 119] width 204 height 19
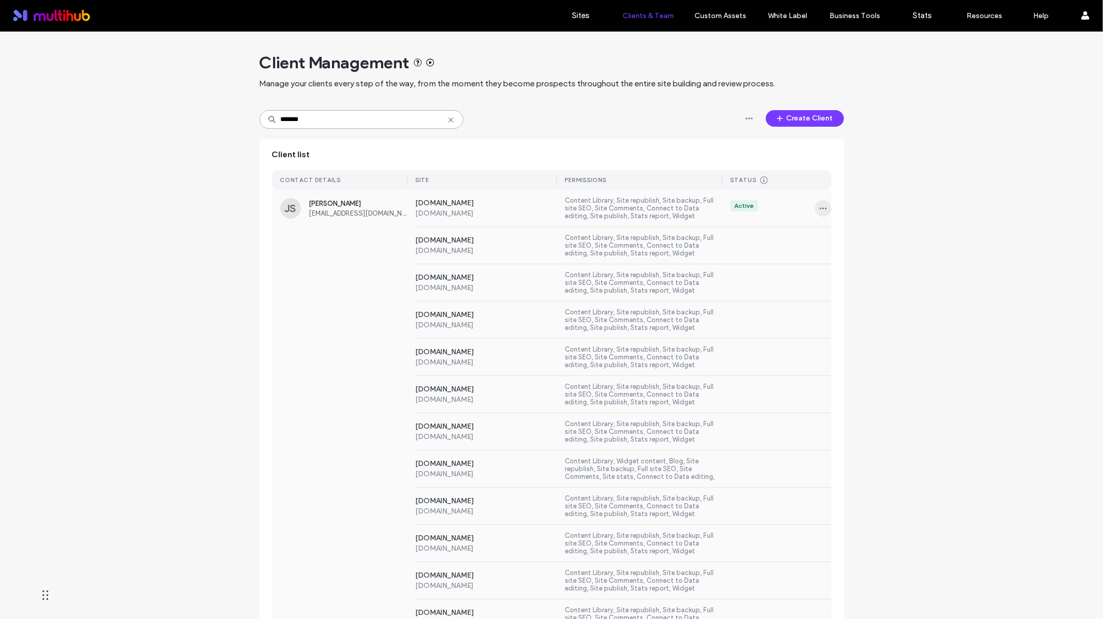
type input "*******"
click at [819, 207] on icon "button" at bounding box center [823, 208] width 8 height 8
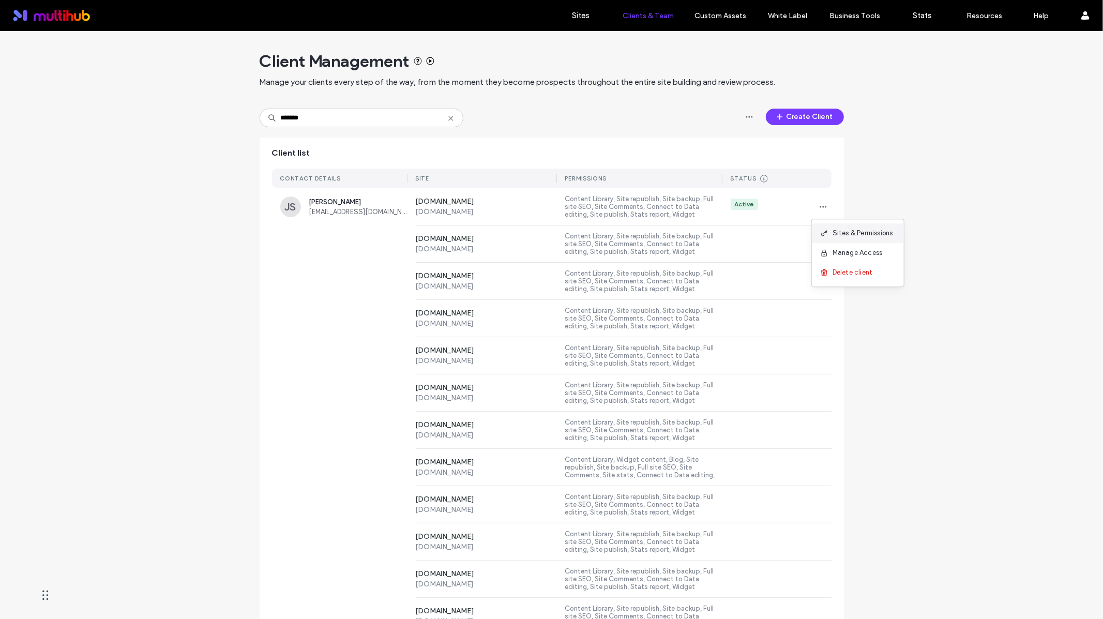
scroll to position [3, 0]
click at [852, 236] on span "Sites & Permissions" at bounding box center [863, 232] width 61 height 10
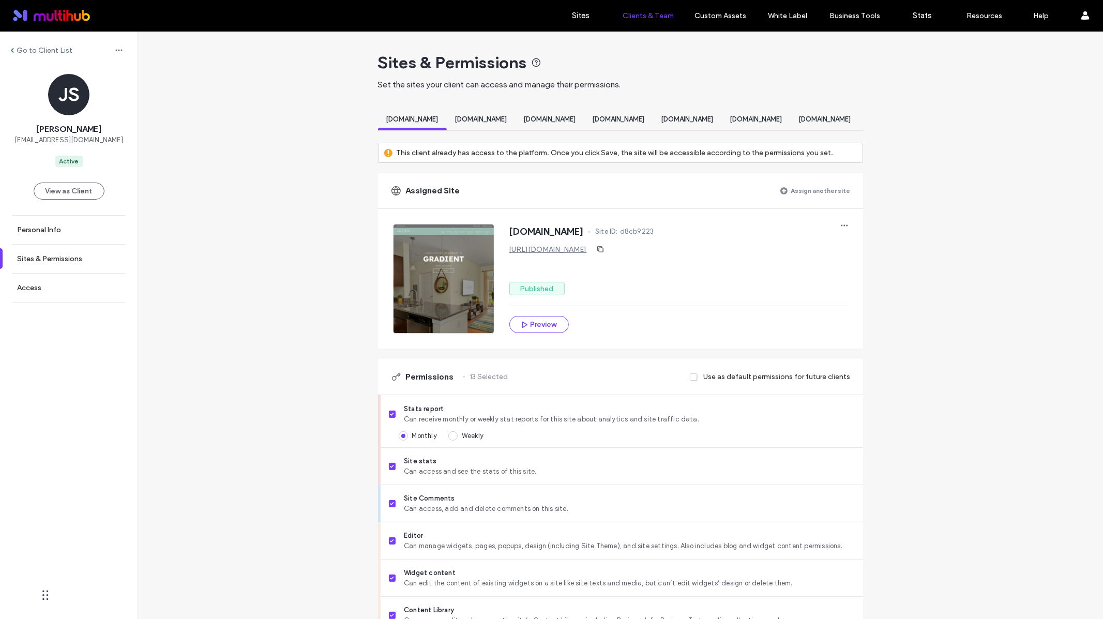
click at [828, 200] on label "Assign another site" at bounding box center [820, 191] width 59 height 18
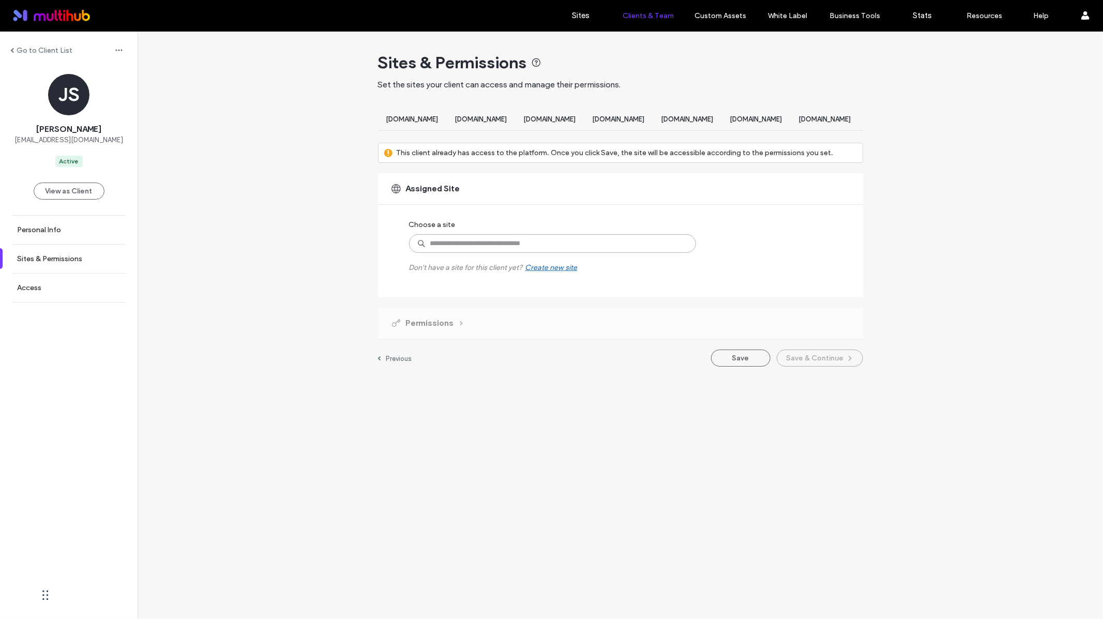
click at [583, 250] on input at bounding box center [552, 243] width 287 height 19
type input "*********"
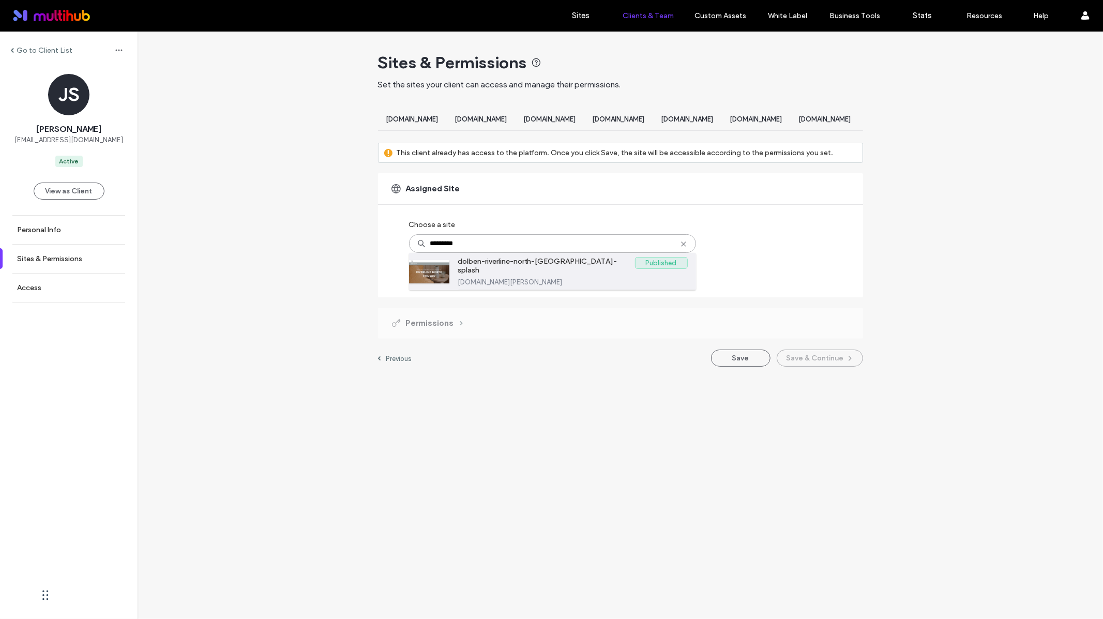
click at [576, 276] on label "dolben-riverline-north-conway-splash" at bounding box center [546, 267] width 177 height 21
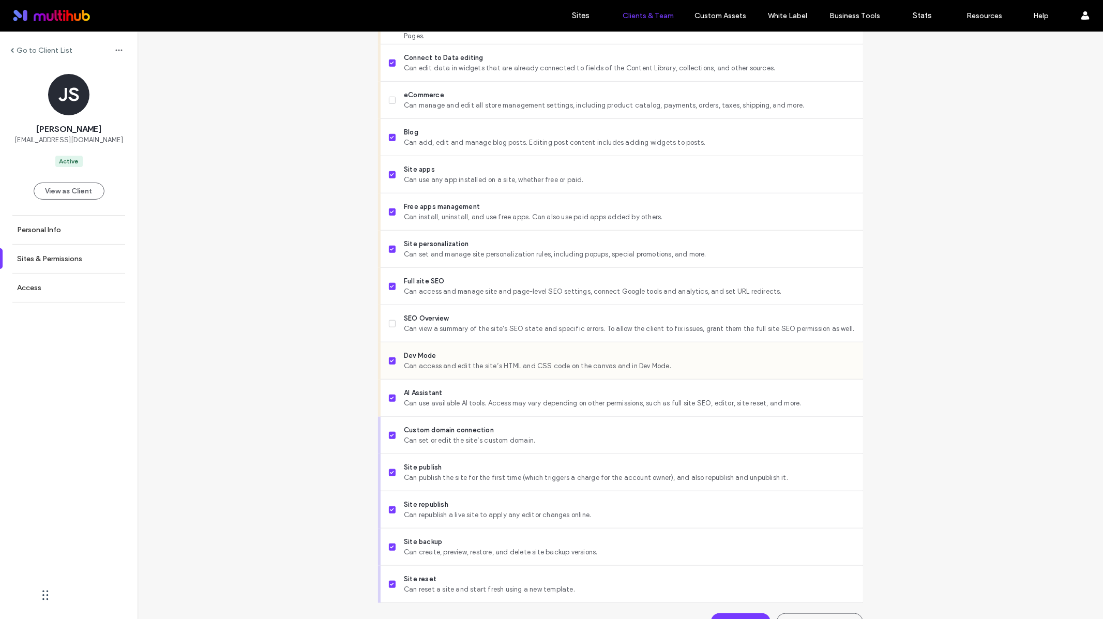
scroll to position [694, 0]
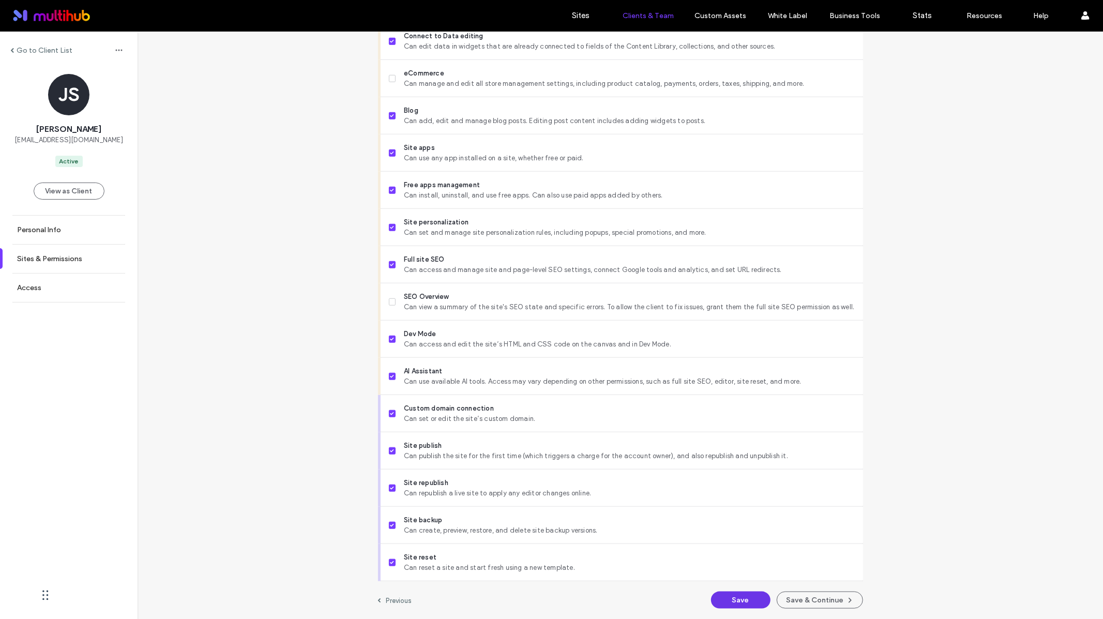
click at [740, 599] on button "Save" at bounding box center [740, 600] width 59 height 17
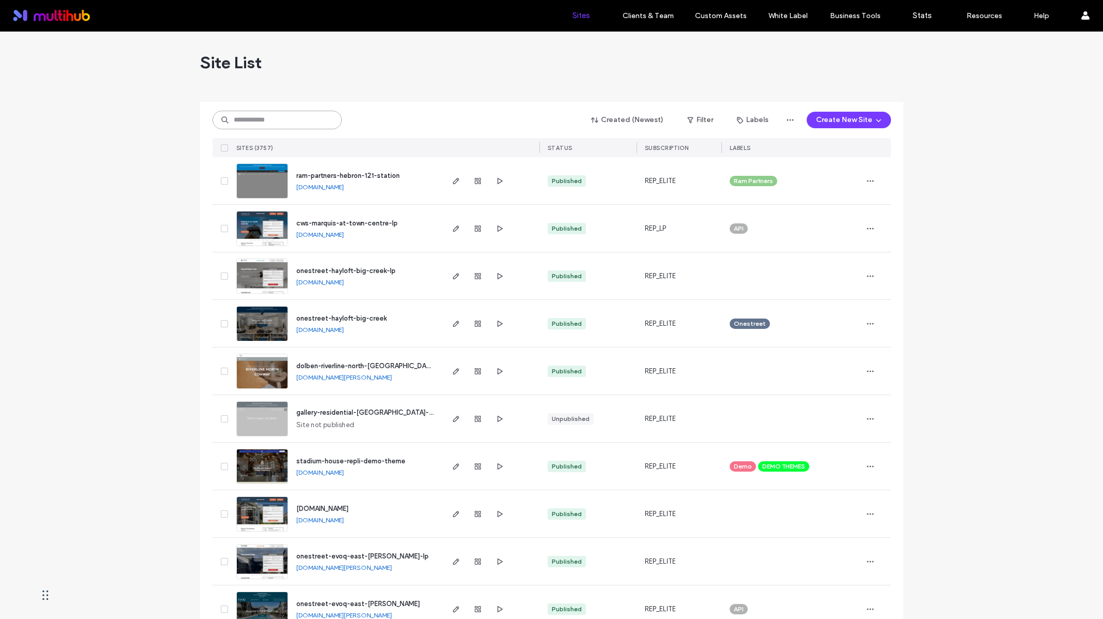
click at [282, 125] on input at bounding box center [277, 120] width 129 height 19
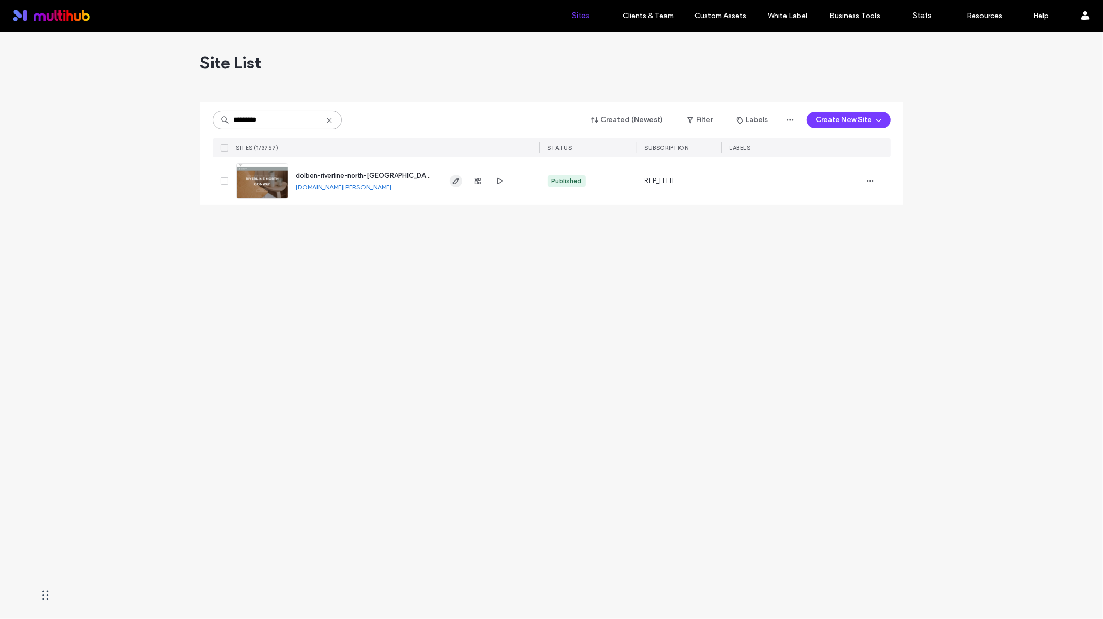
type input "*********"
click at [459, 180] on icon "button" at bounding box center [456, 181] width 8 height 8
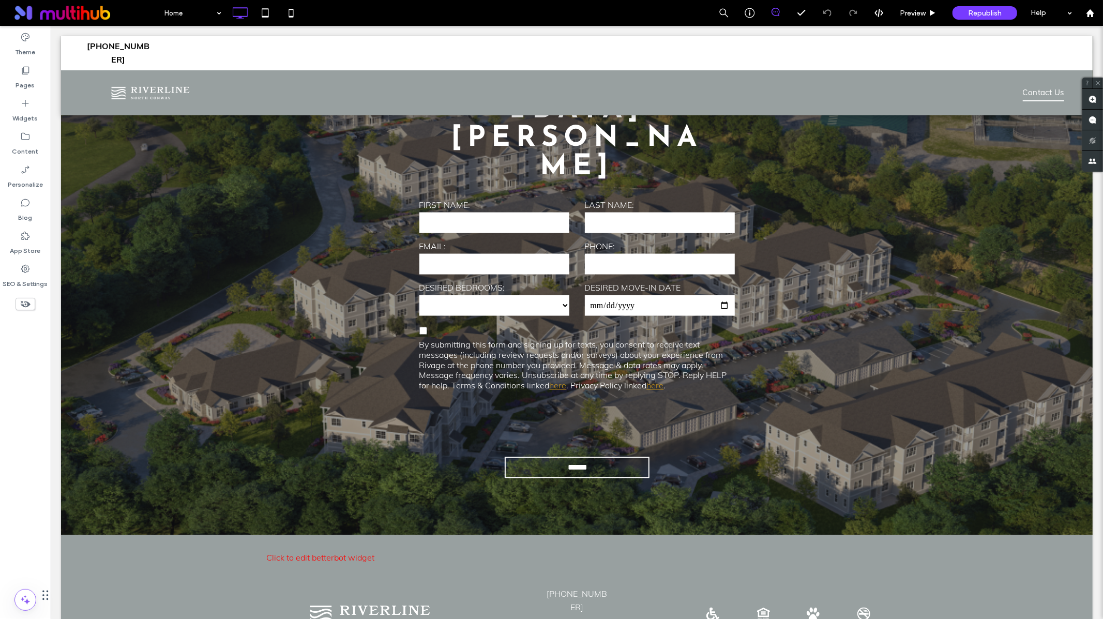
scroll to position [1336, 0]
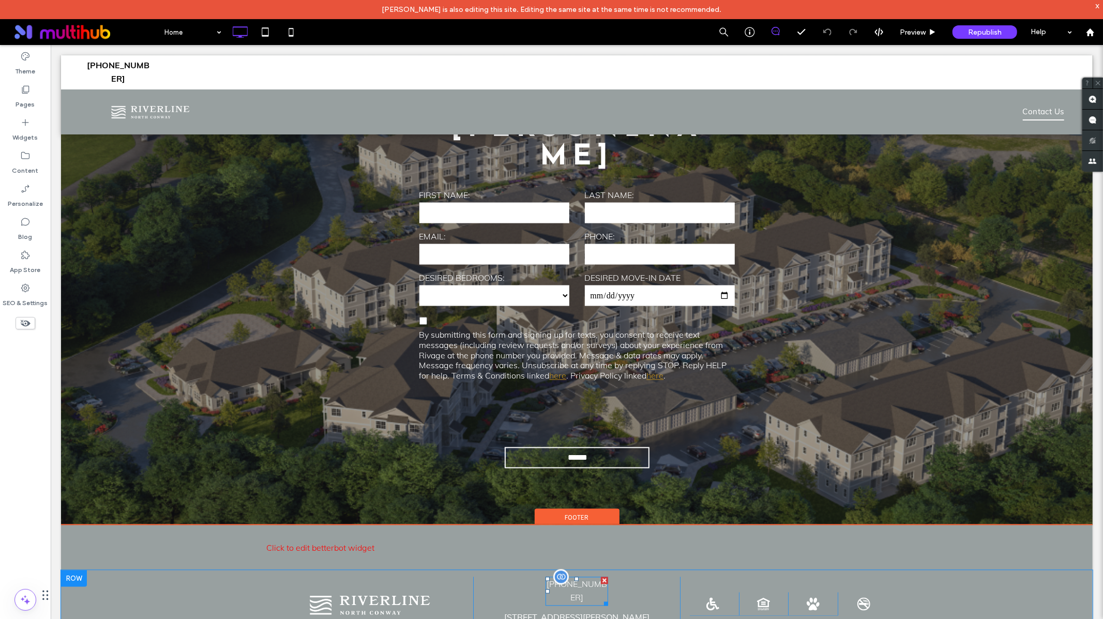
click at [587, 579] on span "[PHONE_NUMBER]" at bounding box center [576, 591] width 61 height 24
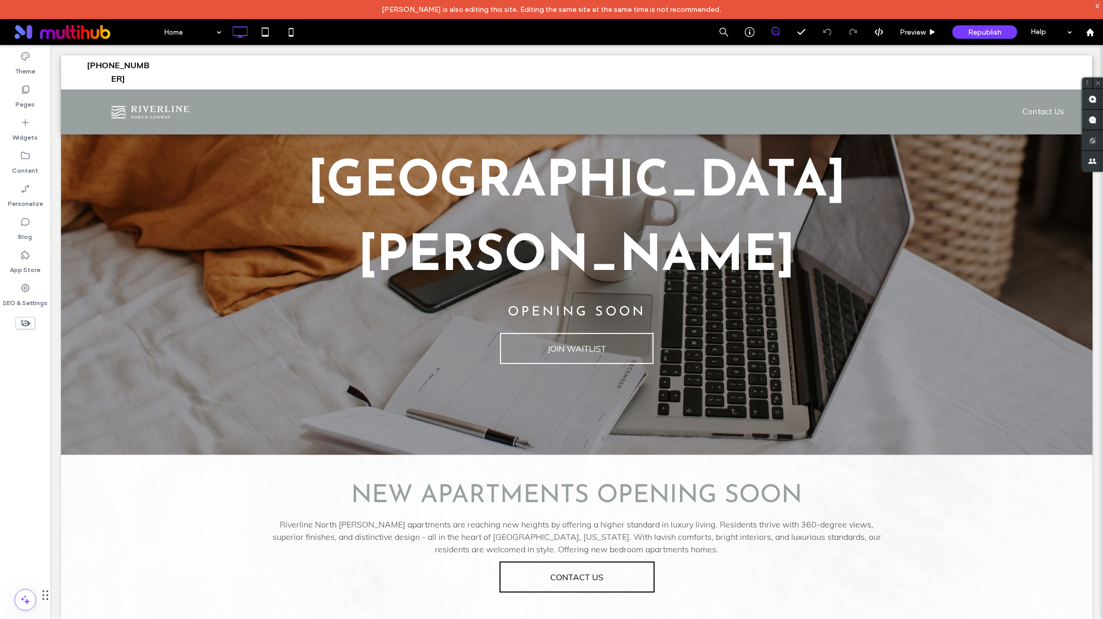
scroll to position [0, 0]
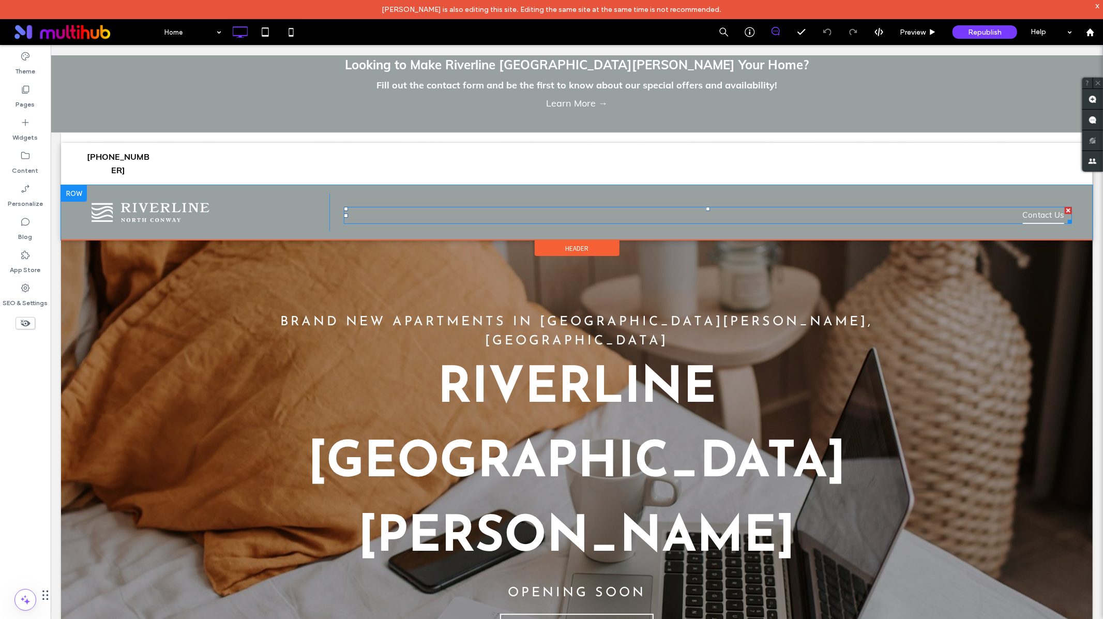
click at [1035, 206] on span "Contact Us" at bounding box center [1043, 214] width 42 height 17
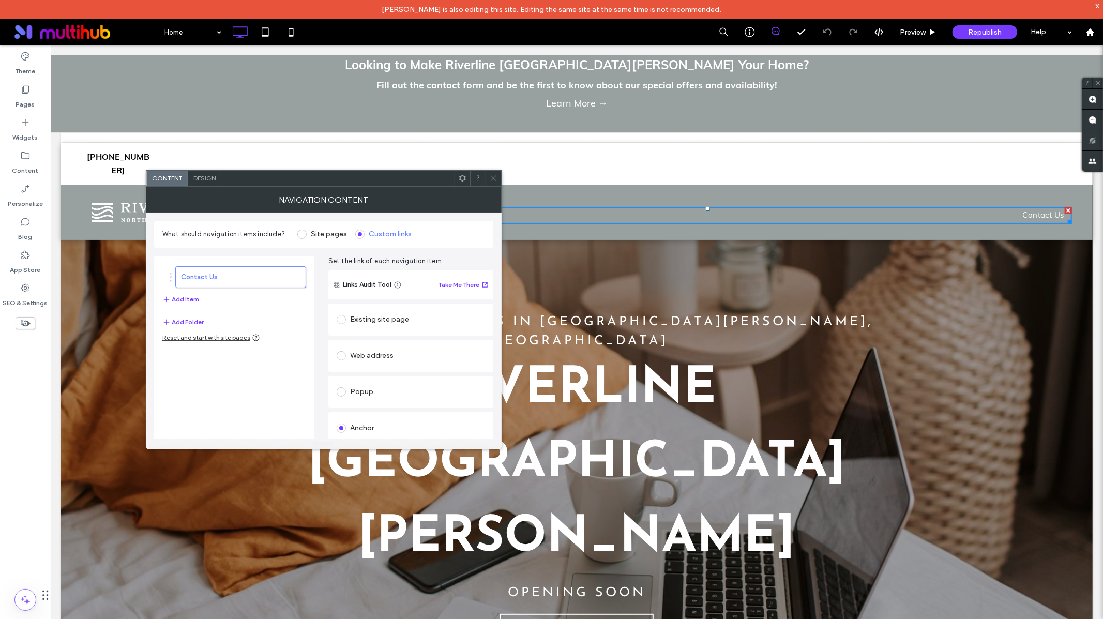
click at [491, 183] on span at bounding box center [494, 179] width 8 height 16
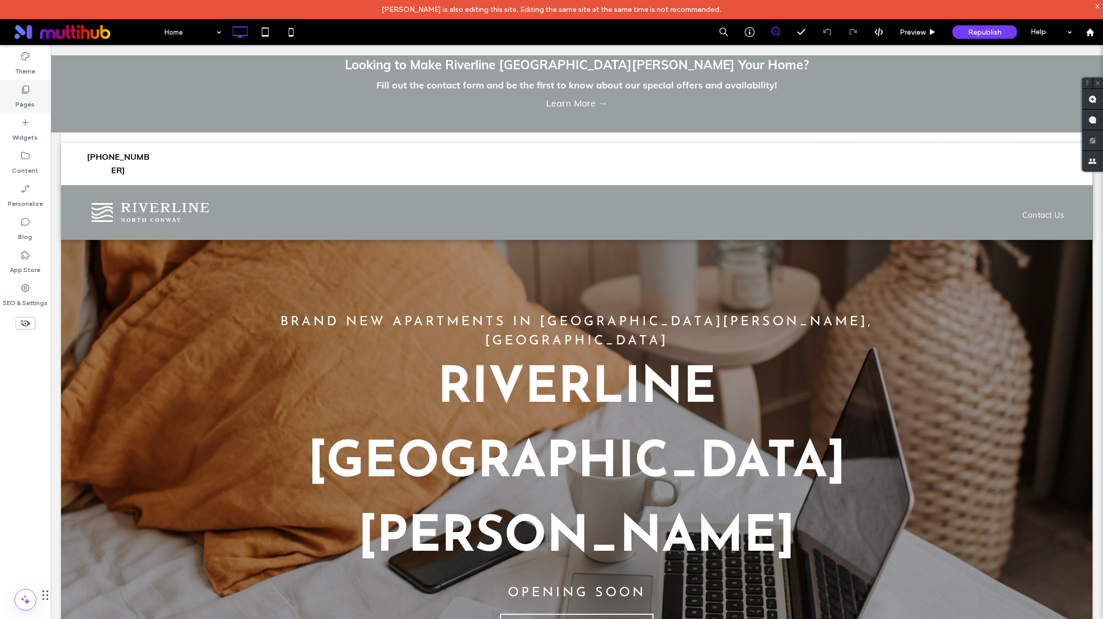
click at [20, 95] on label "Pages" at bounding box center [25, 102] width 19 height 14
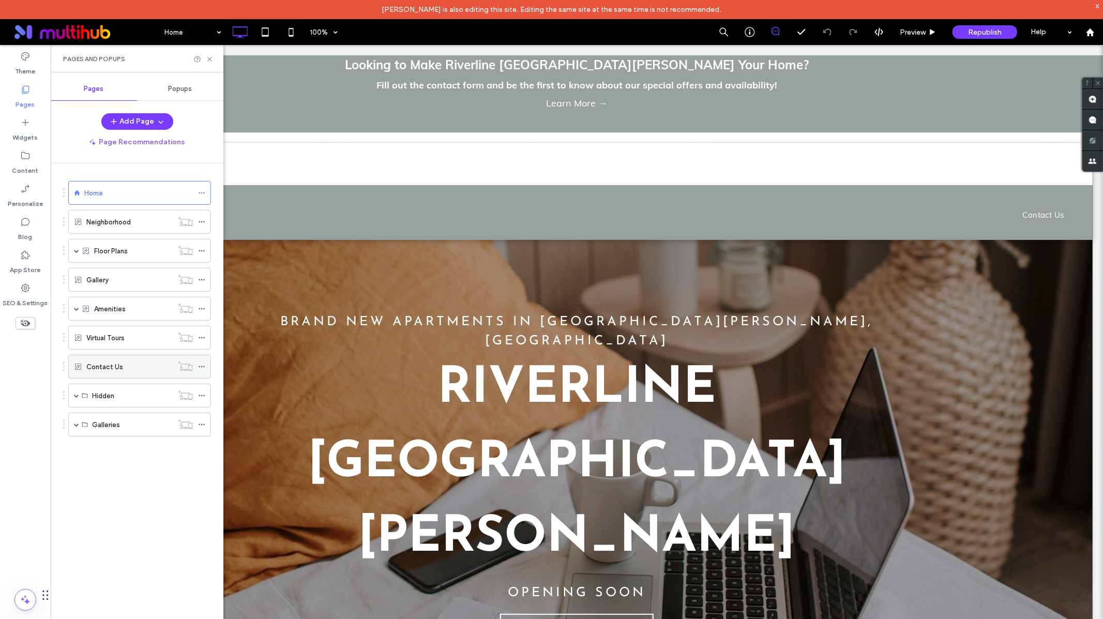
click at [101, 371] on label "Contact Us" at bounding box center [104, 367] width 37 height 18
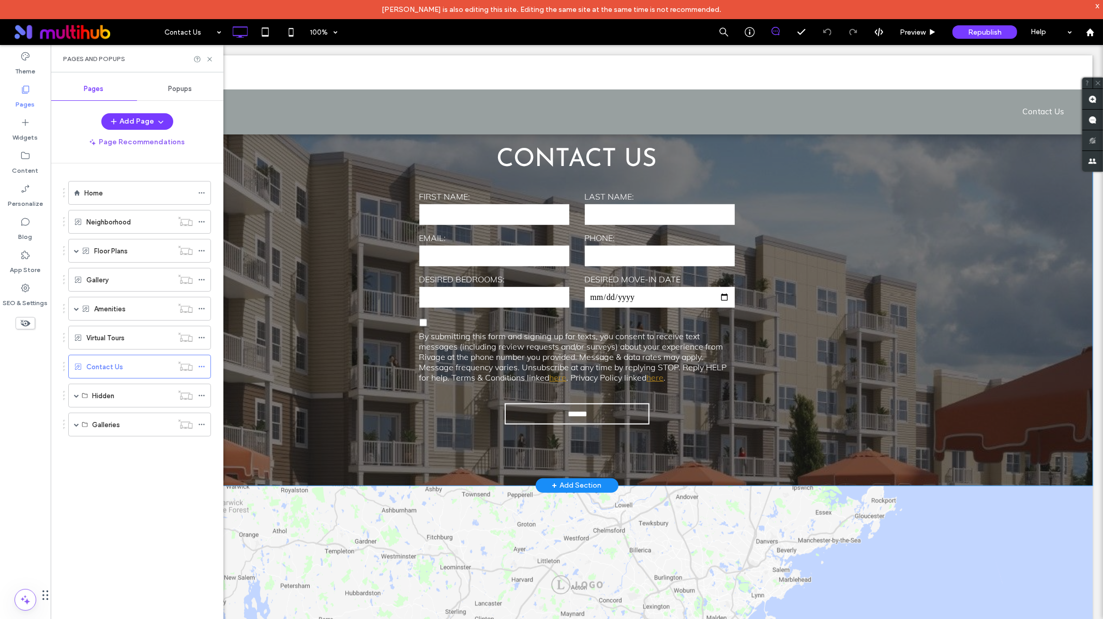
scroll to position [421, 0]
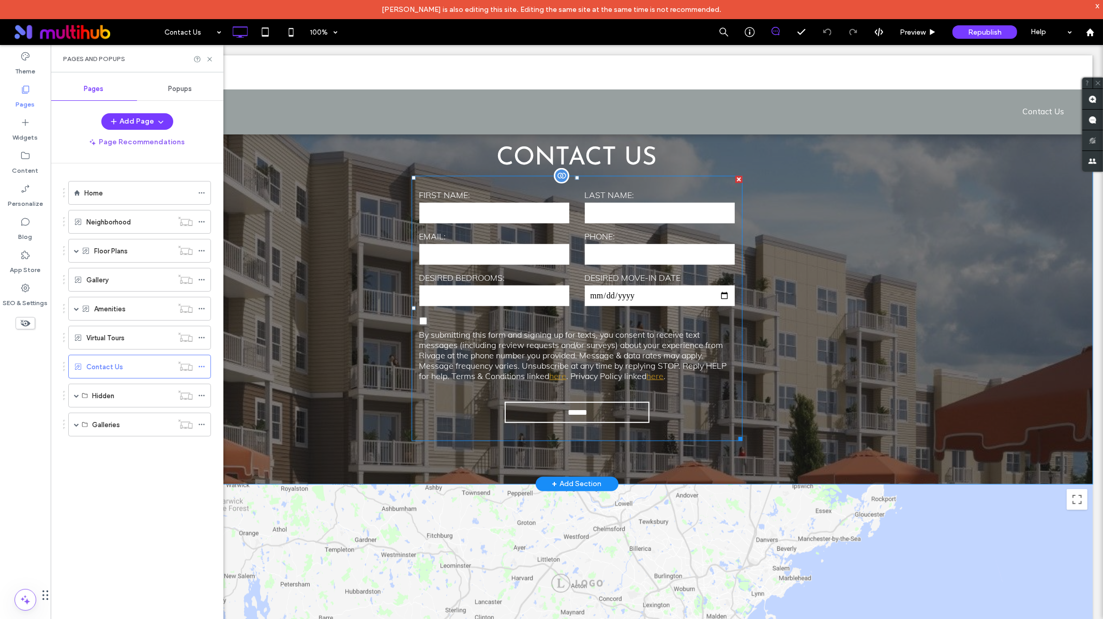
click at [472, 402] on form "FIRST NAME: LAST NAME: EMAIL: PHONE: DESIRED BEDROOMS: DESIRED MOVE-IN DATE Opt…" at bounding box center [576, 307] width 331 height 265
